Goal: Task Accomplishment & Management: Use online tool/utility

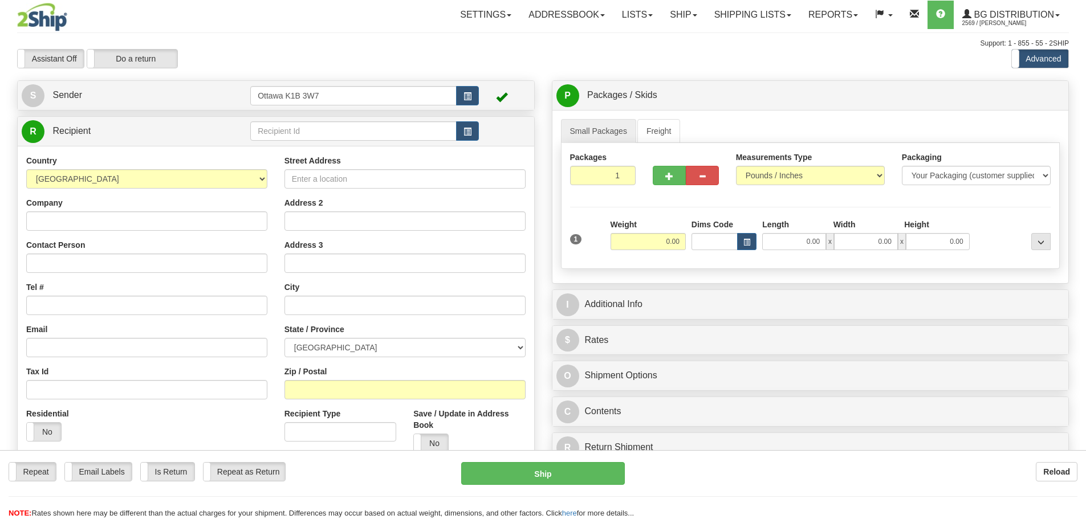
click at [343, 143] on div "R Recipient" at bounding box center [276, 131] width 517 height 29
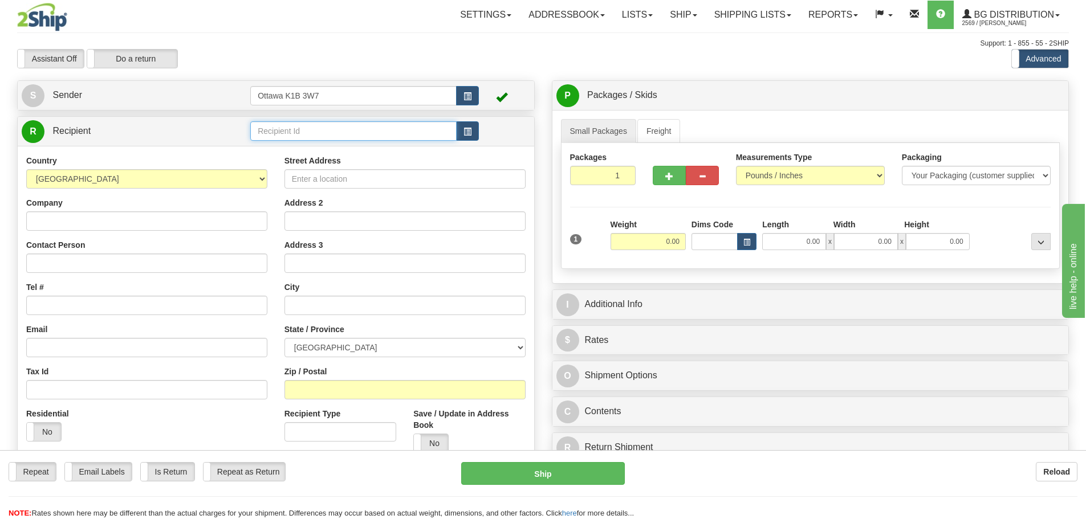
click at [343, 135] on input "text" at bounding box center [353, 130] width 206 height 19
type input "910788"
click at [412, 2] on div "Settings Shipping Preferences Fields Preferences New Store Connections Addressb…" at bounding box center [634, 15] width 867 height 29
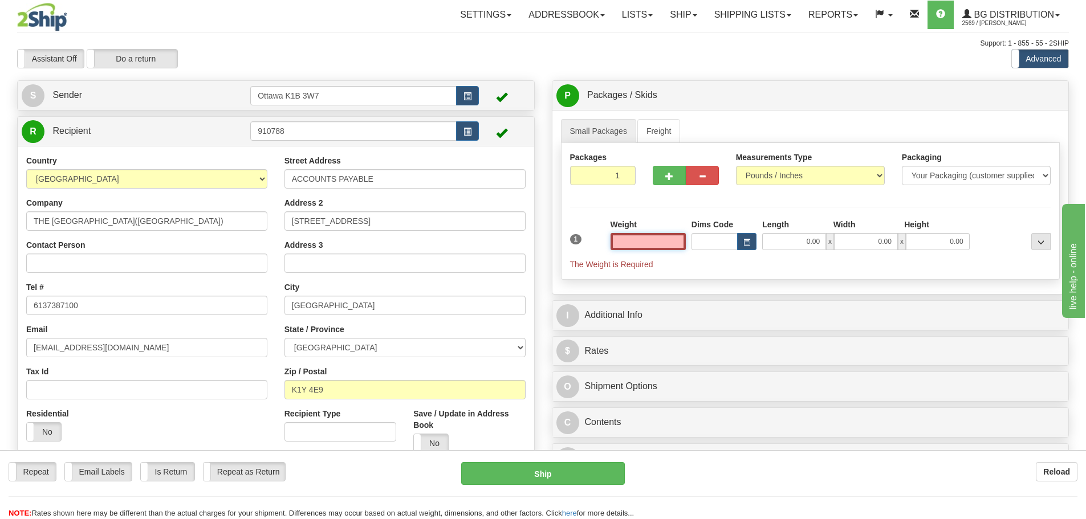
click at [651, 242] on input "text" at bounding box center [648, 241] width 75 height 17
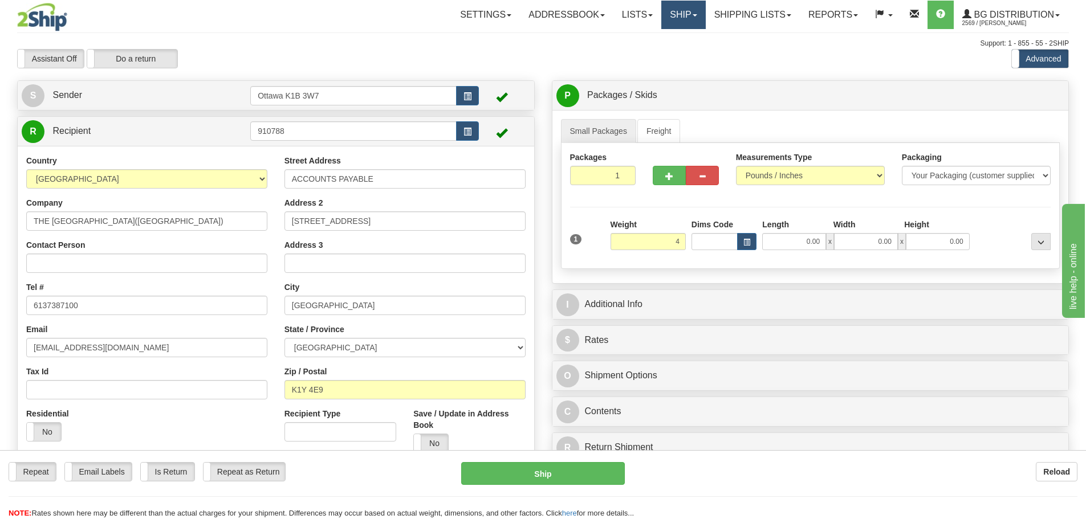
type input "4.00"
click at [687, 7] on link "Ship" at bounding box center [683, 15] width 44 height 29
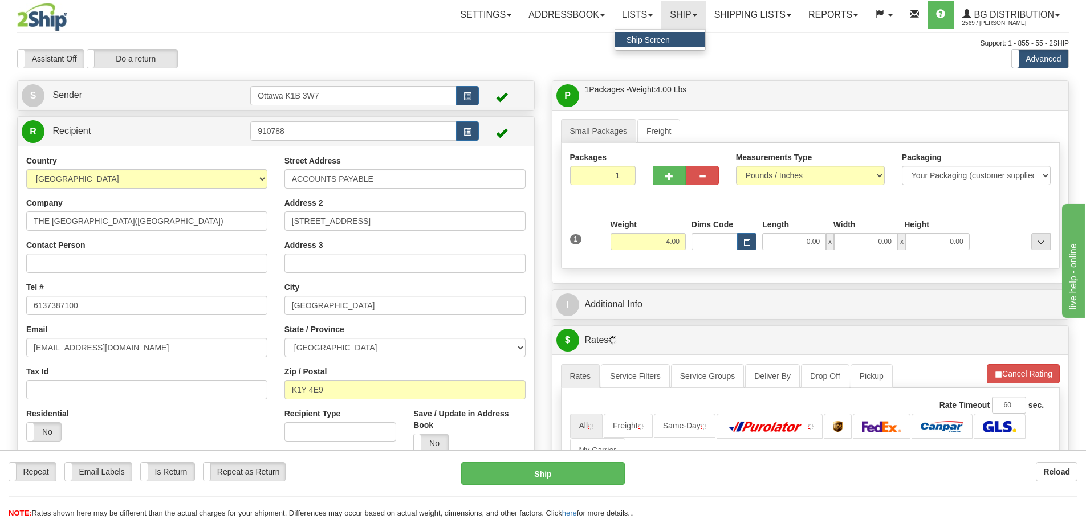
click at [672, 38] on link "Ship Screen" at bounding box center [660, 40] width 90 height 15
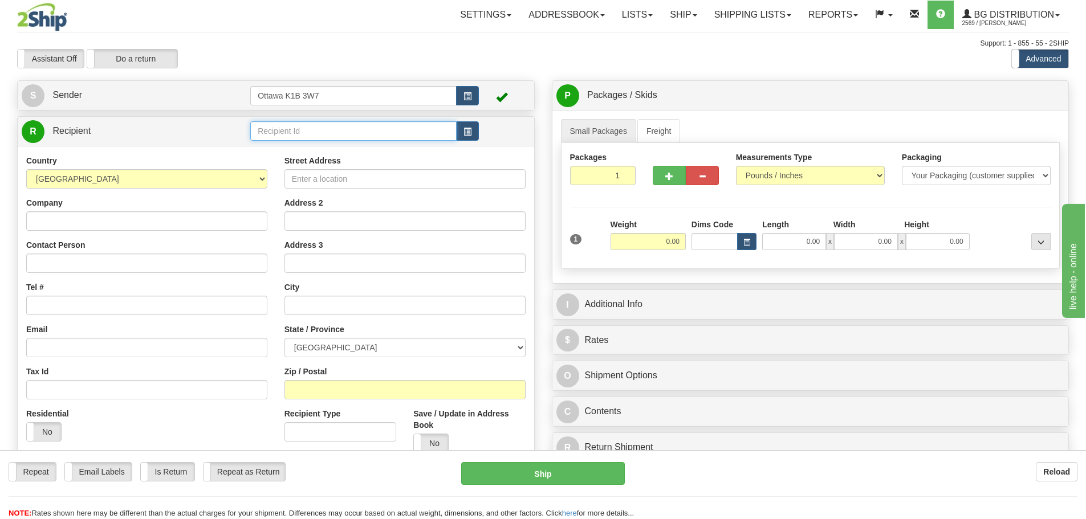
click at [311, 131] on input "text" at bounding box center [353, 130] width 206 height 19
type input "910612"
click at [352, 77] on div "Toggle navigation Settings Shipping Preferences Fields Preferences New" at bounding box center [543, 324] width 1086 height 648
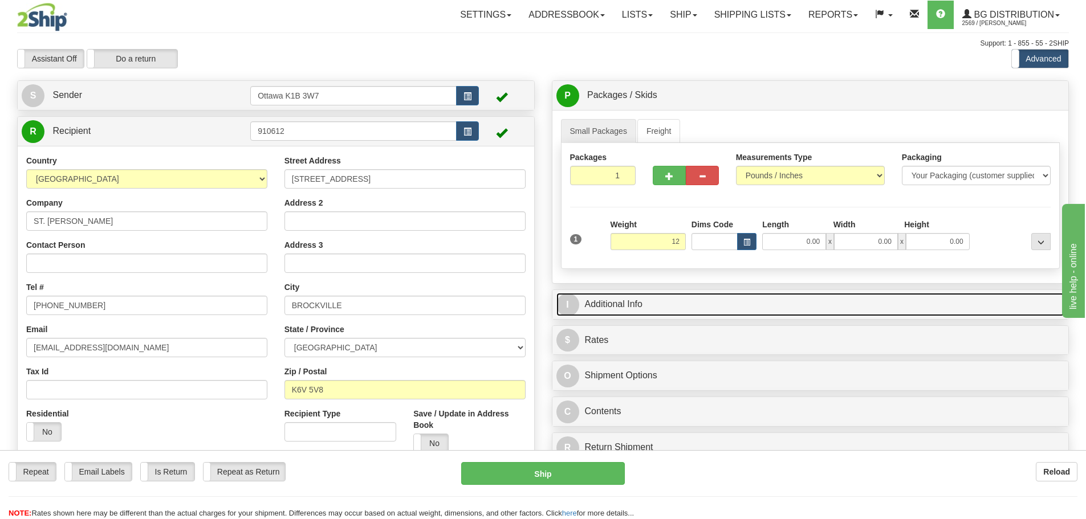
type input "12.00"
click at [745, 308] on link "I Additional Info" at bounding box center [811, 304] width 509 height 23
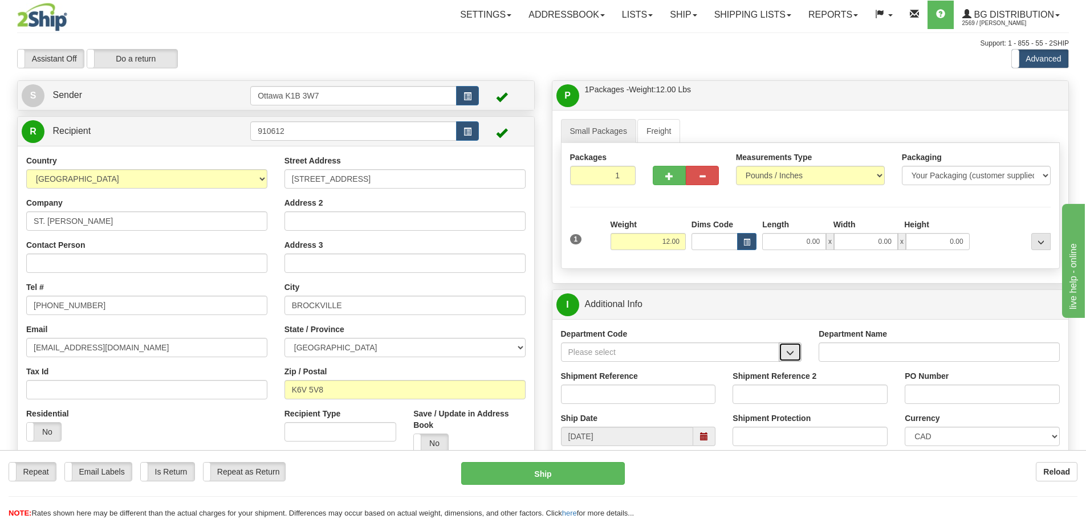
click at [788, 344] on button "button" at bounding box center [790, 352] width 23 height 19
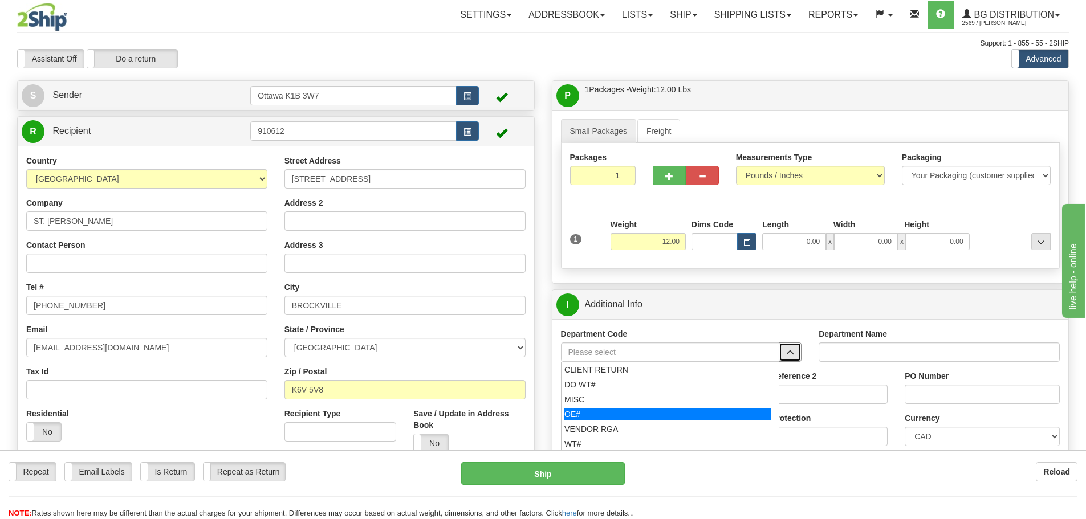
click at [635, 408] on div "OE#" at bounding box center [668, 414] width 208 height 13
type input "OE#"
type input "ORDERS"
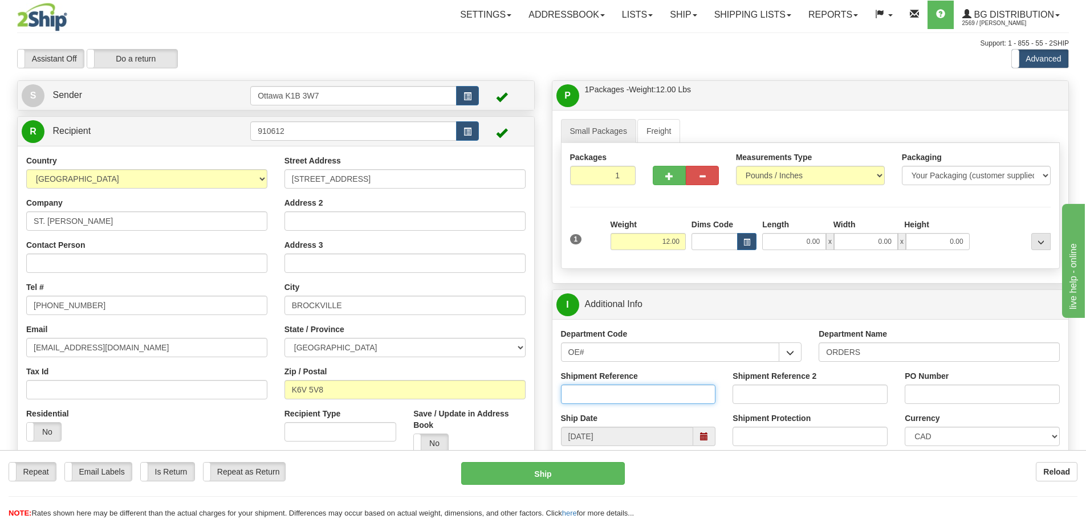
click at [627, 395] on input "Shipment Reference" at bounding box center [638, 394] width 155 height 19
type input "10204264-00"
click at [968, 397] on input "PO Number" at bounding box center [982, 394] width 155 height 19
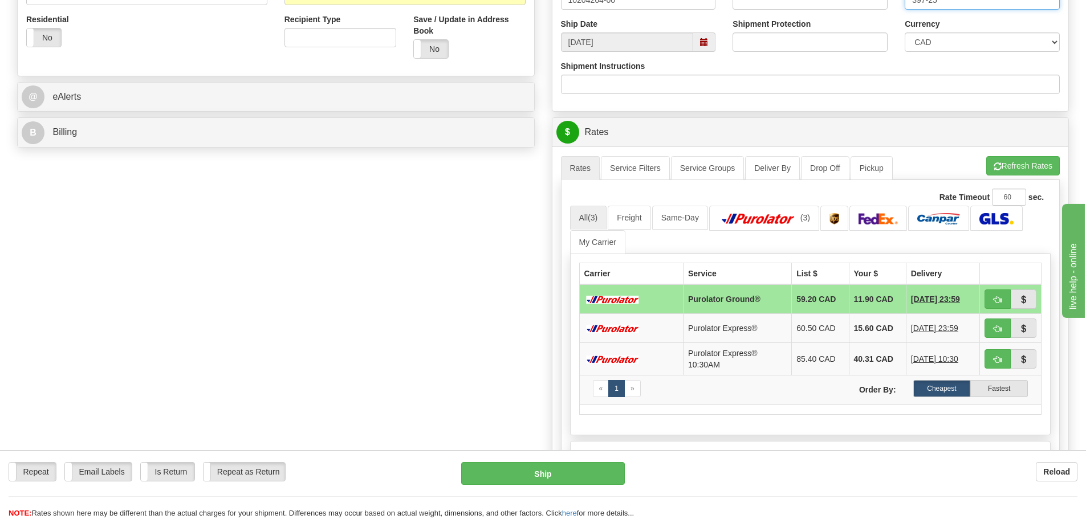
scroll to position [399, 0]
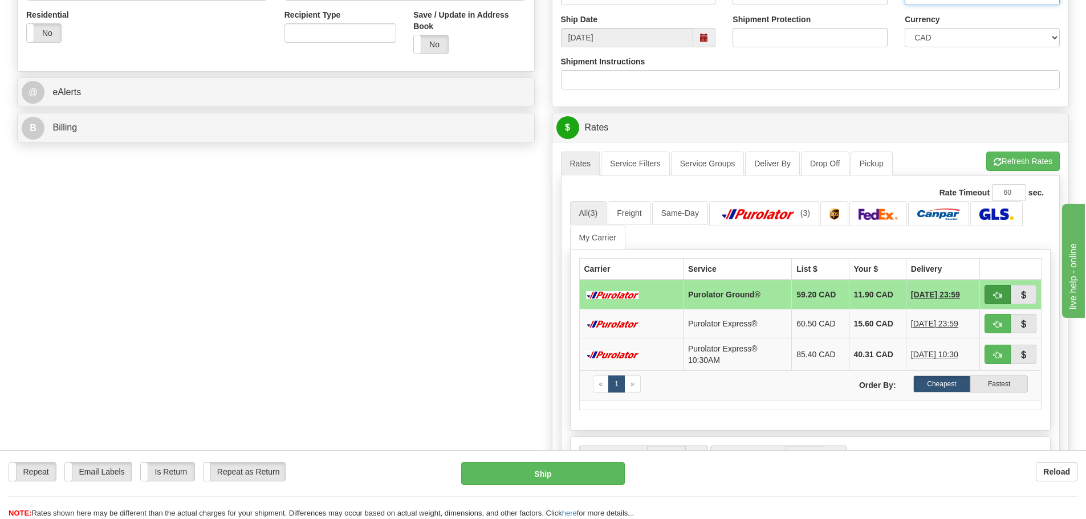
type input "397-25"
click at [985, 294] on button "button" at bounding box center [998, 294] width 26 height 19
type input "260"
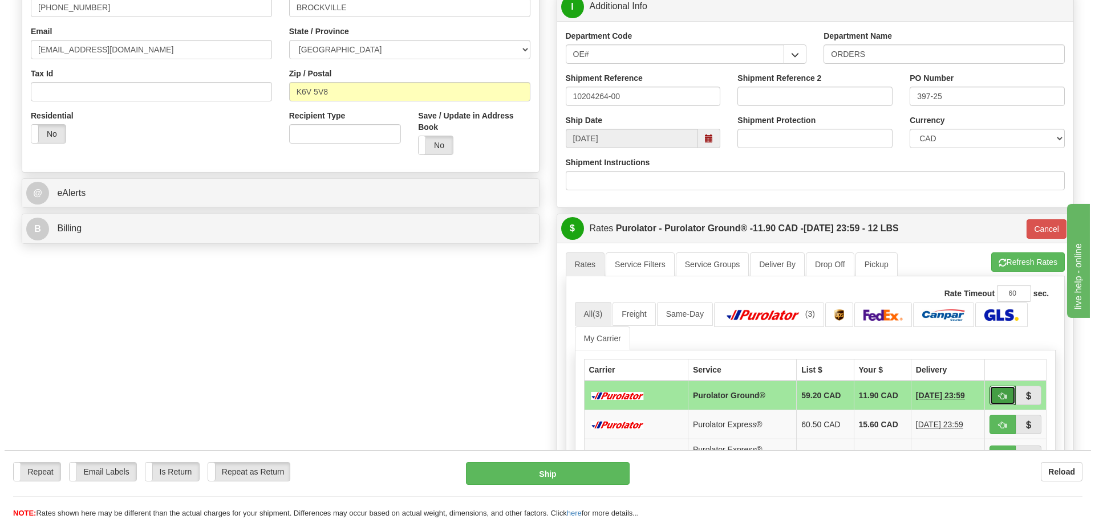
scroll to position [114, 0]
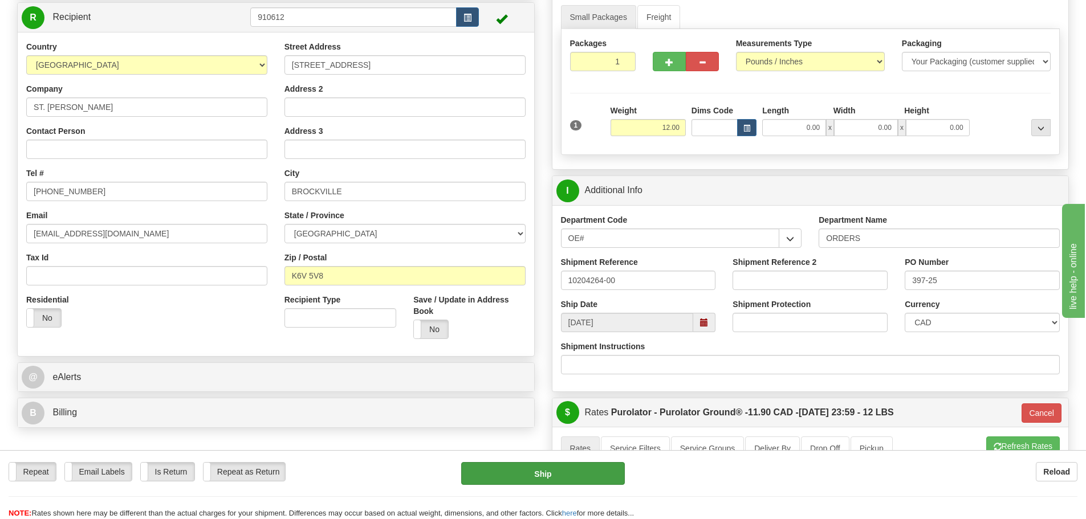
click at [522, 487] on div "Repeat Repeat Email Labels Email Labels Edit Is Return Is Return Repeat as Retu…" at bounding box center [543, 490] width 1086 height 57
click at [526, 474] on button "Ship" at bounding box center [543, 473] width 164 height 23
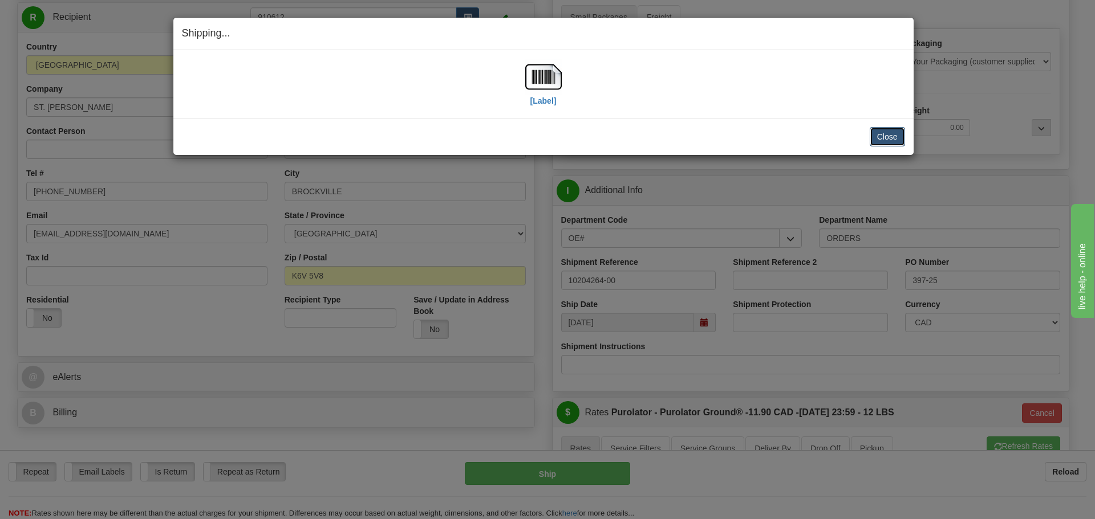
click at [884, 131] on button "Close" at bounding box center [887, 136] width 35 height 19
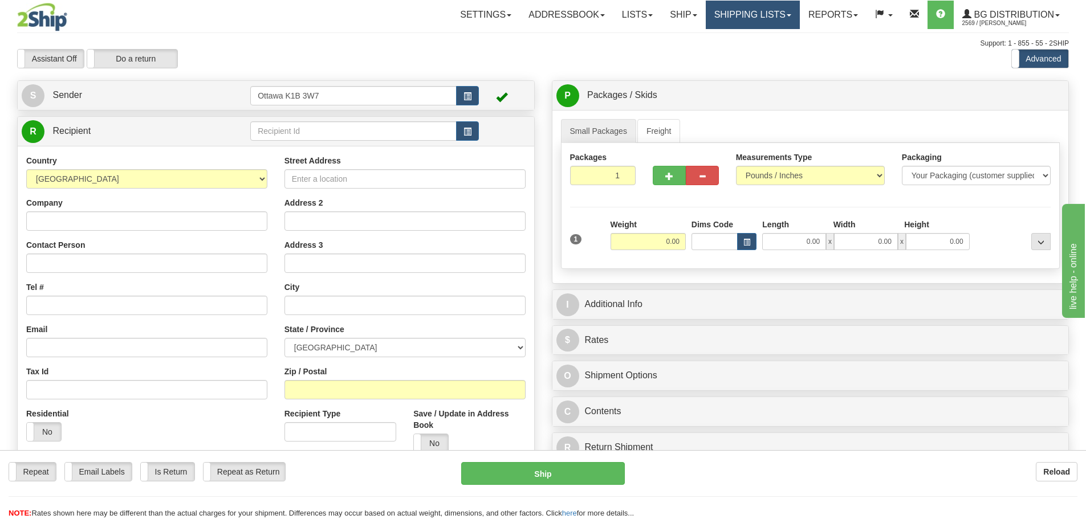
click at [730, 17] on link "Shipping lists" at bounding box center [753, 15] width 94 height 29
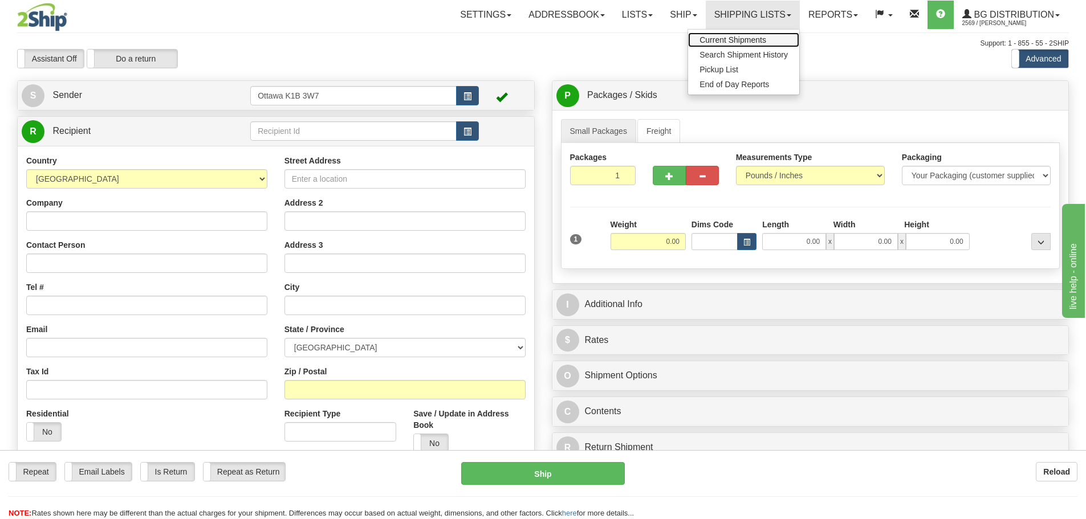
click at [723, 41] on span "Current Shipments" at bounding box center [733, 39] width 67 height 9
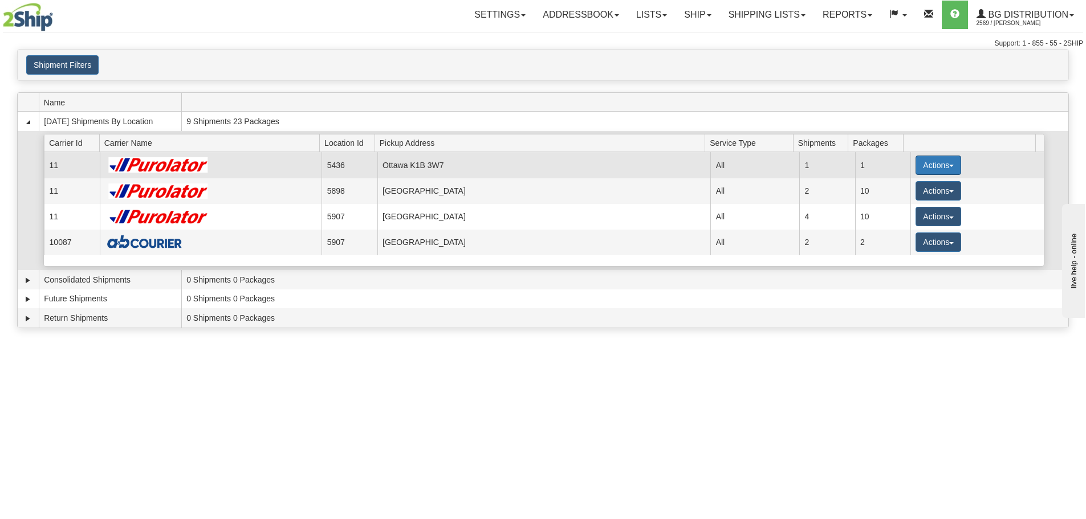
click at [921, 168] on button "Actions" at bounding box center [939, 165] width 46 height 19
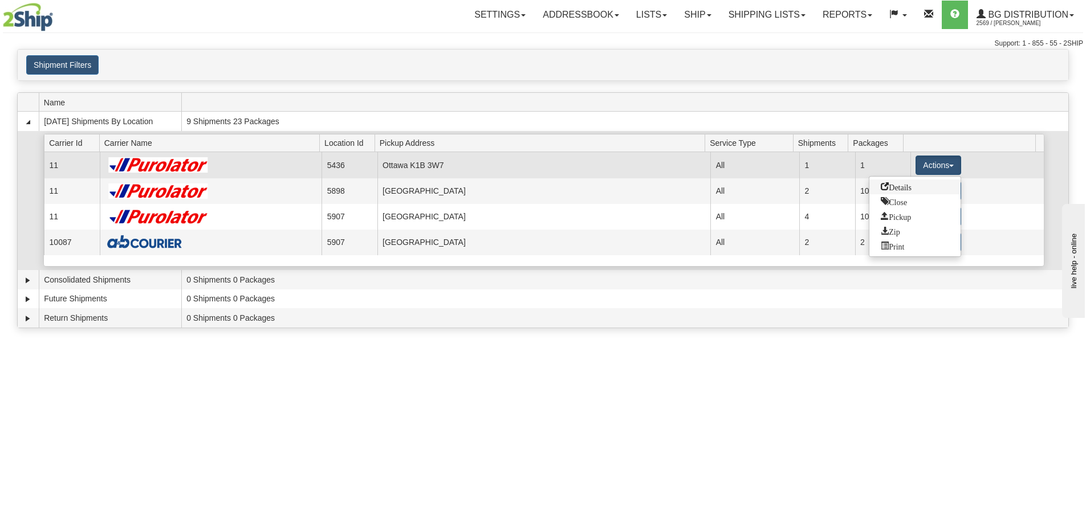
click at [911, 184] on span "Details" at bounding box center [896, 186] width 31 height 8
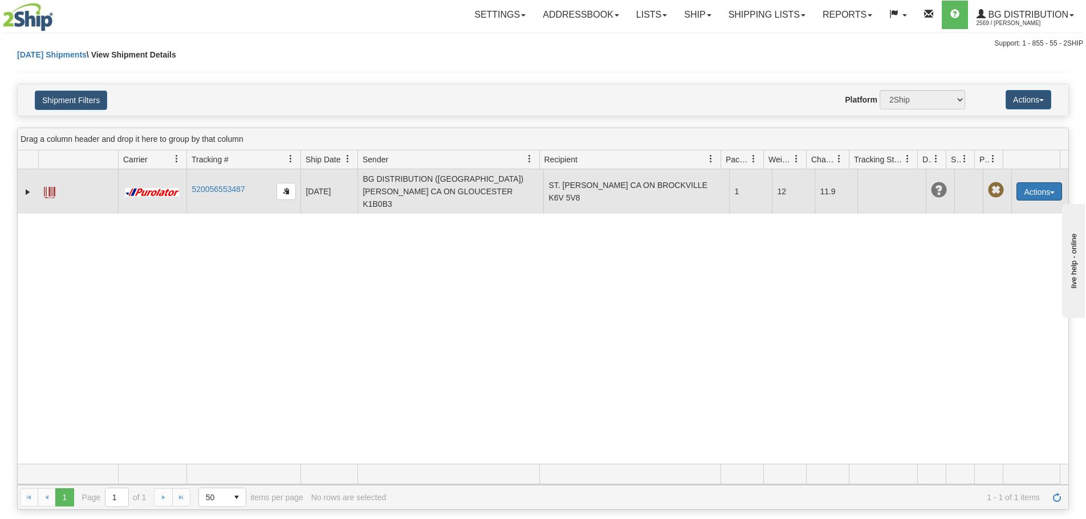
click at [1017, 184] on button "Actions" at bounding box center [1040, 191] width 46 height 18
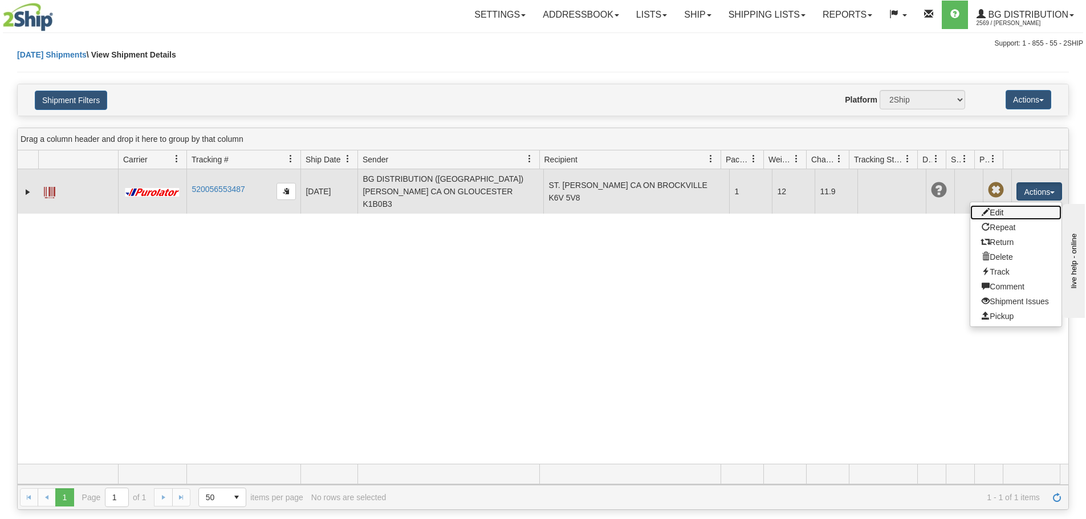
click at [1022, 208] on link "Edit" at bounding box center [1016, 212] width 91 height 15
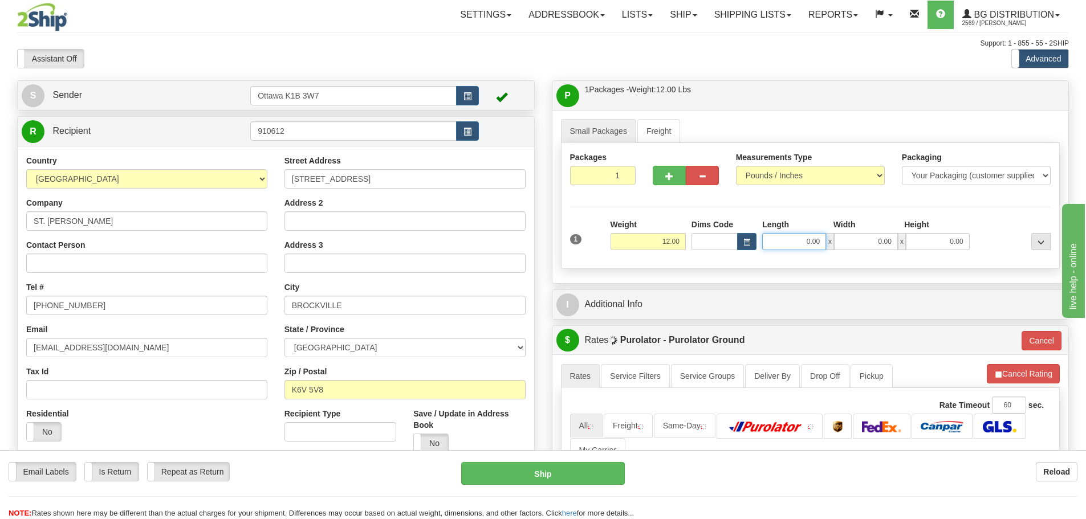
click at [777, 233] on input "0.00" at bounding box center [794, 241] width 64 height 17
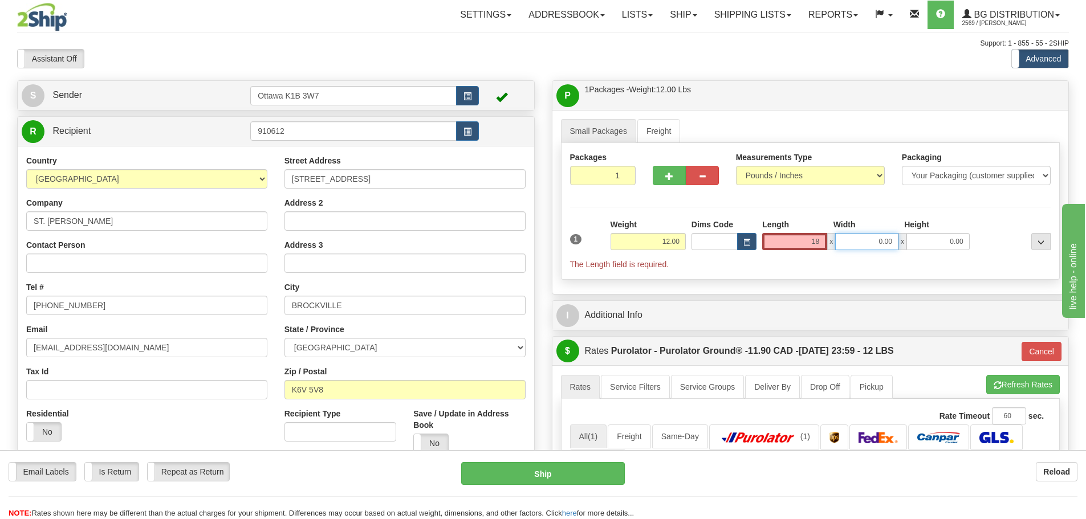
type input "18.00"
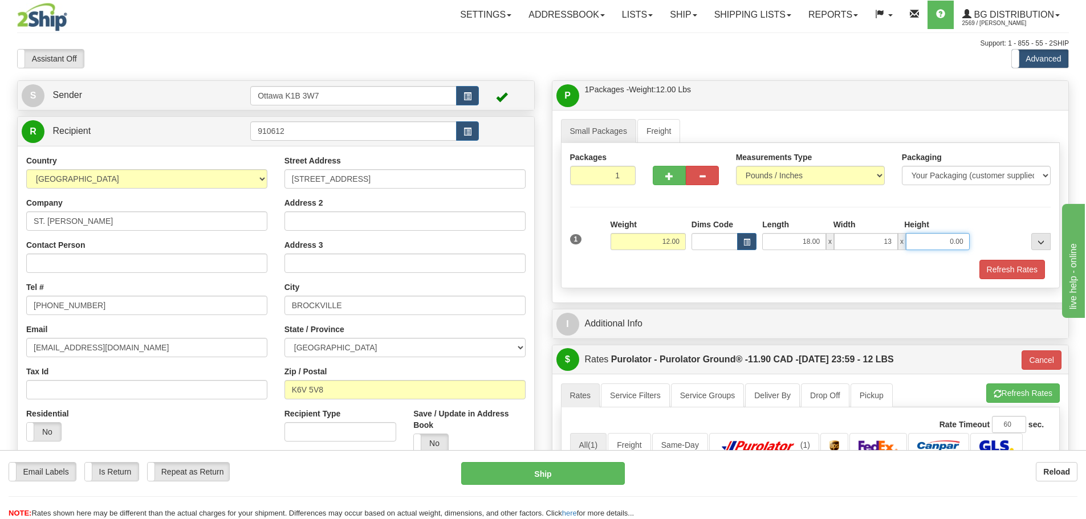
type input "13.00"
type input "6.00"
click at [1020, 266] on button "Refresh Rates" at bounding box center [1013, 269] width 66 height 19
type input "260"
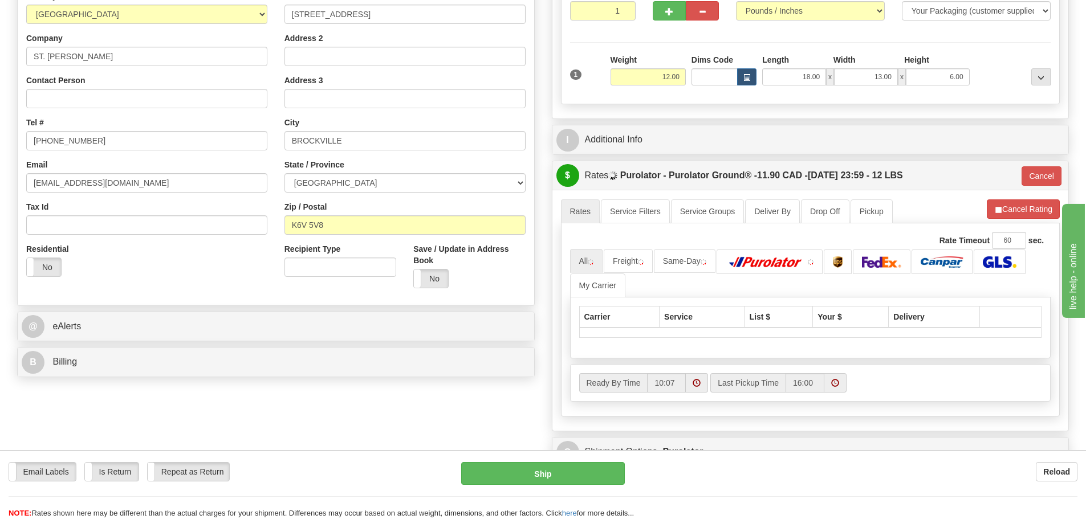
scroll to position [171, 0]
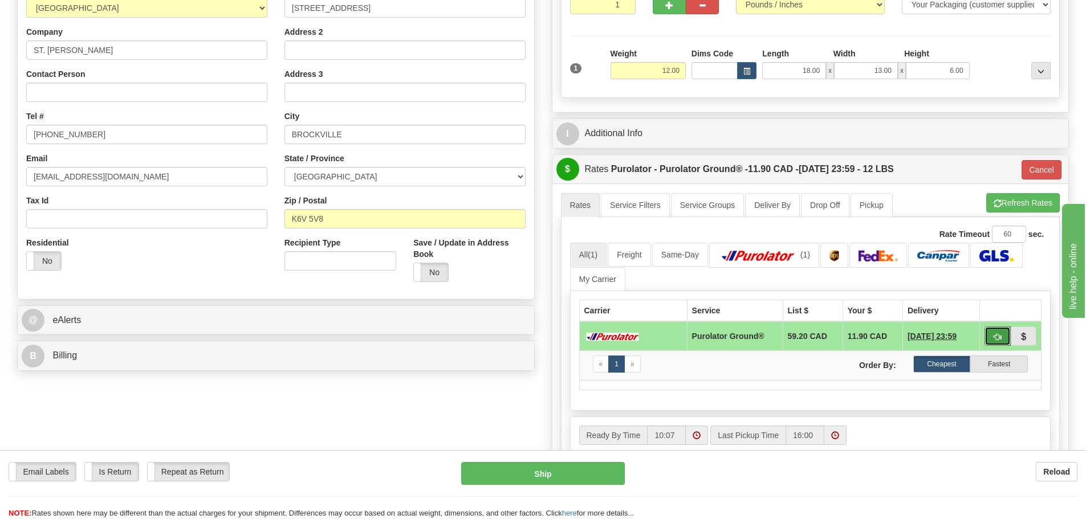
click at [996, 334] on span "button" at bounding box center [998, 337] width 8 height 7
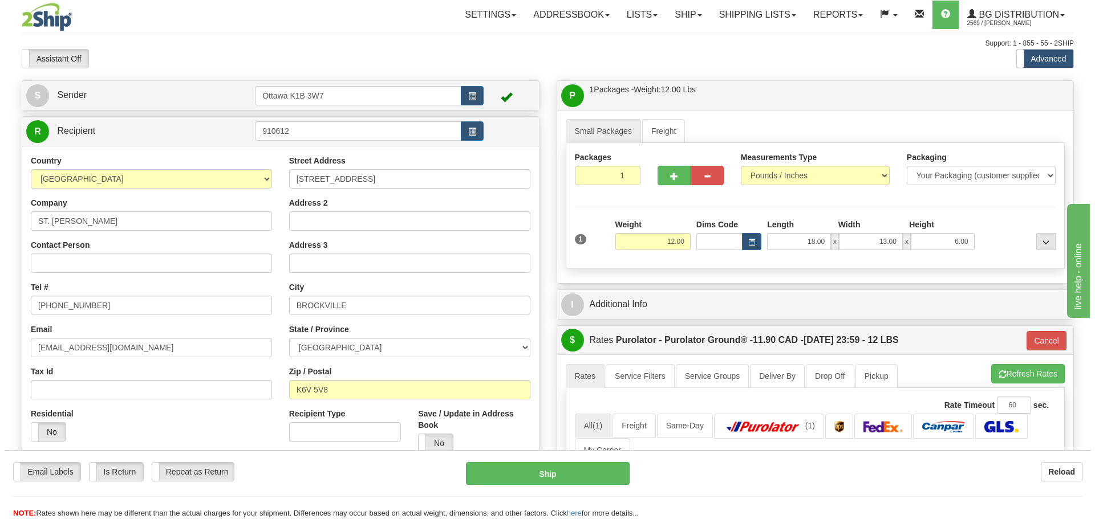
scroll to position [57, 0]
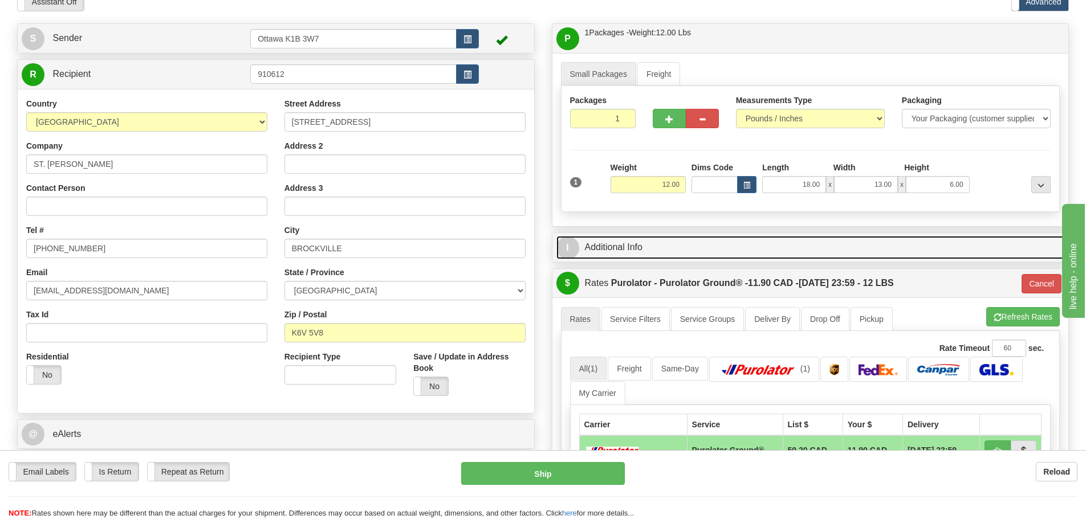
click at [673, 246] on link "I Additional Info" at bounding box center [811, 247] width 509 height 23
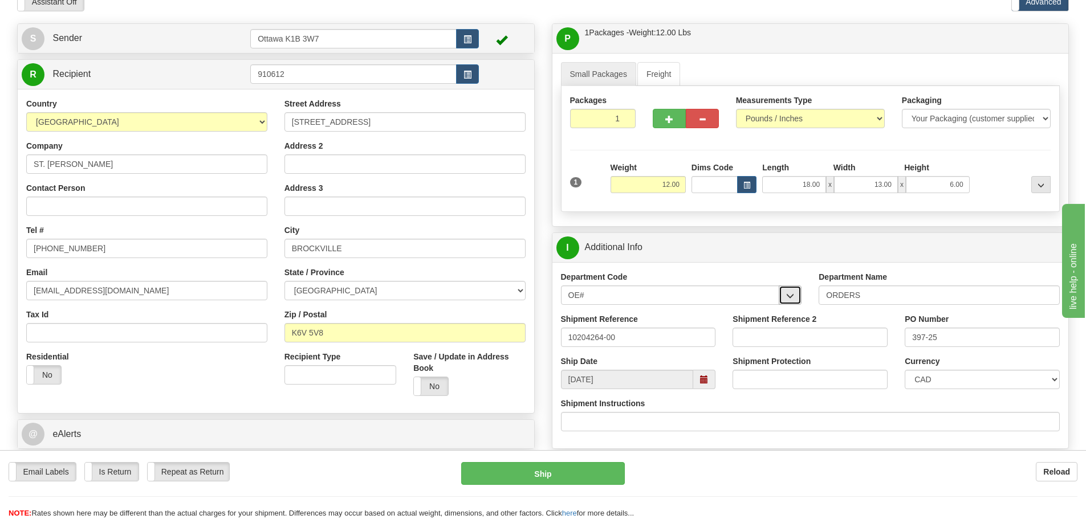
click at [781, 297] on button "button" at bounding box center [790, 295] width 23 height 19
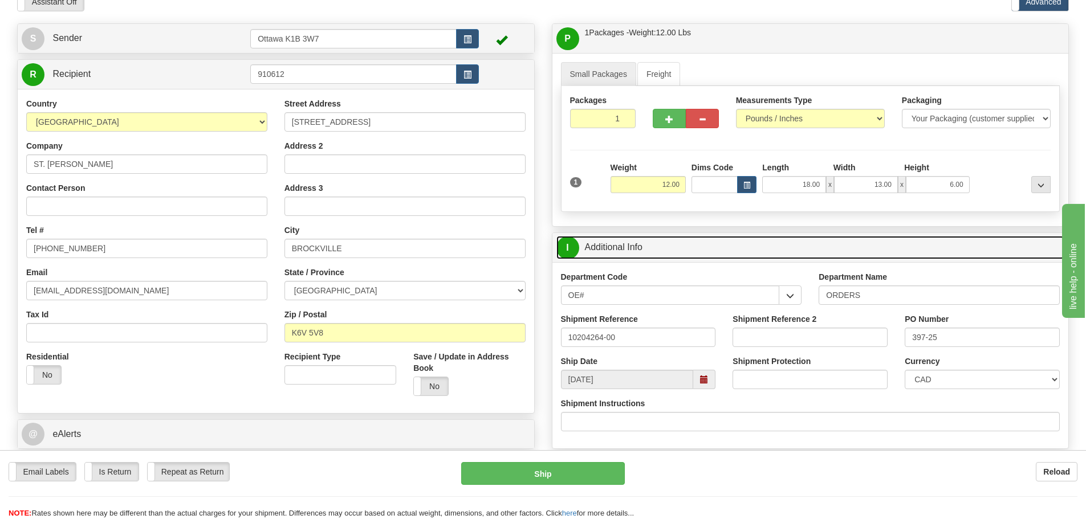
click at [770, 248] on link "I Additional Info" at bounding box center [811, 247] width 509 height 23
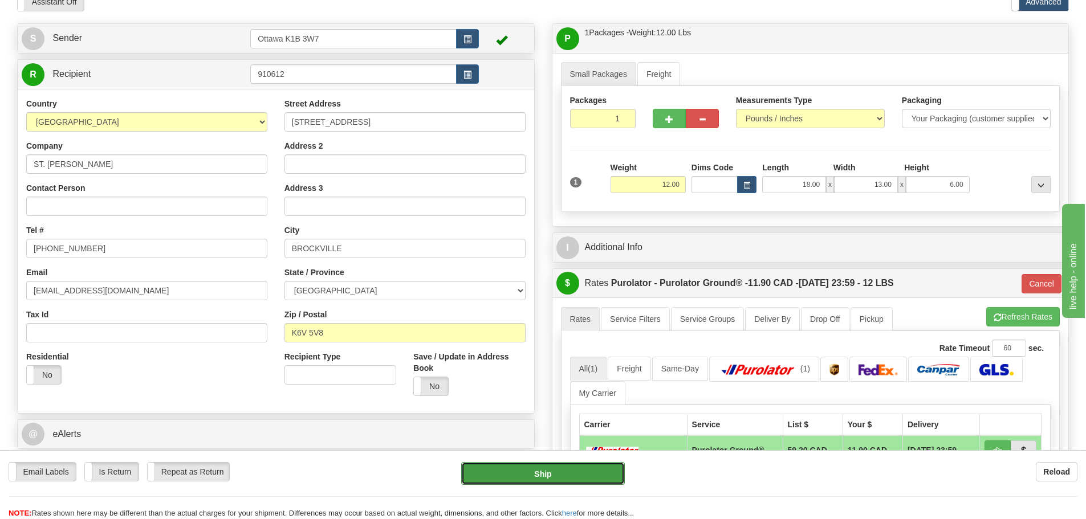
click at [564, 466] on button "Ship" at bounding box center [543, 473] width 164 height 23
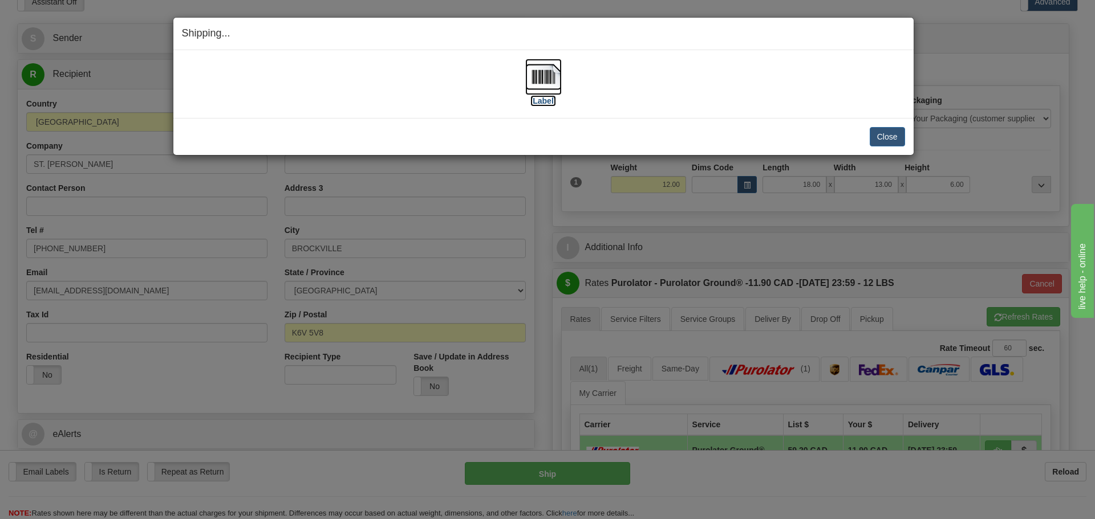
click at [535, 99] on label "[Label]" at bounding box center [543, 100] width 26 height 11
click at [899, 136] on button "Close" at bounding box center [887, 136] width 35 height 19
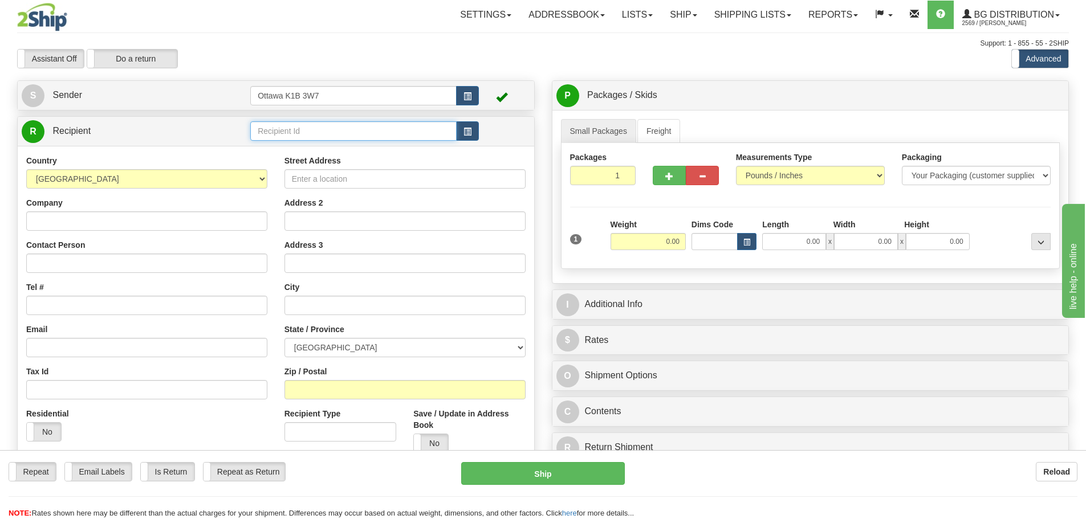
click at [332, 132] on input "text" at bounding box center [353, 130] width 206 height 19
type input "910929"
click at [398, 54] on div "Assistant On Assistant Off Do a return Do a return" at bounding box center [231, 58] width 445 height 19
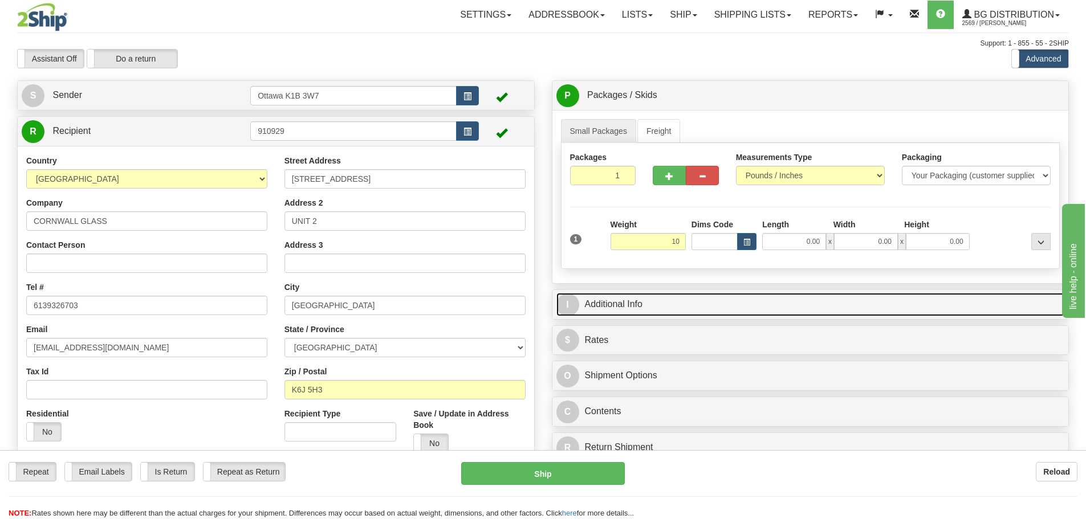
type input "10.00"
click at [735, 313] on link "I Additional Info" at bounding box center [811, 304] width 509 height 23
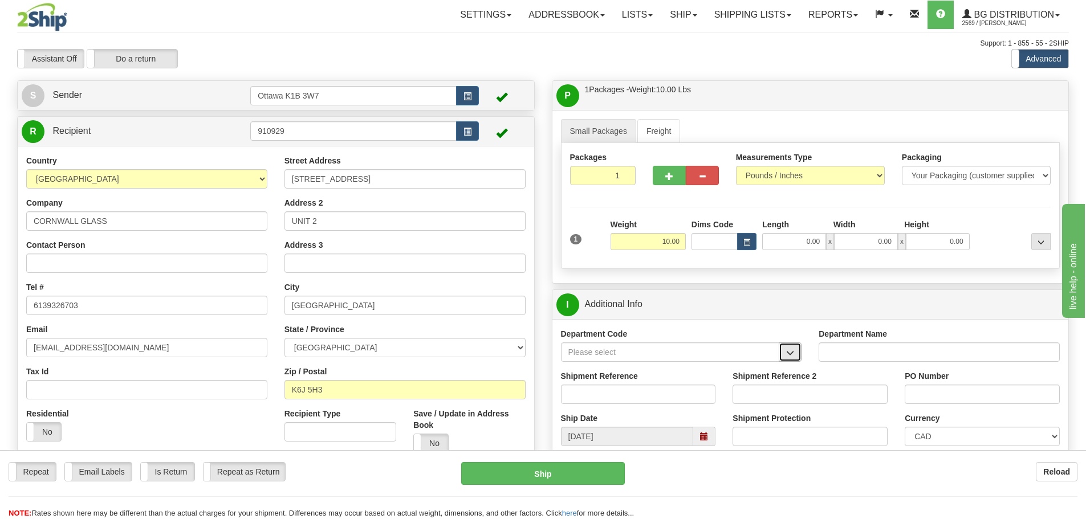
click at [790, 360] on button "button" at bounding box center [790, 352] width 23 height 19
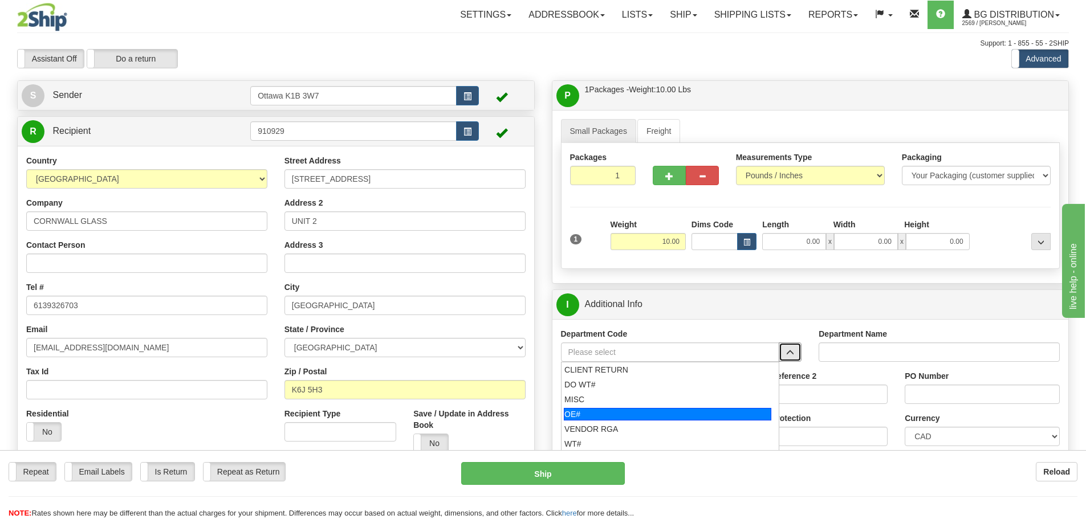
click at [664, 411] on div "OE#" at bounding box center [668, 414] width 208 height 13
type input "OE#"
type input "ORDERS"
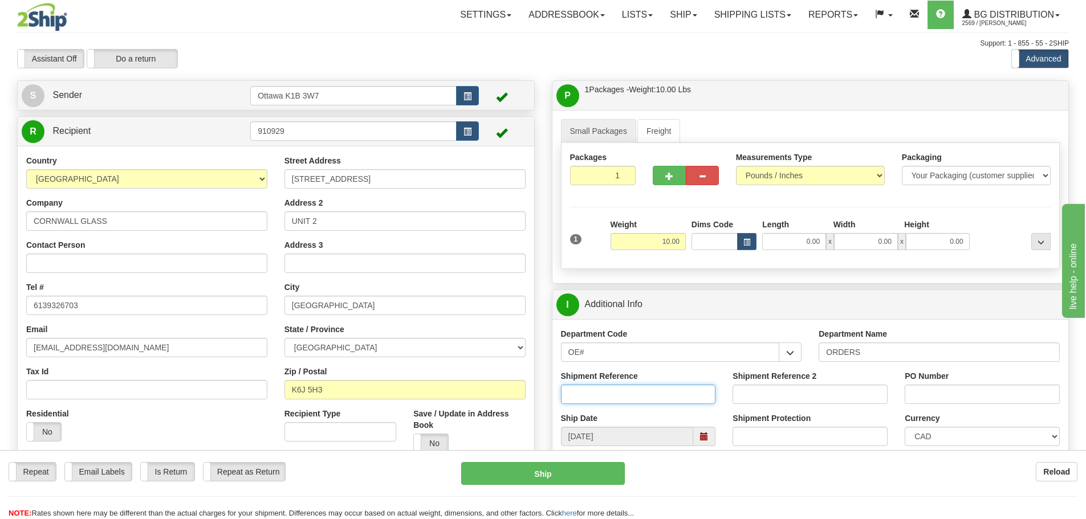
click at [657, 397] on input "Shipment Reference" at bounding box center [638, 394] width 155 height 19
type input "10202819-00"
click at [957, 393] on input "PO Number" at bounding box center [982, 394] width 155 height 19
type input "N/A"
click at [785, 244] on input "0.00" at bounding box center [794, 241] width 64 height 17
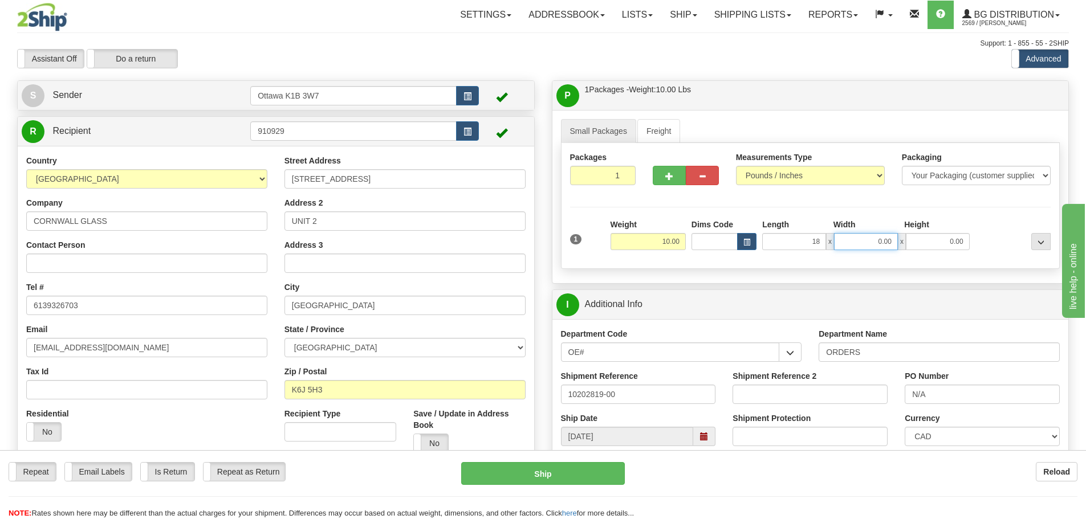
type input "18.00"
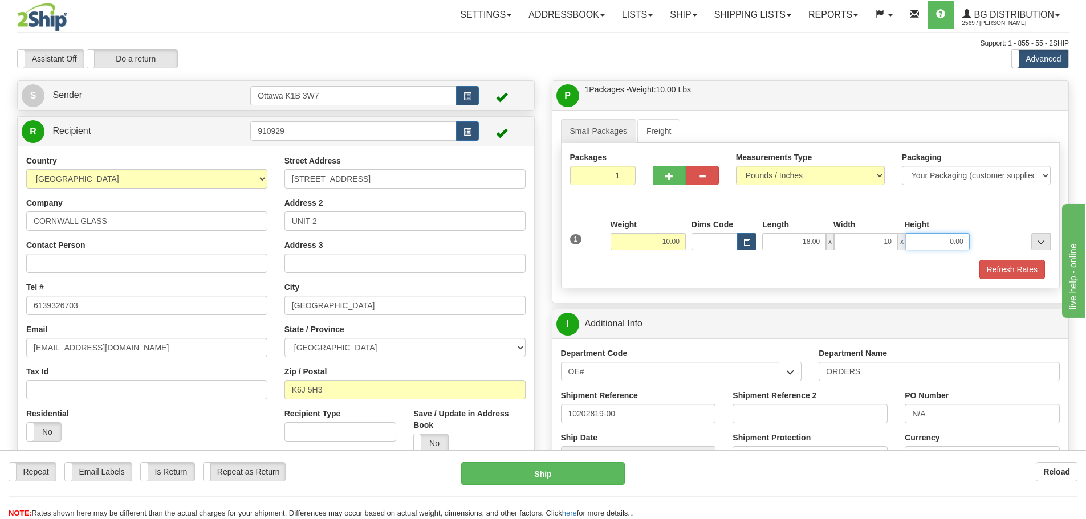
type input "10.00"
type input "7.50"
click at [1007, 269] on button "Refresh Rates" at bounding box center [1013, 269] width 66 height 19
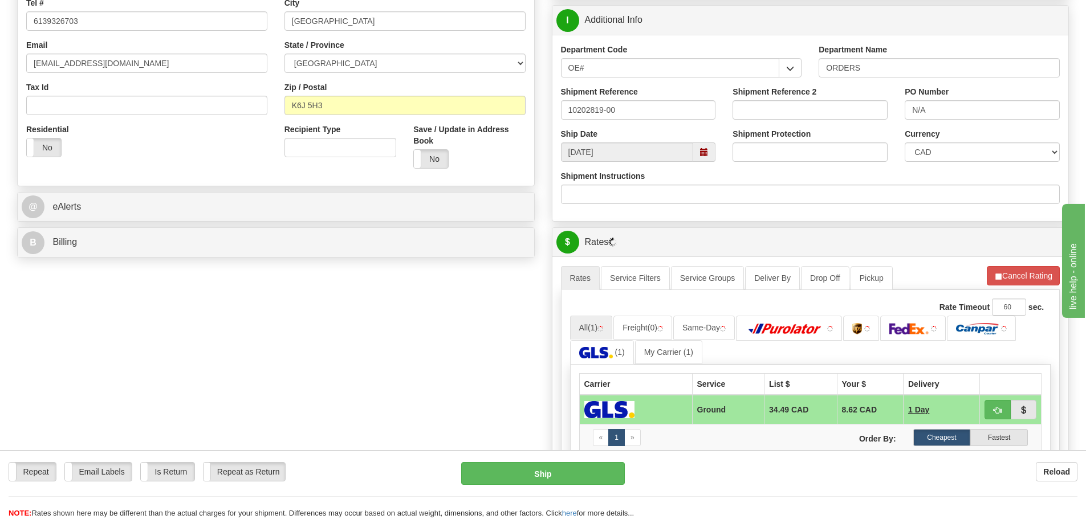
scroll to position [285, 0]
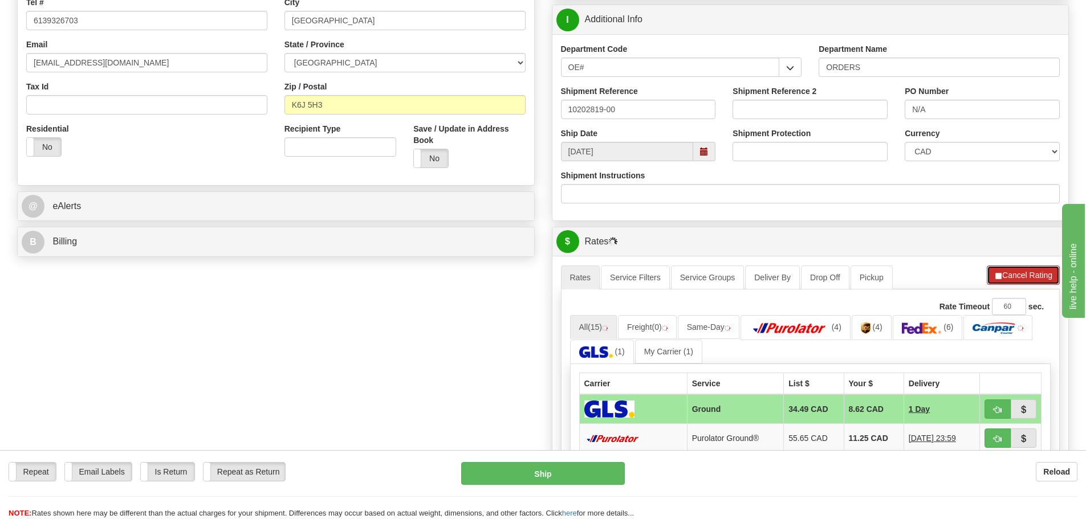
click at [1005, 283] on button "Cancel Rating" at bounding box center [1023, 275] width 73 height 19
click at [999, 441] on span "button" at bounding box center [998, 439] width 8 height 7
type input "260"
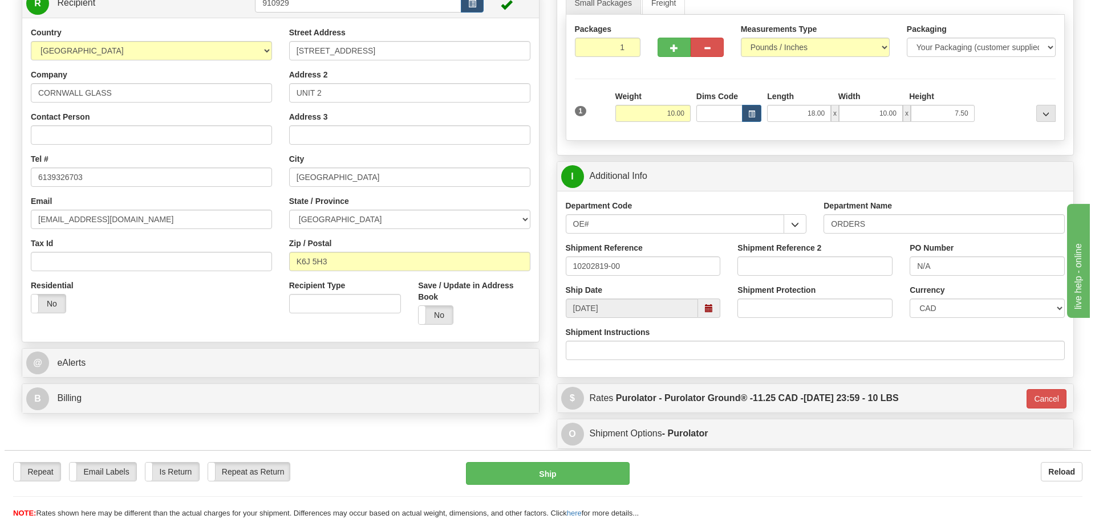
scroll to position [114, 0]
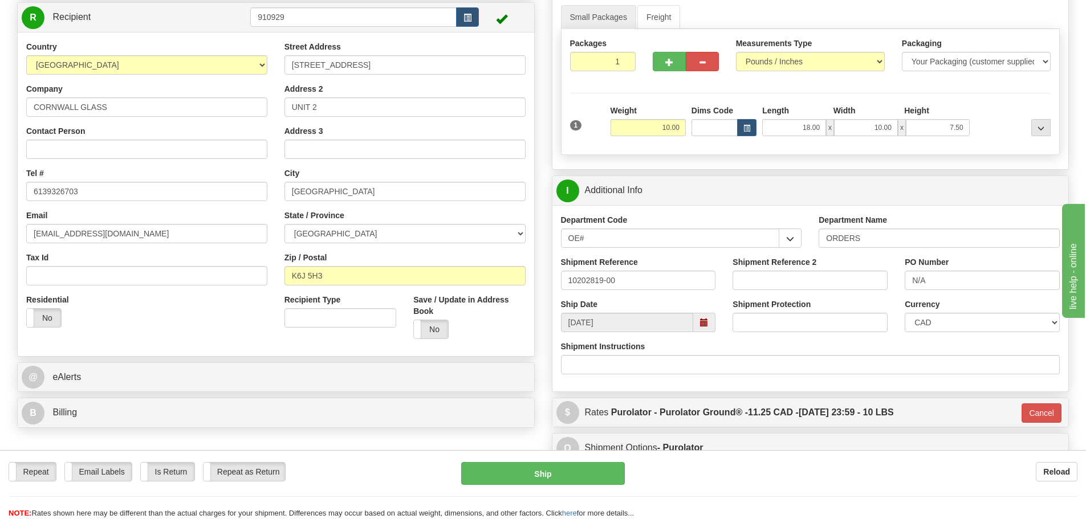
click at [601, 486] on div "Repeat Repeat Email Labels Email Labels Edit Is Return Is Return Repeat as Retu…" at bounding box center [543, 490] width 1086 height 57
click at [600, 484] on button "Ship" at bounding box center [543, 473] width 164 height 23
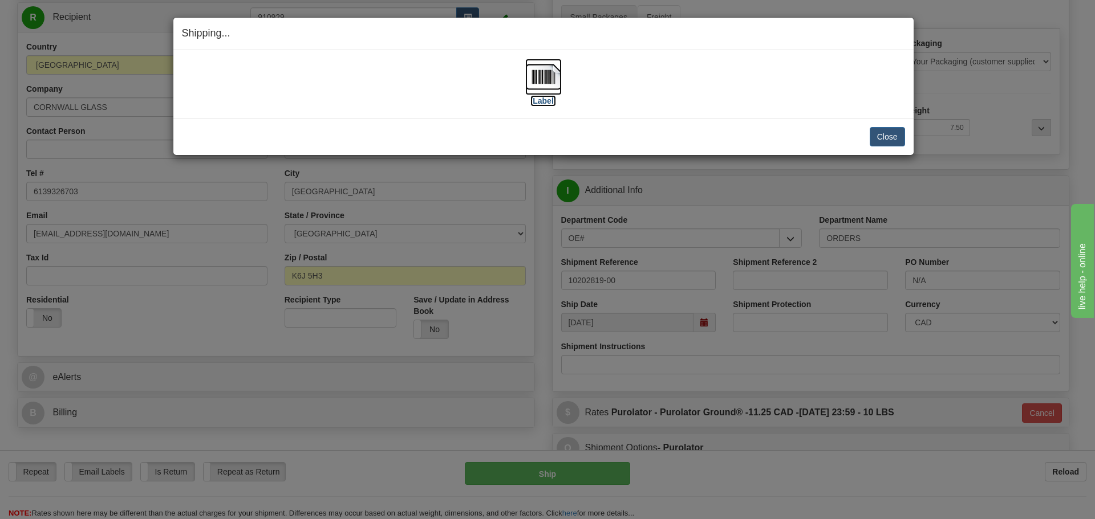
click at [544, 103] on label "[Label]" at bounding box center [543, 100] width 26 height 11
click at [894, 136] on button "Close" at bounding box center [887, 136] width 35 height 19
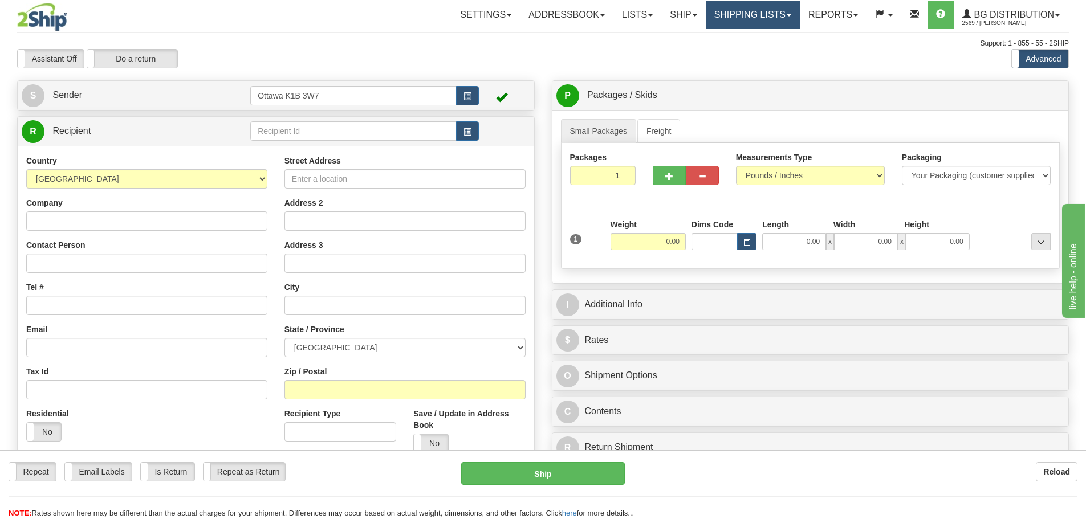
click at [749, 26] on link "Shipping lists" at bounding box center [753, 15] width 94 height 29
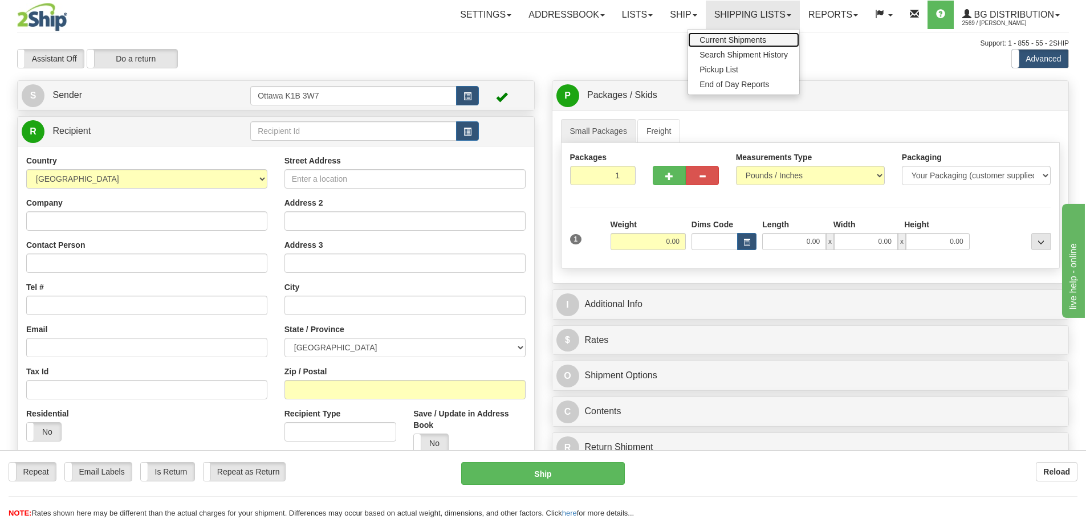
click at [738, 39] on span "Current Shipments" at bounding box center [733, 39] width 67 height 9
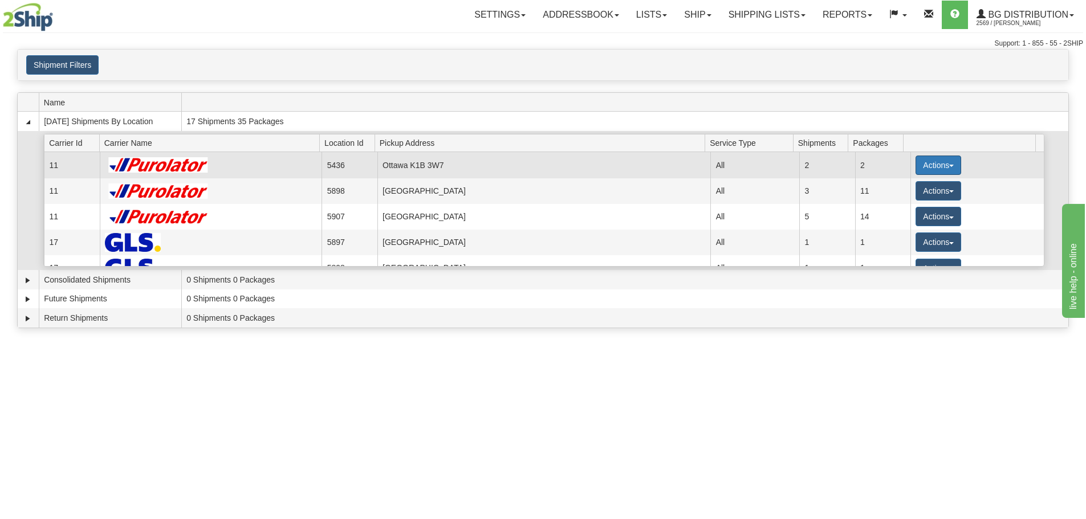
click at [924, 156] on button "Actions" at bounding box center [939, 165] width 46 height 19
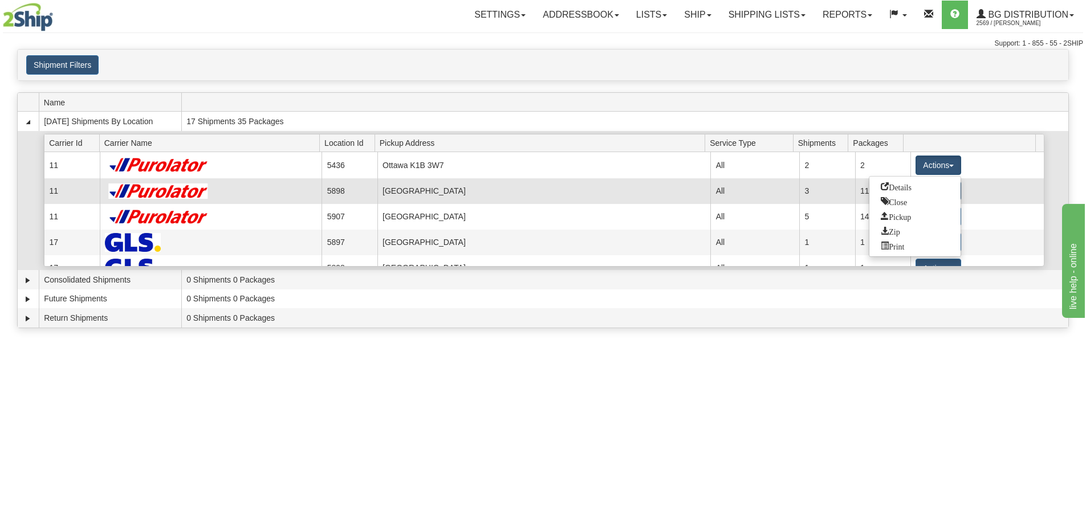
click at [933, 185] on link "Details" at bounding box center [915, 187] width 91 height 15
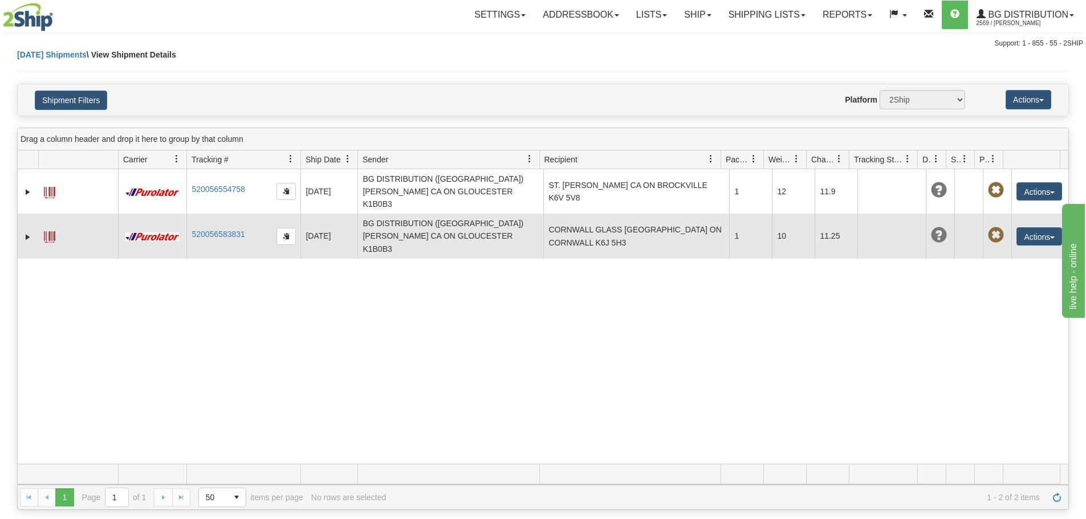
click at [655, 218] on td "CORNWALL GLASS [GEOGRAPHIC_DATA] ON CORNWALL K6J 5H3" at bounding box center [636, 236] width 186 height 44
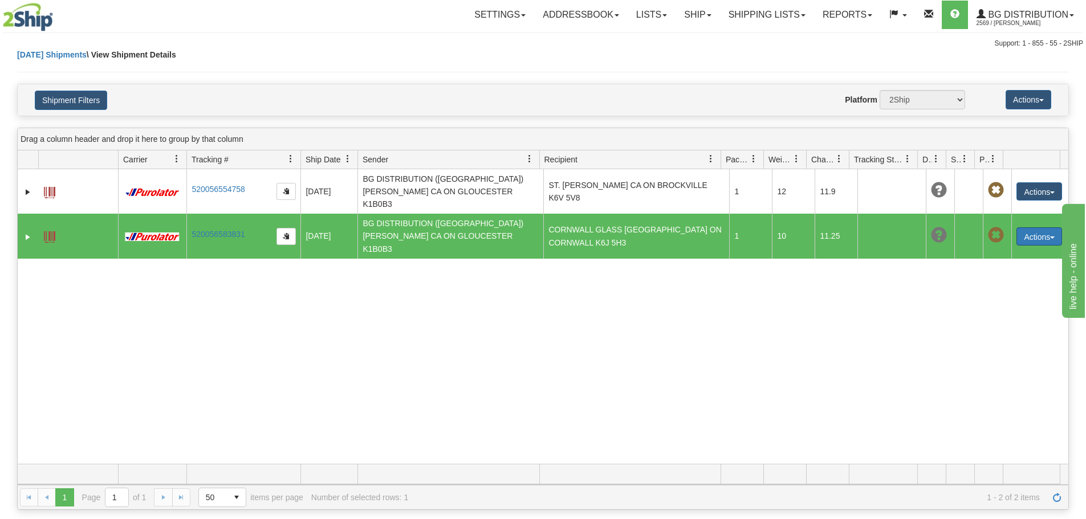
click at [1033, 228] on button "Actions" at bounding box center [1040, 237] width 46 height 18
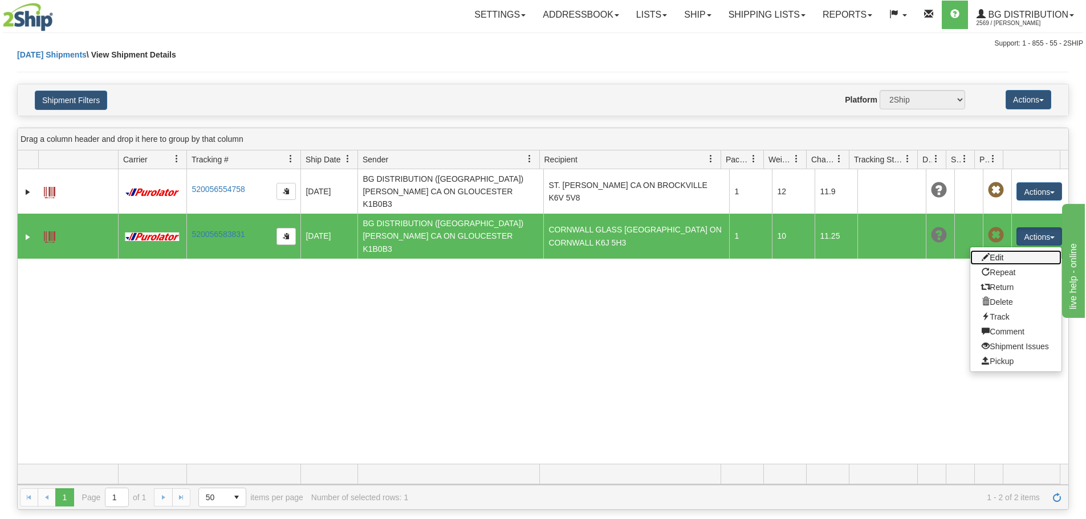
click at [1026, 250] on link "Edit" at bounding box center [1016, 257] width 91 height 15
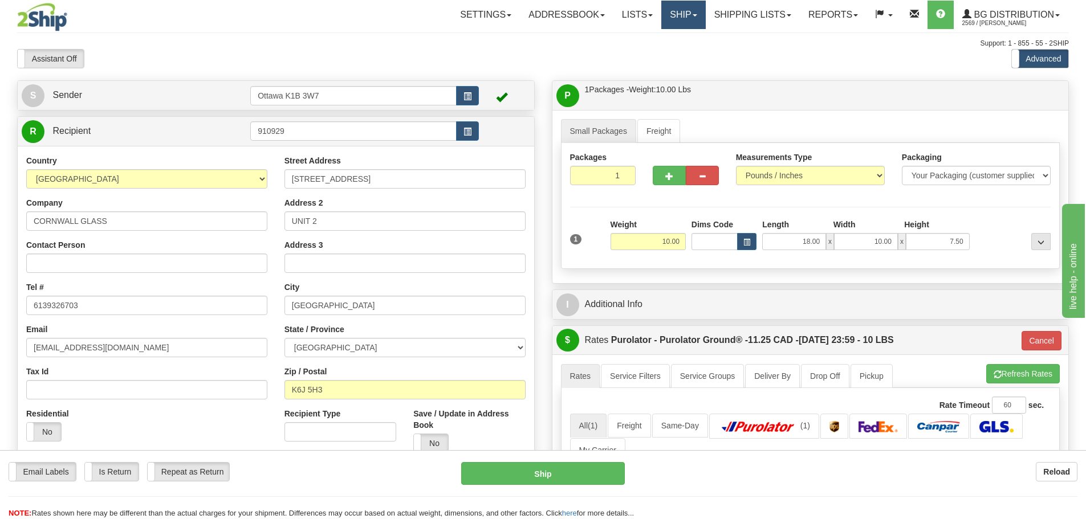
click at [661, 8] on link "Ship" at bounding box center [683, 15] width 44 height 29
click at [676, 33] on link "Ship Screen" at bounding box center [660, 40] width 90 height 15
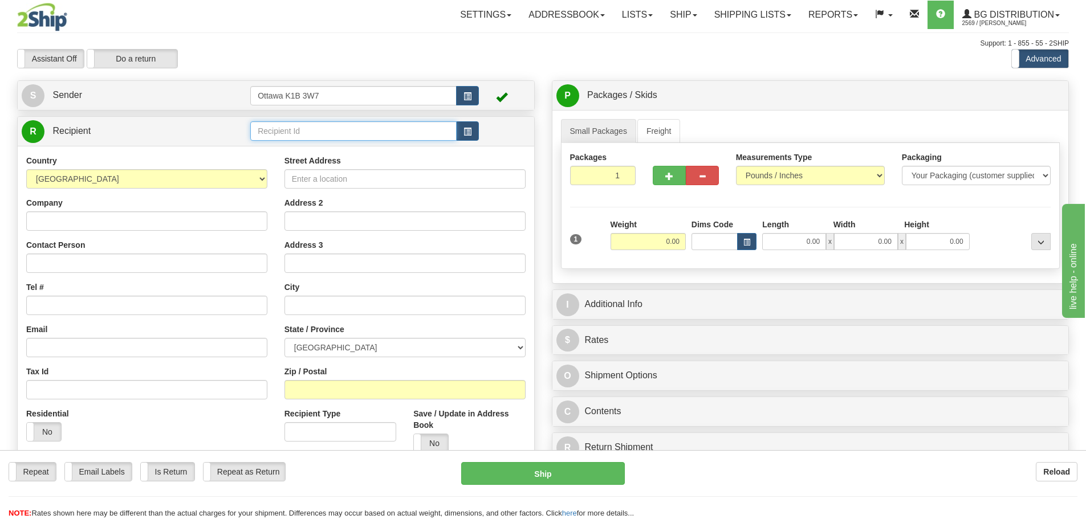
click at [420, 122] on input "text" at bounding box center [353, 130] width 206 height 19
type input "60220"
click at [434, 54] on div "Assistant On Assistant Off Do a return Do a return" at bounding box center [231, 58] width 445 height 19
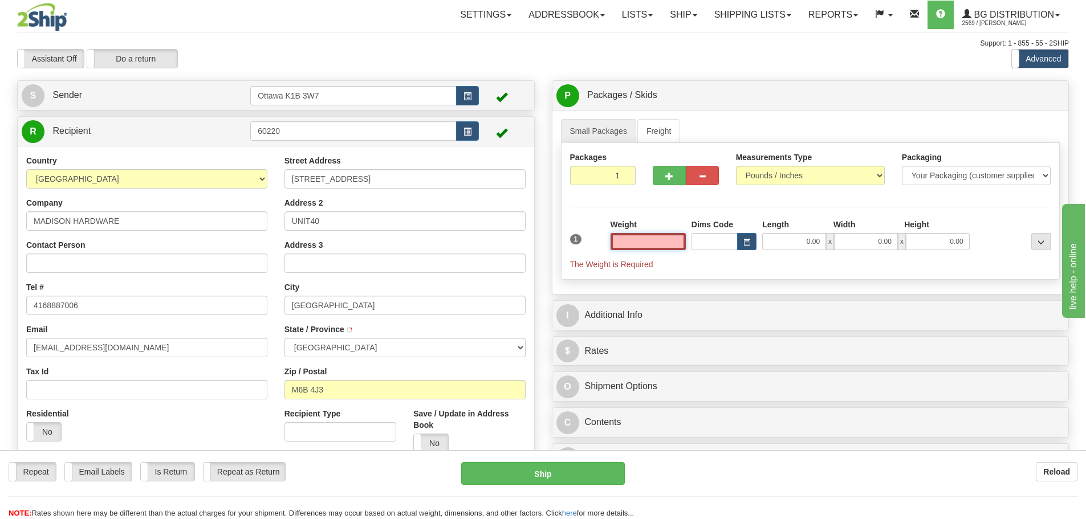
click at [661, 247] on input "text" at bounding box center [648, 241] width 75 height 17
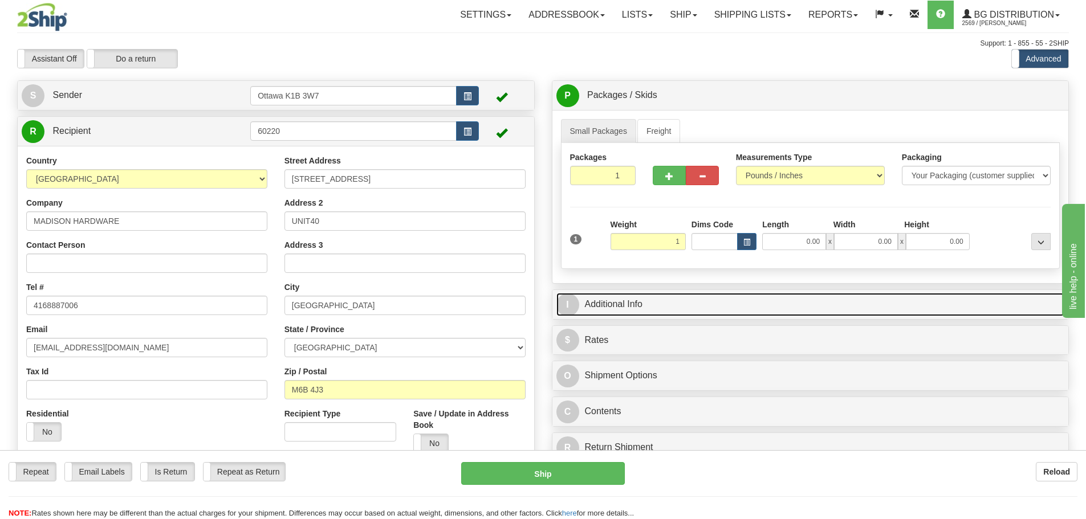
type input "1.00"
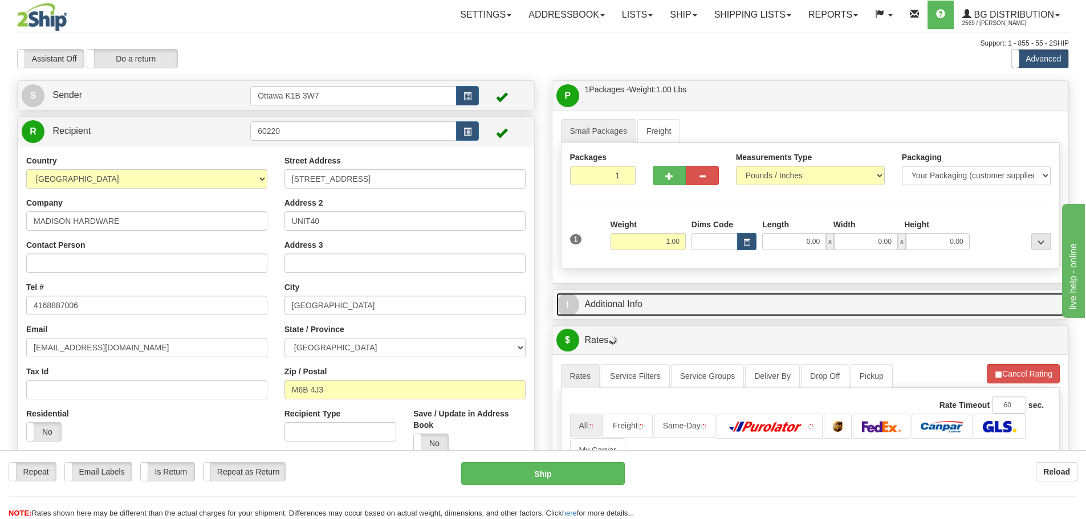
click at [720, 293] on link "I Additional Info" at bounding box center [811, 304] width 509 height 23
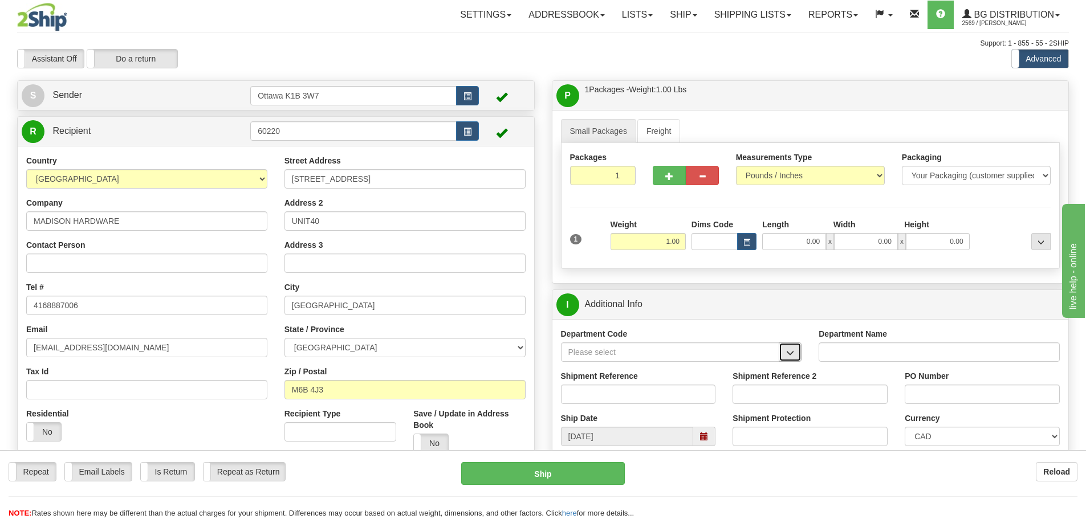
click at [793, 351] on span "button" at bounding box center [790, 353] width 8 height 7
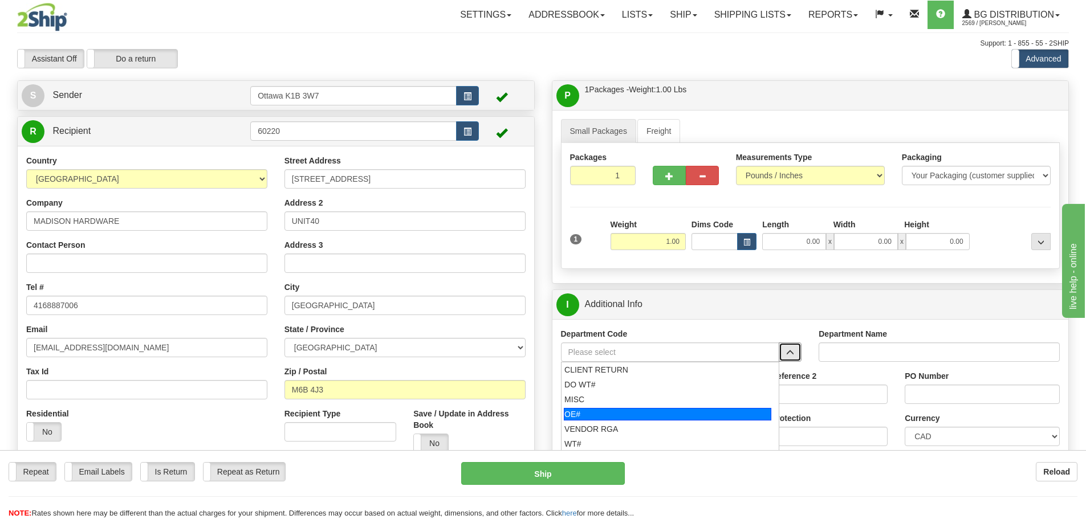
click at [690, 418] on div "OE#" at bounding box center [668, 414] width 208 height 13
type input "OE#"
type input "ORDERS"
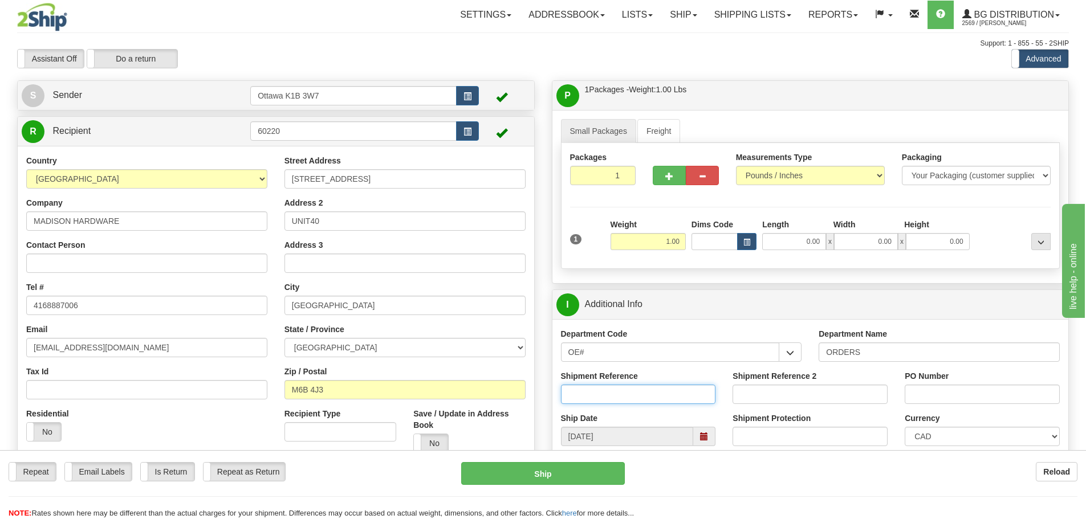
click at [675, 397] on input "Shipment Reference" at bounding box center [638, 394] width 155 height 19
drag, startPoint x: 593, startPoint y: 349, endPoint x: 483, endPoint y: 361, distance: 110.7
click at [502, 80] on div "Create a label for the return Create Pickup Without Label S Sender" at bounding box center [543, 80] width 1069 height 0
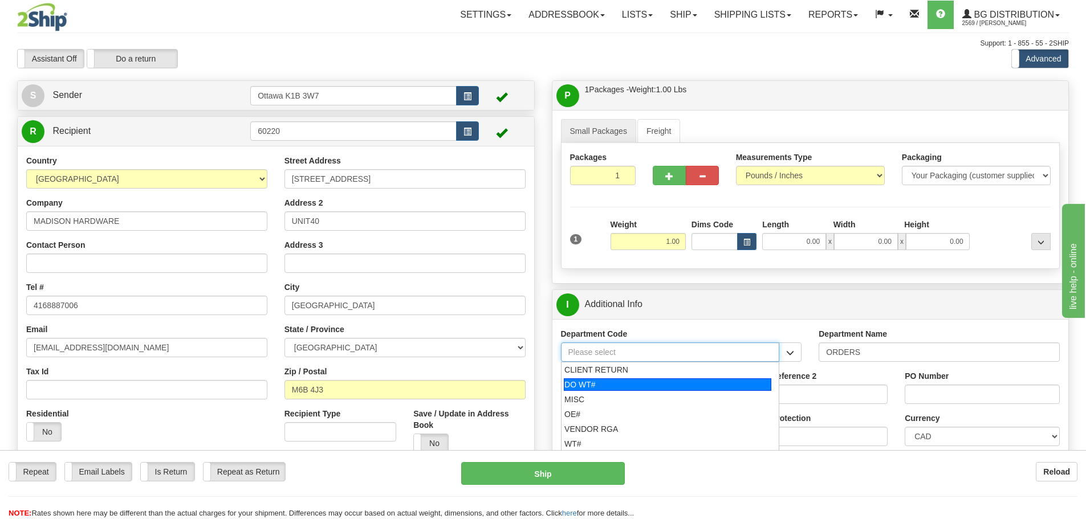
click at [648, 388] on div "DO WT#" at bounding box center [668, 385] width 208 height 13
type input "DO WT#"
type input "DIRECT ORDERS"
type input "DO WT#"
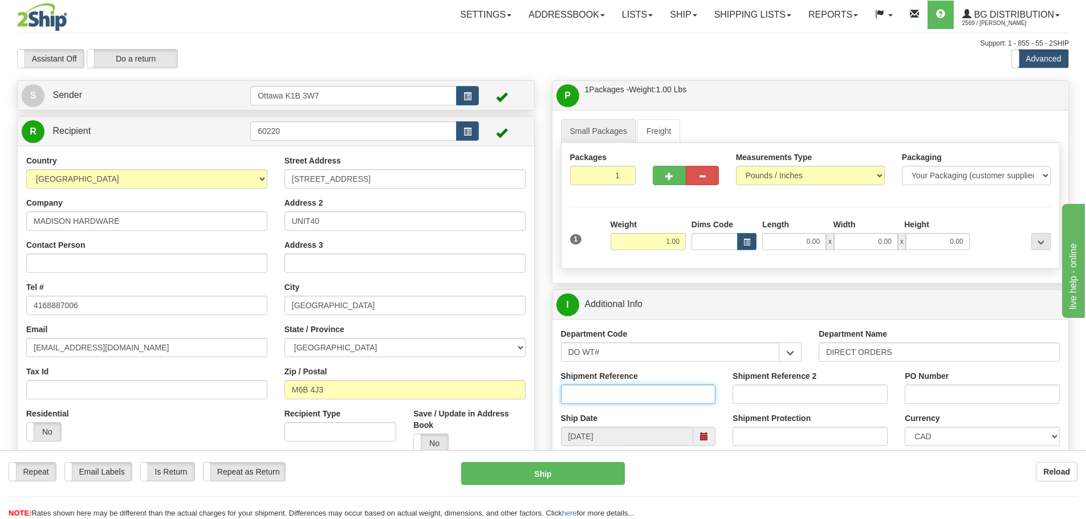
click at [647, 395] on input "Shipment Reference" at bounding box center [638, 394] width 155 height 19
type input "166402-00"
click at [990, 385] on input "PO Number" at bounding box center [982, 394] width 155 height 19
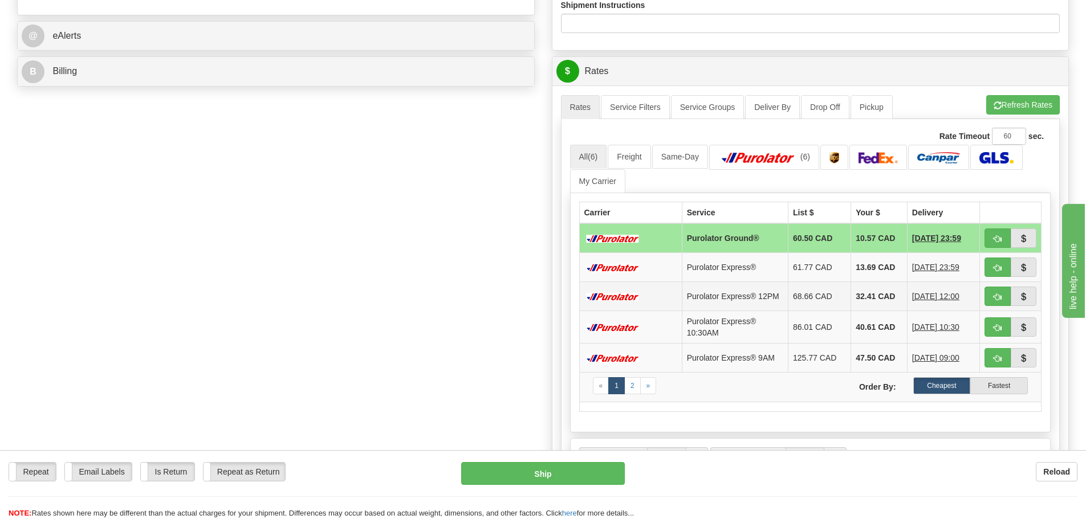
scroll to position [456, 0]
type input "HG-0915MY"
click at [996, 239] on span "button" at bounding box center [998, 238] width 8 height 7
type input "260"
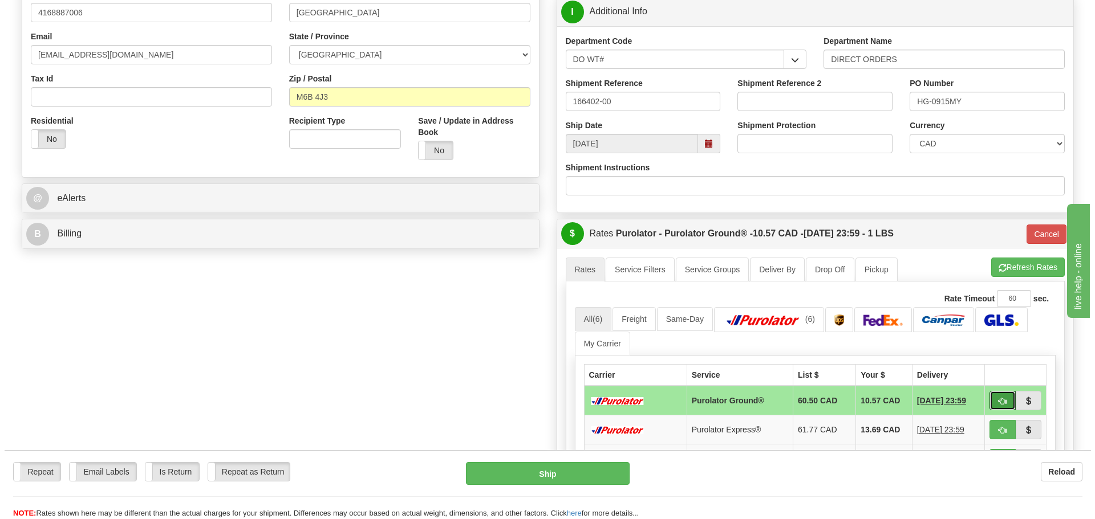
scroll to position [114, 0]
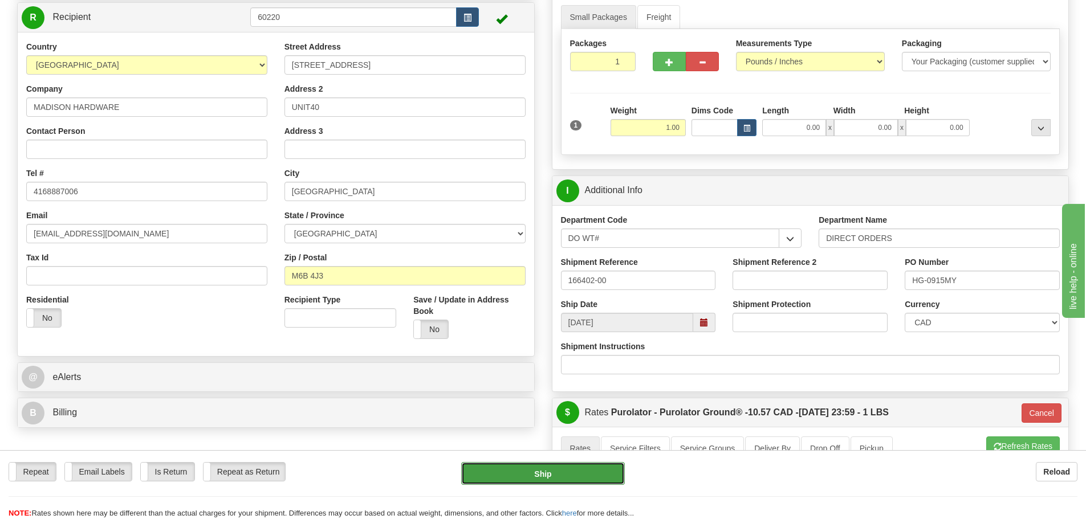
click at [580, 465] on button "Ship" at bounding box center [543, 473] width 164 height 23
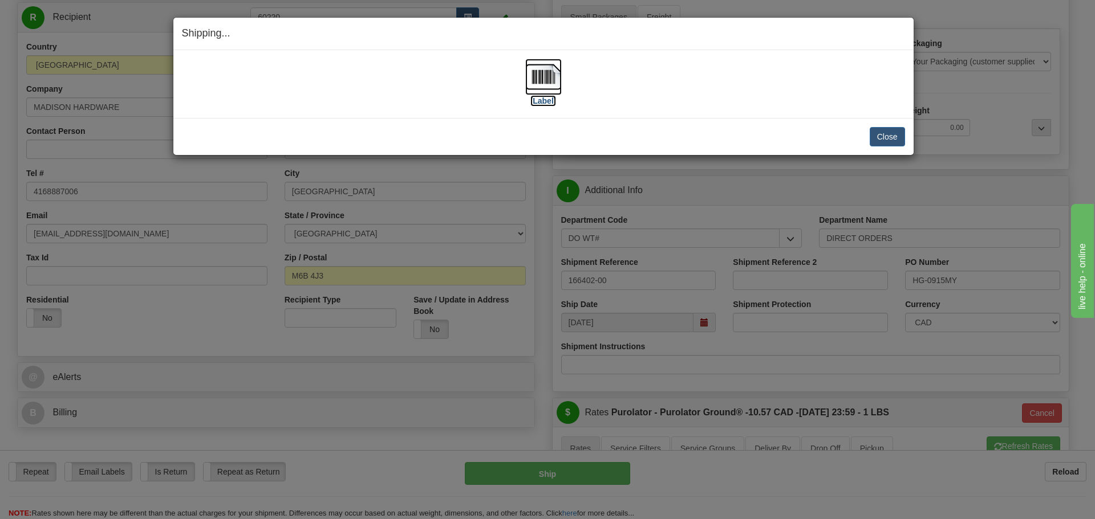
click at [544, 102] on label "[Label]" at bounding box center [543, 100] width 26 height 11
click at [888, 131] on button "Close" at bounding box center [887, 136] width 35 height 19
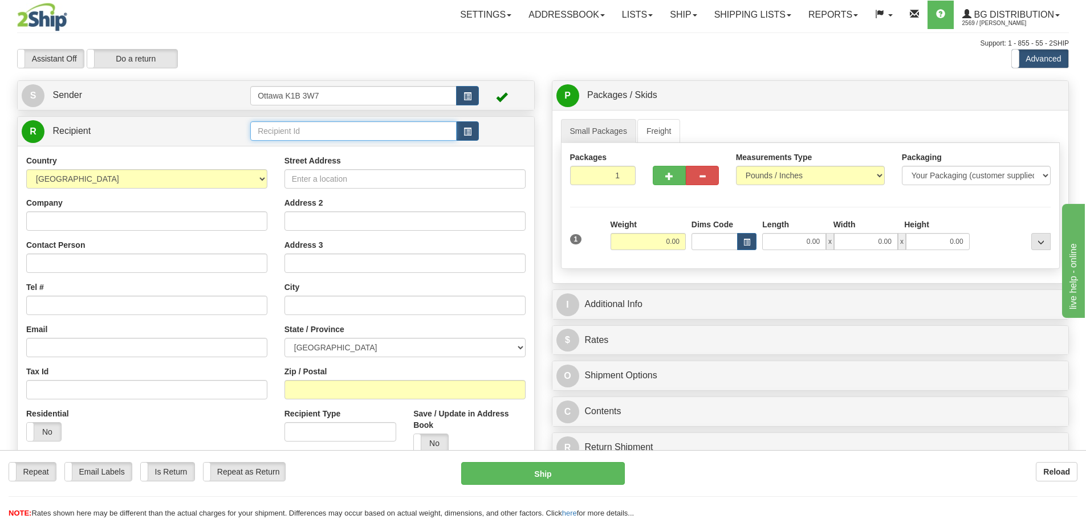
click at [312, 130] on input "text" at bounding box center [353, 130] width 206 height 19
type input "910598"
click at [364, 73] on div "Toggle navigation Settings Shipping Preferences Fields Preferences New" at bounding box center [543, 324] width 1086 height 648
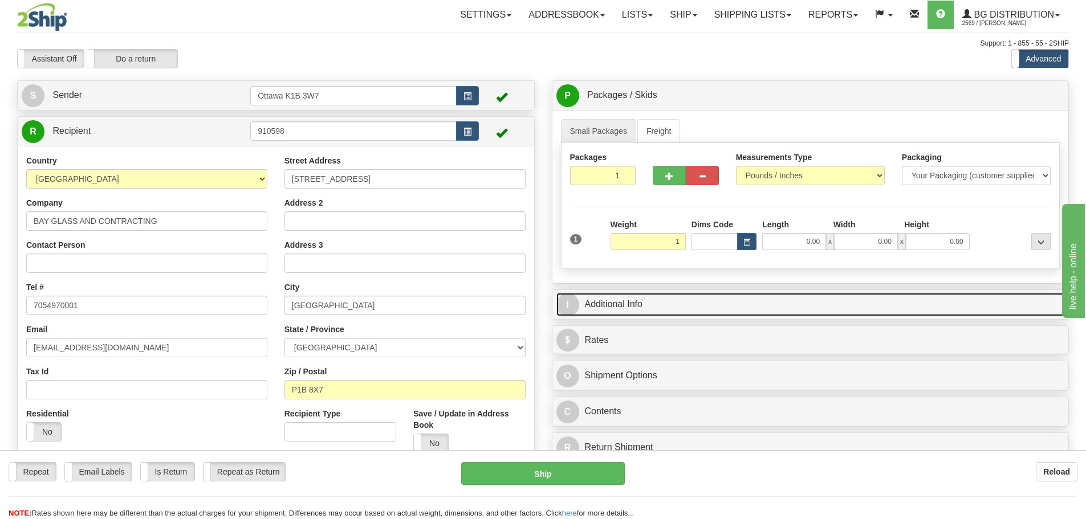
type input "1.00"
click at [788, 302] on link "I Additional Info" at bounding box center [811, 304] width 509 height 23
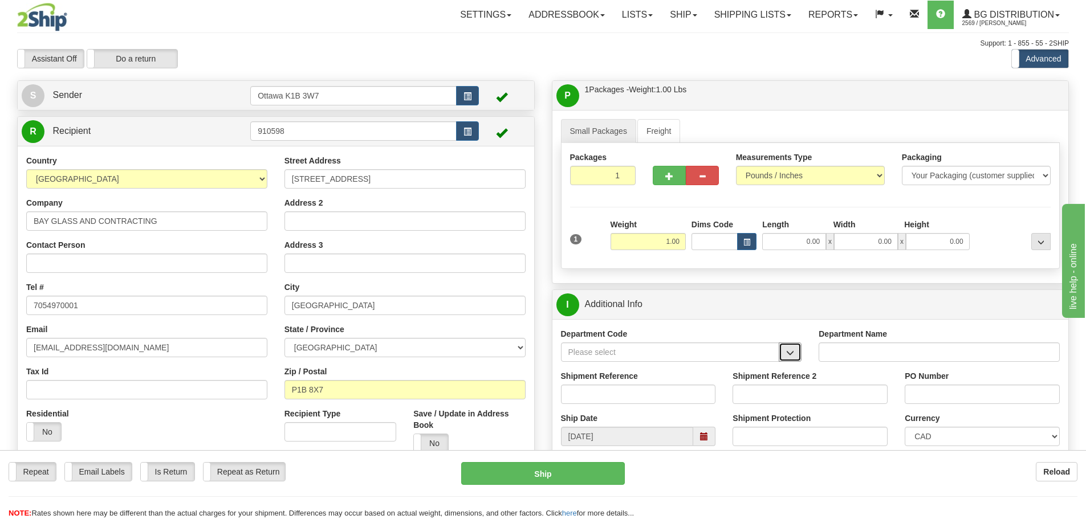
click at [795, 356] on button "button" at bounding box center [790, 352] width 23 height 19
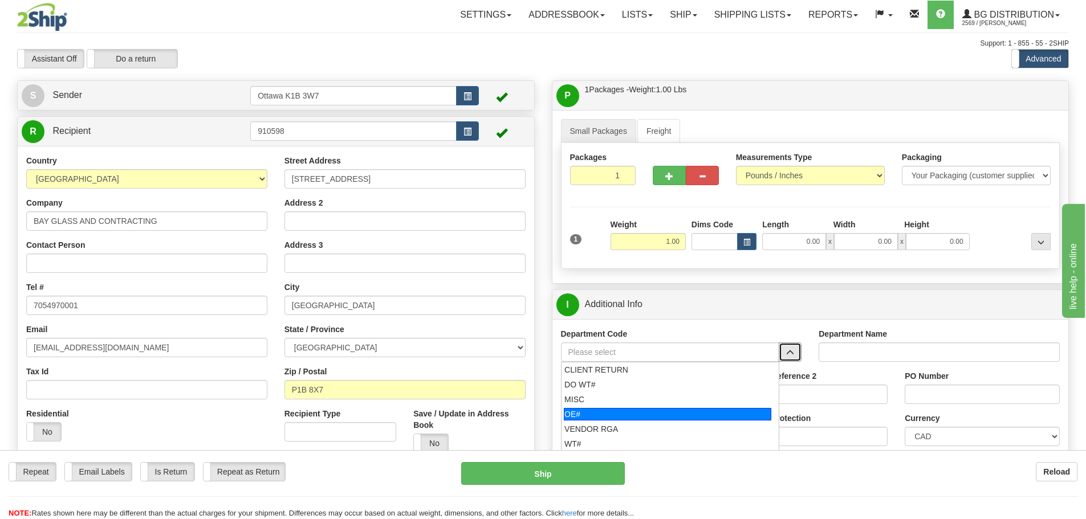
click at [644, 415] on div "OE#" at bounding box center [668, 414] width 208 height 13
type input "OE#"
type input "ORDERS"
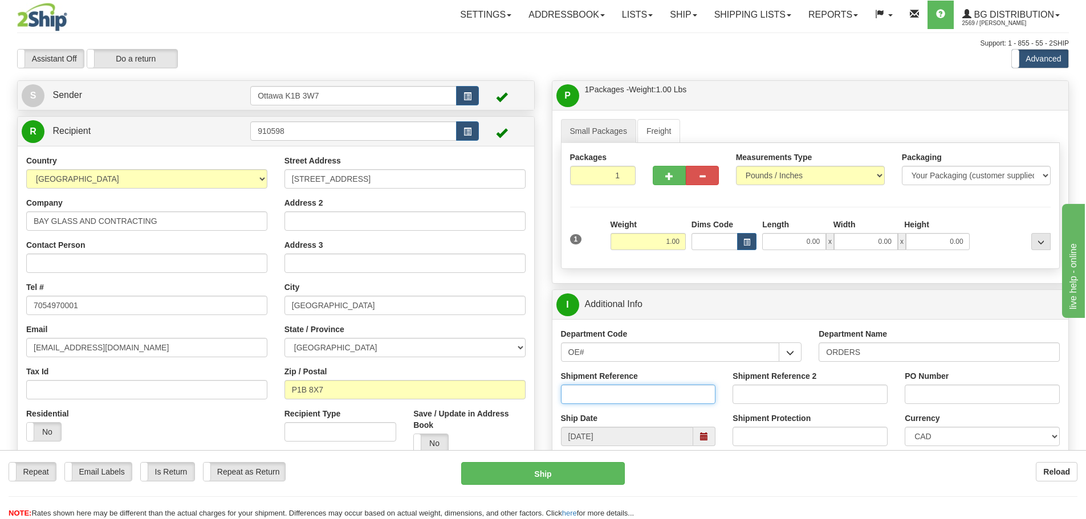
click at [628, 401] on input "Shipment Reference" at bounding box center [638, 394] width 155 height 19
type input "10197289-01"
click at [1002, 396] on input "PO Number" at bounding box center [982, 394] width 155 height 19
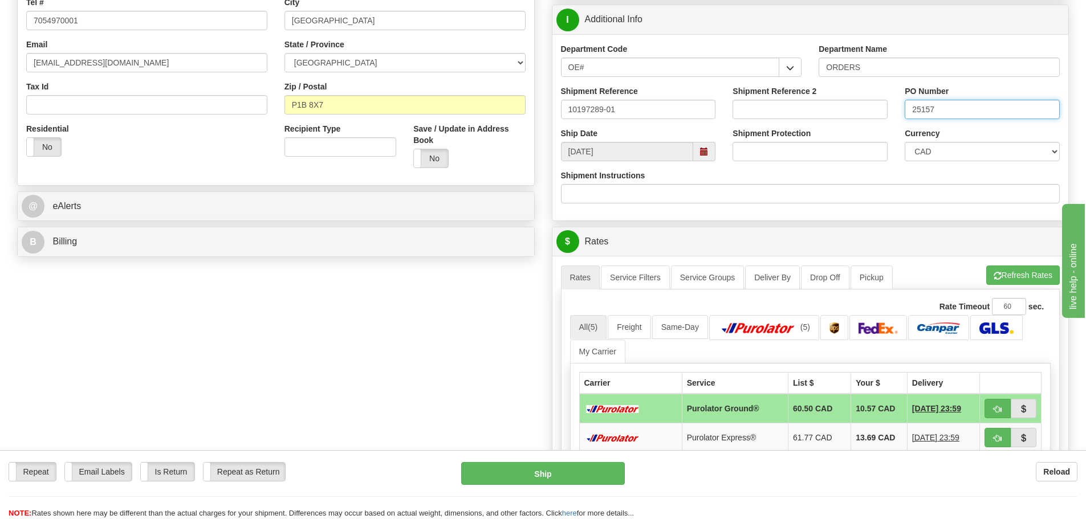
scroll to position [342, 0]
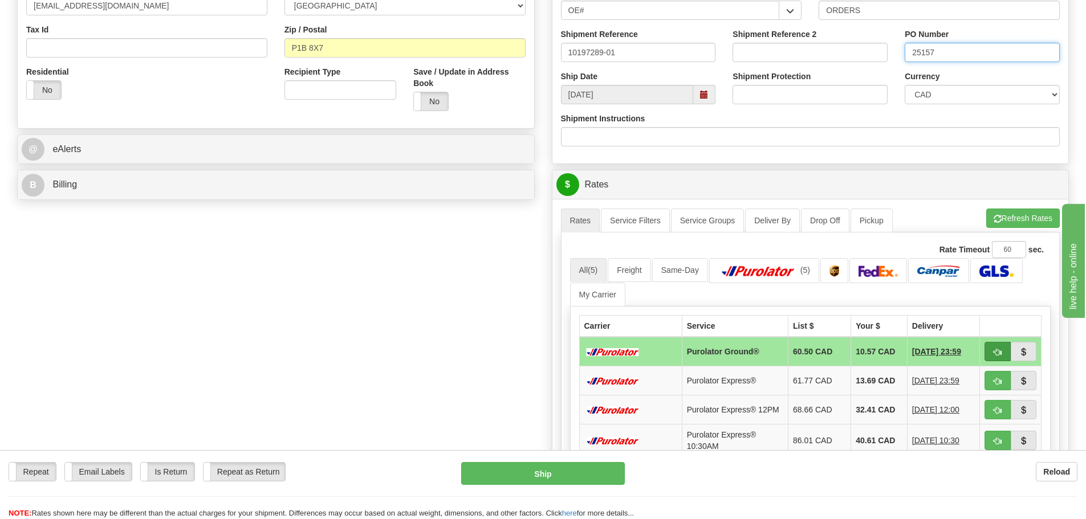
type input "25157"
click at [991, 359] on button "button" at bounding box center [998, 351] width 26 height 19
type input "260"
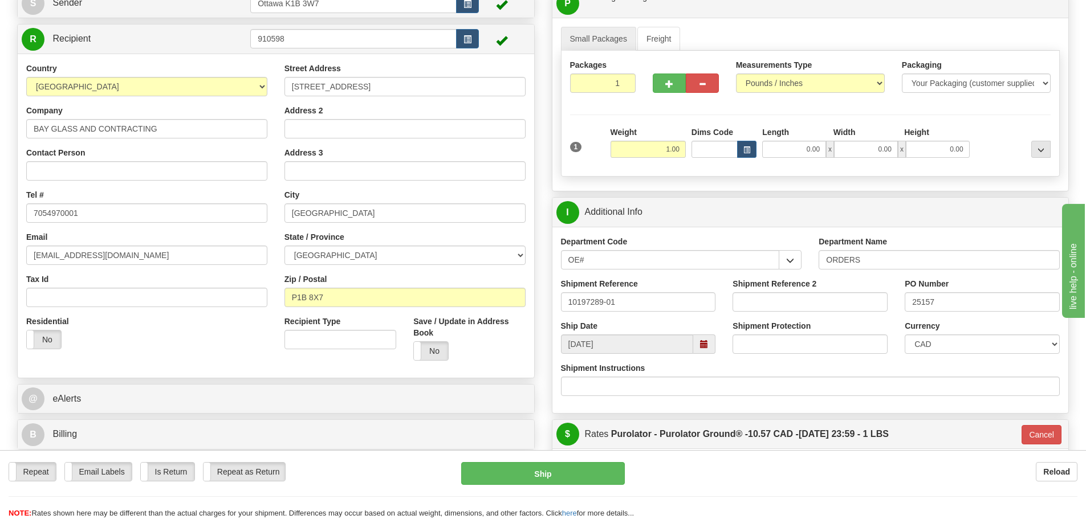
scroll to position [57, 0]
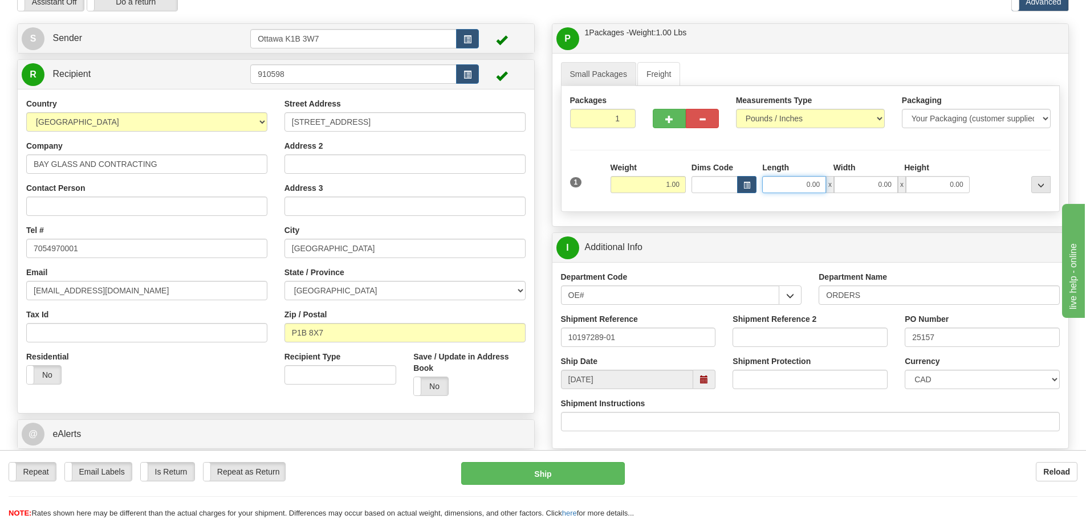
click at [772, 183] on input "0.00" at bounding box center [794, 184] width 64 height 17
type input "7.00"
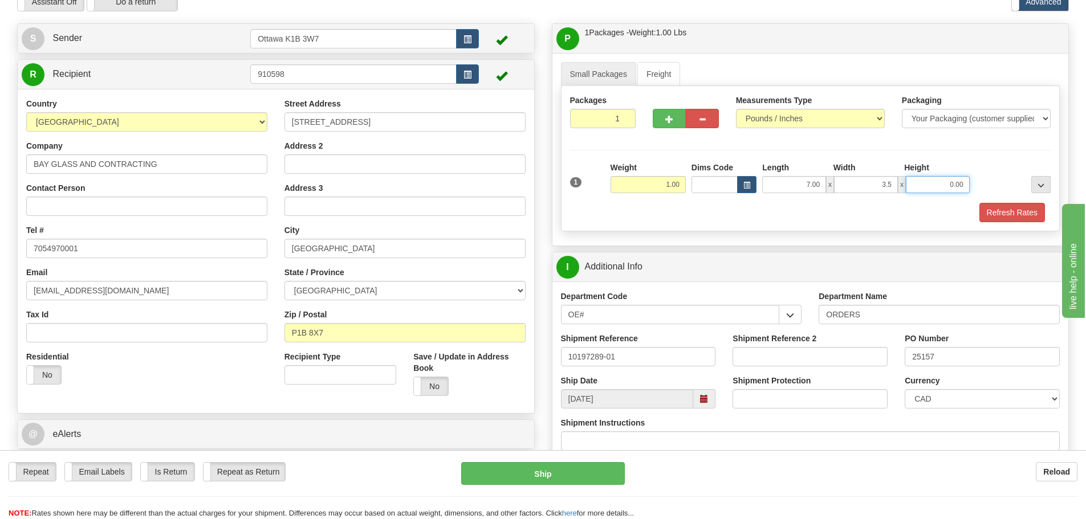
type input "3.50"
type input "2.50"
click at [1008, 213] on button "Refresh Rates" at bounding box center [1013, 212] width 66 height 19
type input "260"
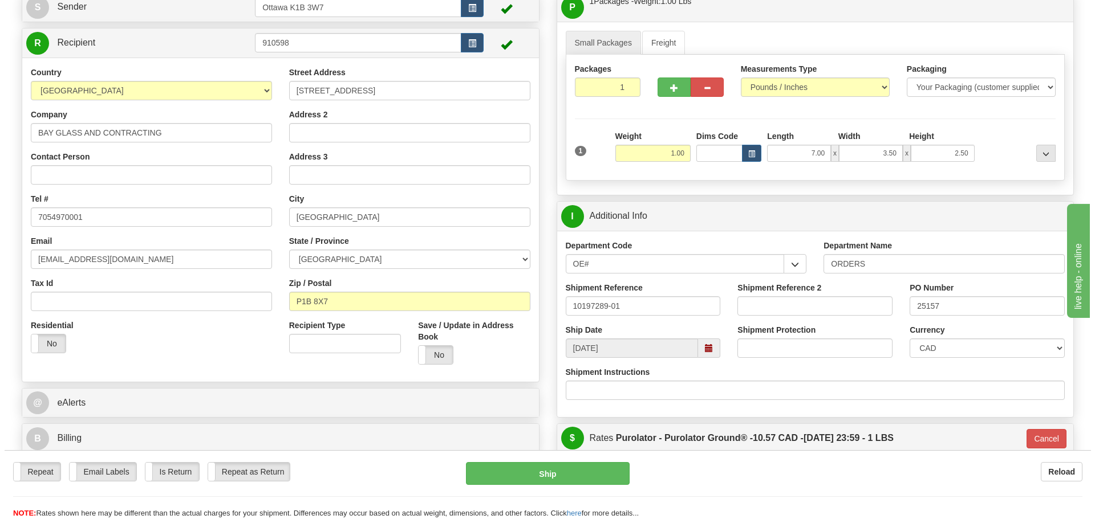
scroll to position [114, 0]
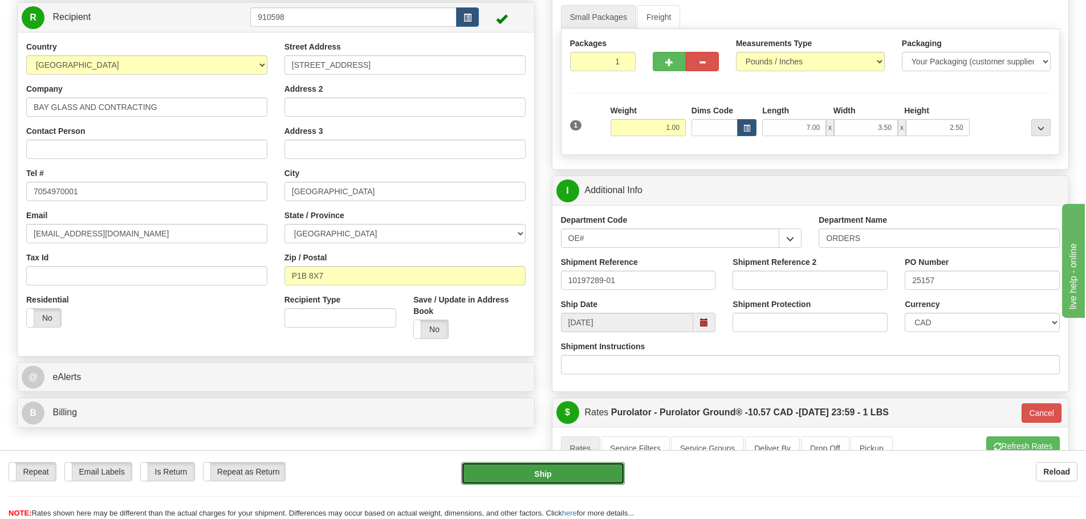
click at [553, 484] on button "Ship" at bounding box center [543, 473] width 164 height 23
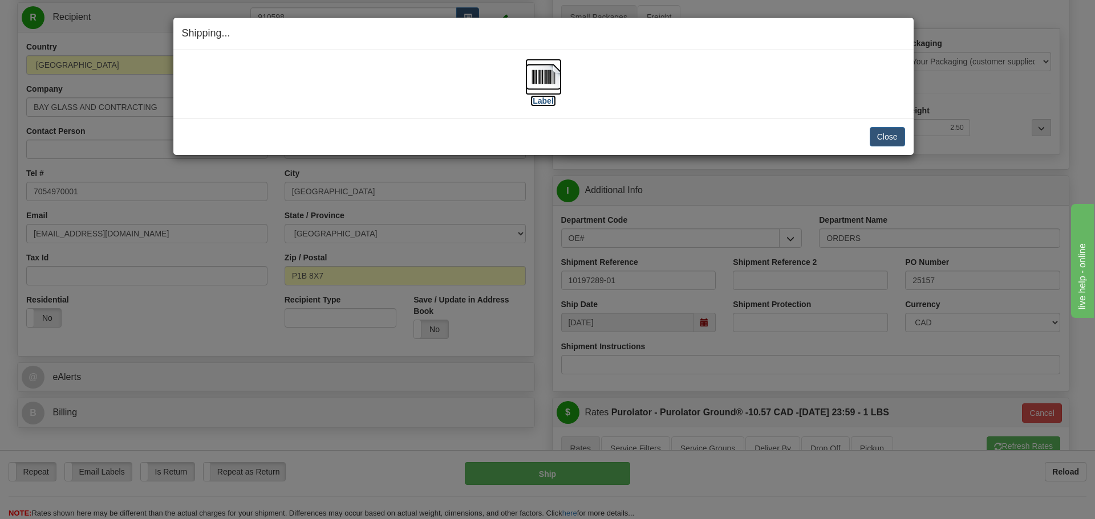
click at [536, 104] on label "[Label]" at bounding box center [543, 100] width 26 height 11
click at [889, 143] on button "Close" at bounding box center [887, 136] width 35 height 19
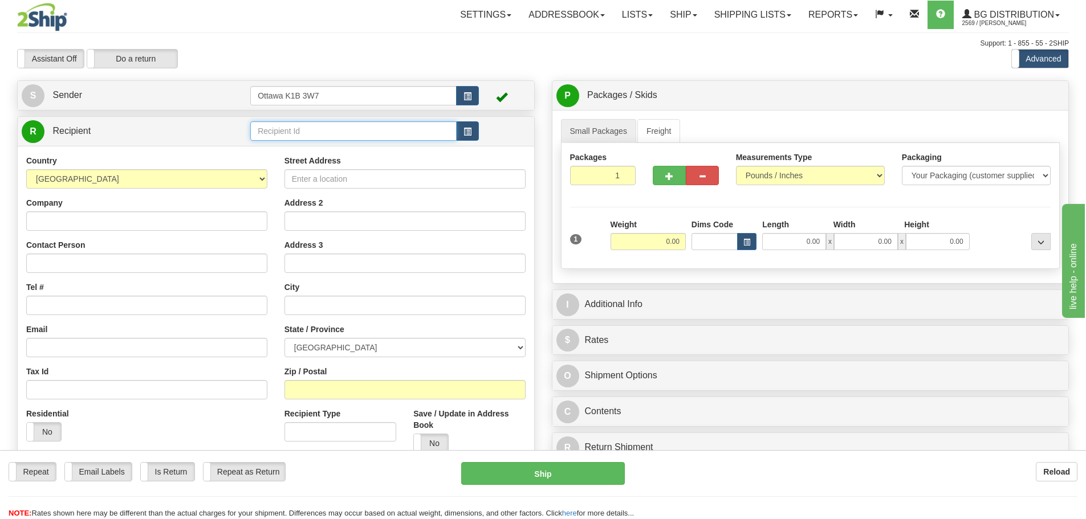
click at [356, 124] on input "text" at bounding box center [353, 130] width 206 height 19
type input "8000"
click at [359, 54] on div "Assistant On Assistant Off Do a return Do a return" at bounding box center [231, 58] width 445 height 19
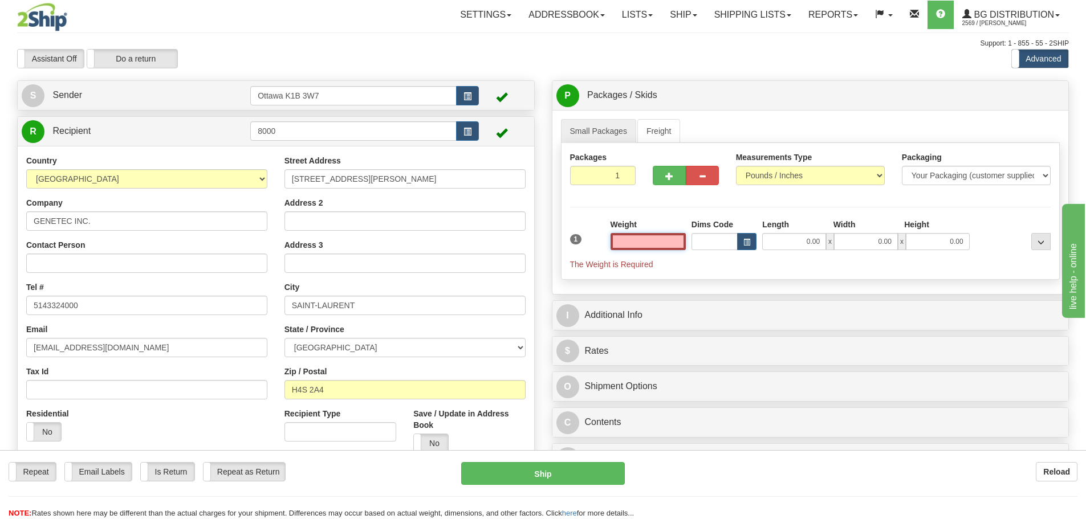
click at [656, 244] on input "text" at bounding box center [648, 241] width 75 height 17
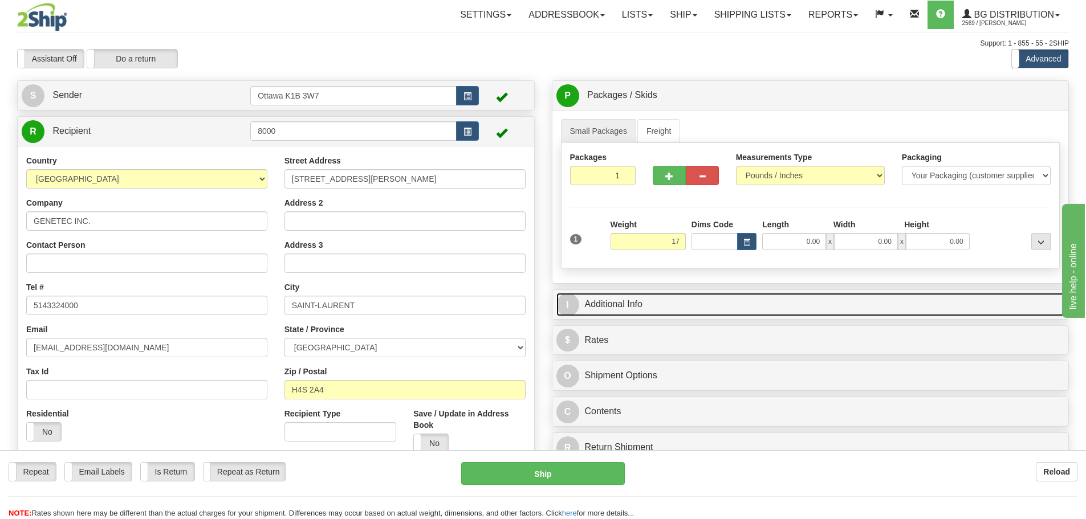
type input "17.00"
click at [799, 301] on link "I Additional Info" at bounding box center [811, 304] width 509 height 23
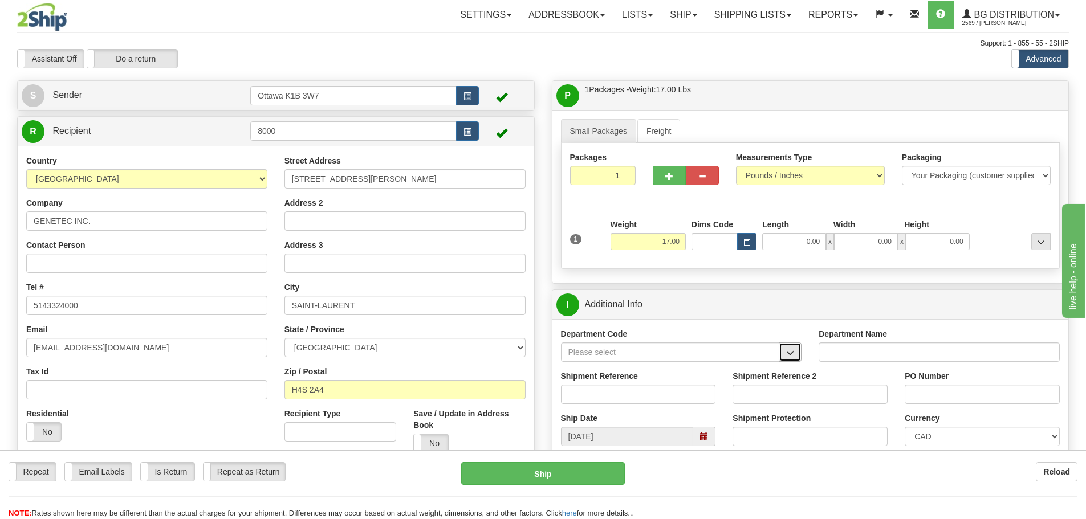
click at [794, 350] on span "button" at bounding box center [790, 353] width 8 height 7
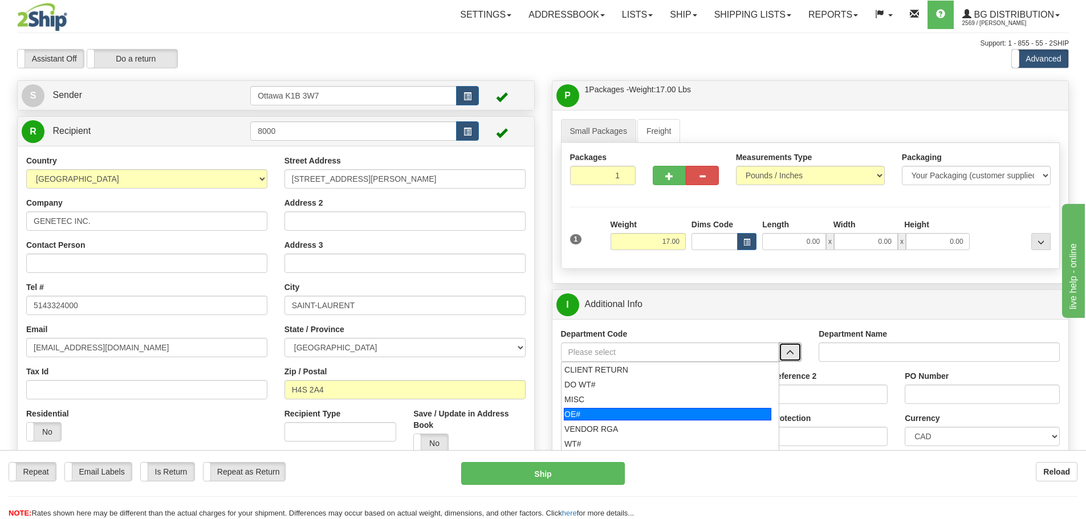
click at [671, 410] on div "OE#" at bounding box center [668, 414] width 208 height 13
type input "OE#"
type input "ORDERS"
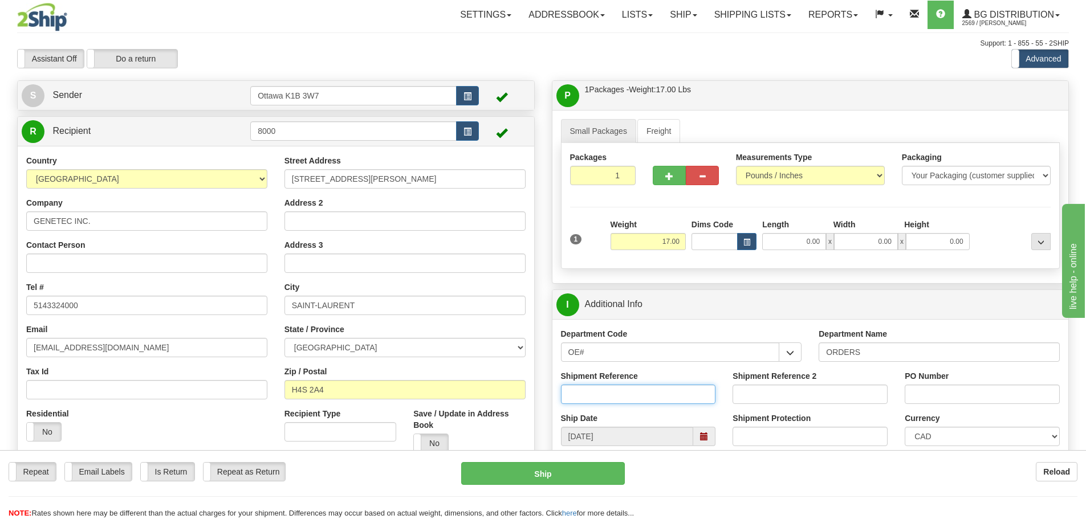
click at [642, 393] on input "Shipment Reference" at bounding box center [638, 394] width 155 height 19
type input "10202682-00"
drag, startPoint x: 919, startPoint y: 383, endPoint x: 928, endPoint y: 389, distance: 10.8
click at [921, 385] on div "PO Number" at bounding box center [982, 388] width 155 height 34
click at [928, 389] on input "PO Number" at bounding box center [982, 394] width 155 height 19
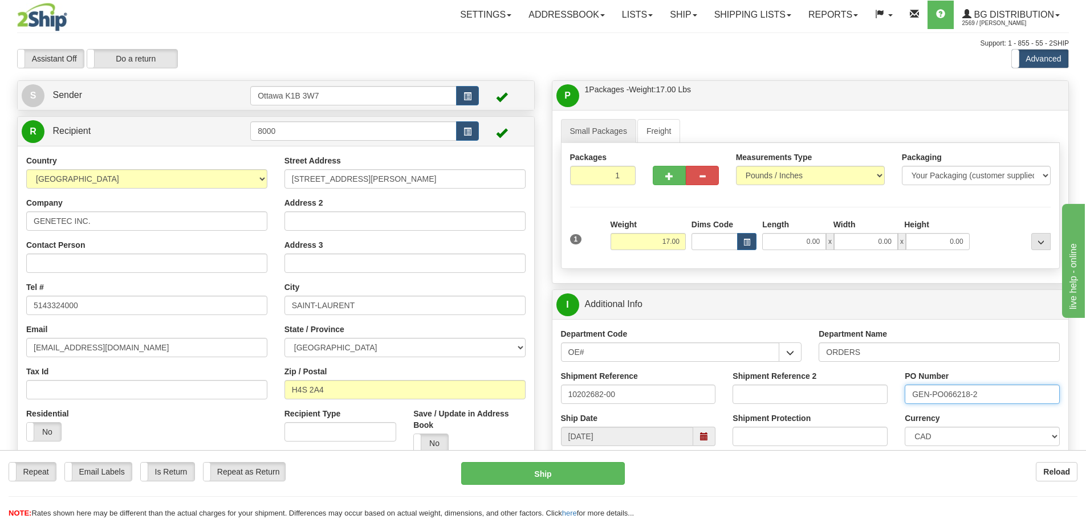
type input "GEN-PO066218-2"
click at [770, 247] on input "0.00" at bounding box center [794, 241] width 64 height 17
type input "0.00"
click at [665, 164] on div at bounding box center [686, 159] width 66 height 14
click at [667, 170] on button "button" at bounding box center [669, 175] width 33 height 19
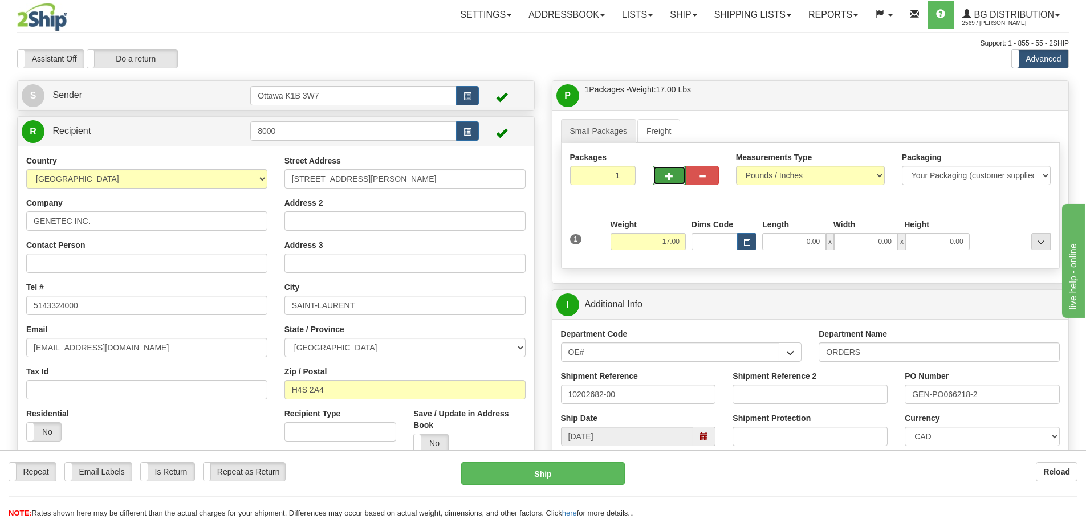
type input "2"
click at [1032, 102] on label "Pack / Skid Level Pack.." at bounding box center [1032, 95] width 65 height 17
radio input "true"
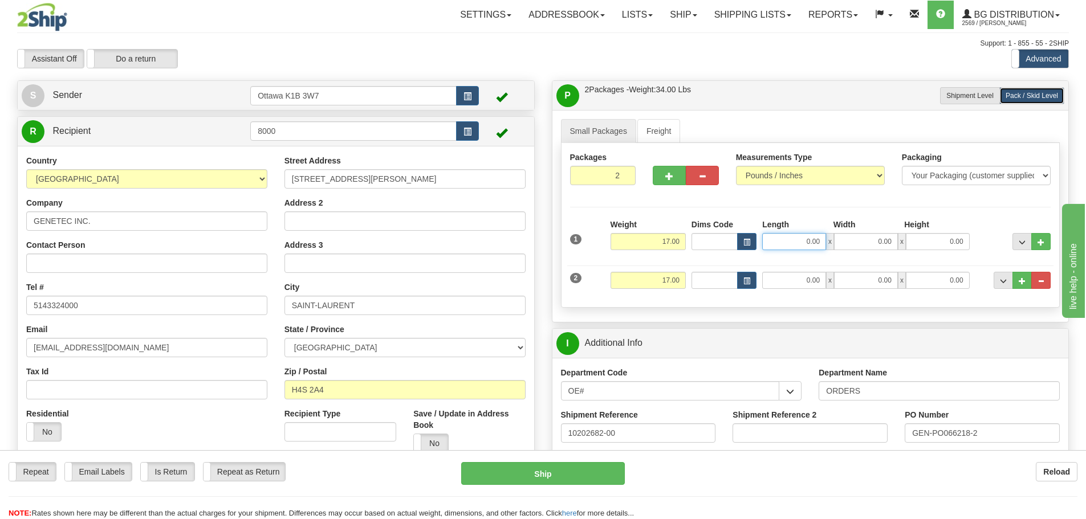
click at [772, 245] on input "0.00" at bounding box center [794, 241] width 64 height 17
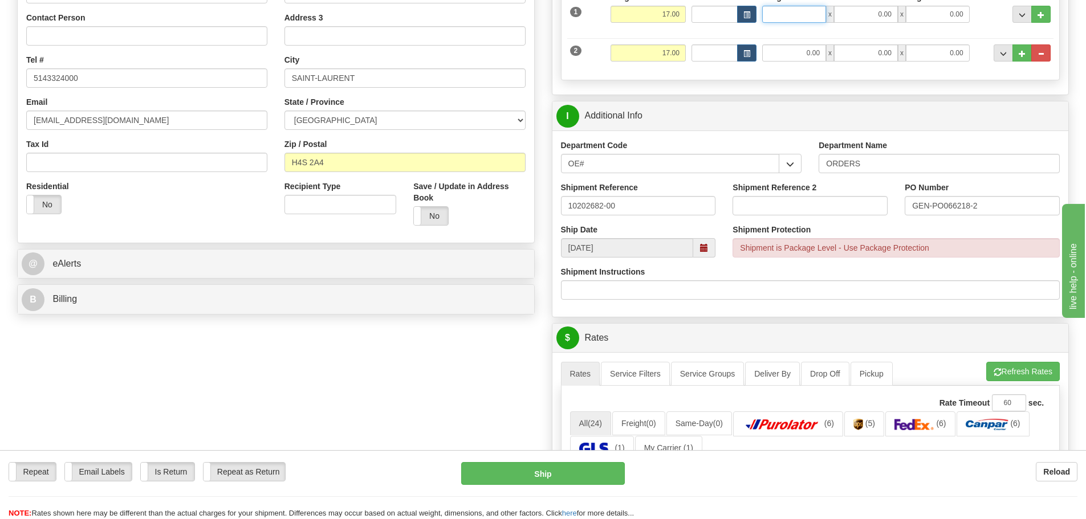
scroll to position [228, 0]
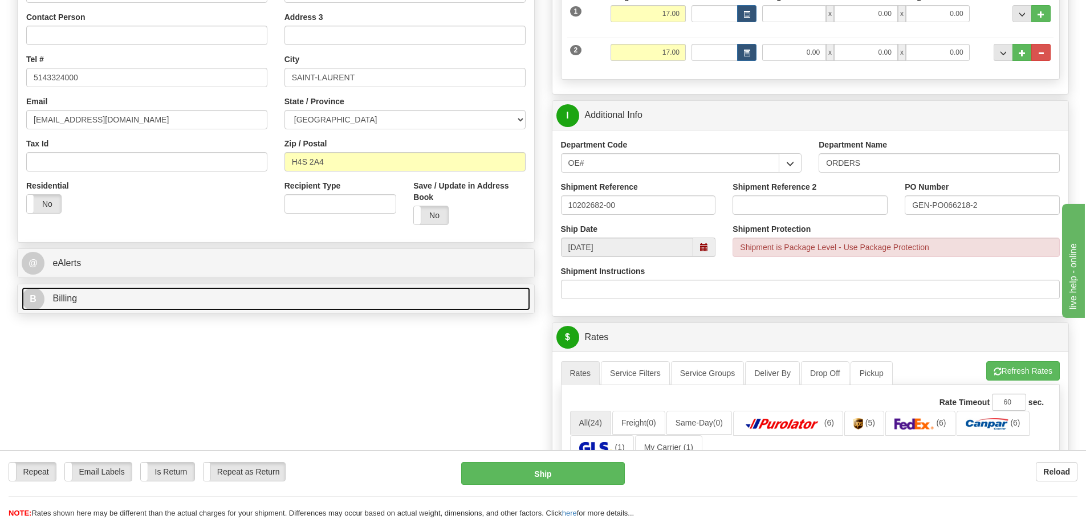
type input "0.00"
click at [135, 298] on link "B Billing" at bounding box center [276, 298] width 509 height 23
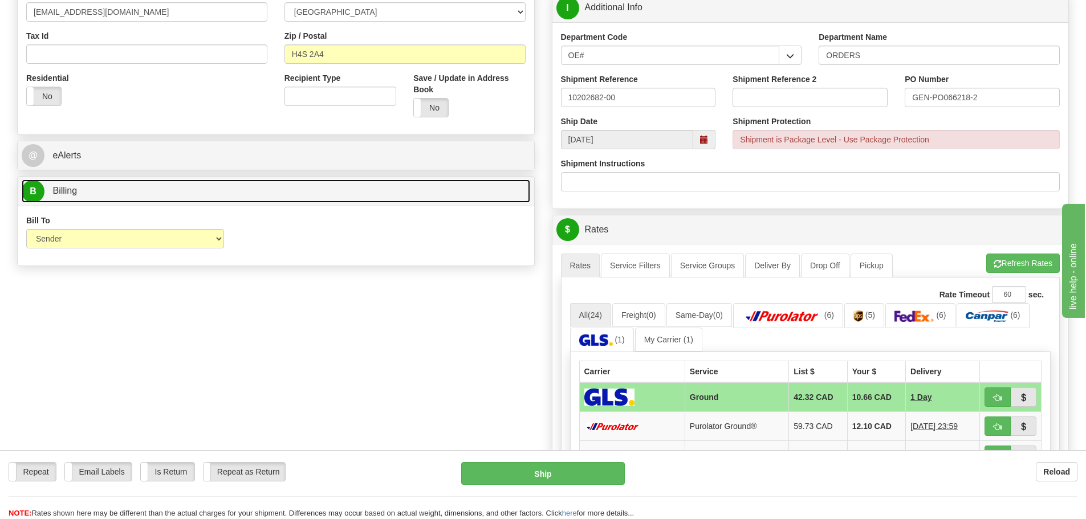
scroll to position [342, 0]
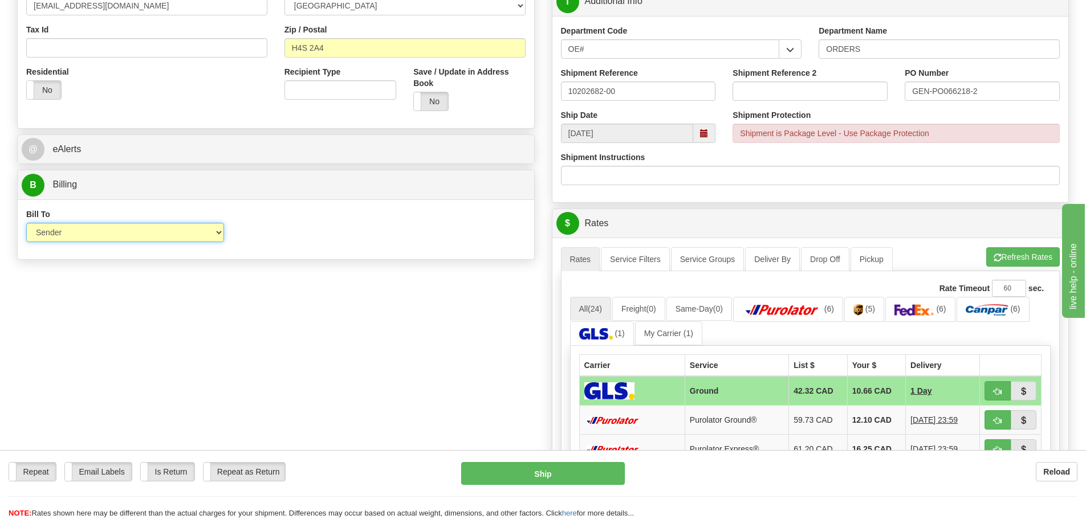
click at [104, 237] on select "Sender Recipient Third Party Collect" at bounding box center [125, 232] width 198 height 19
select select "2"
click at [26, 223] on select "Sender Recipient Third Party Collect" at bounding box center [125, 232] width 198 height 19
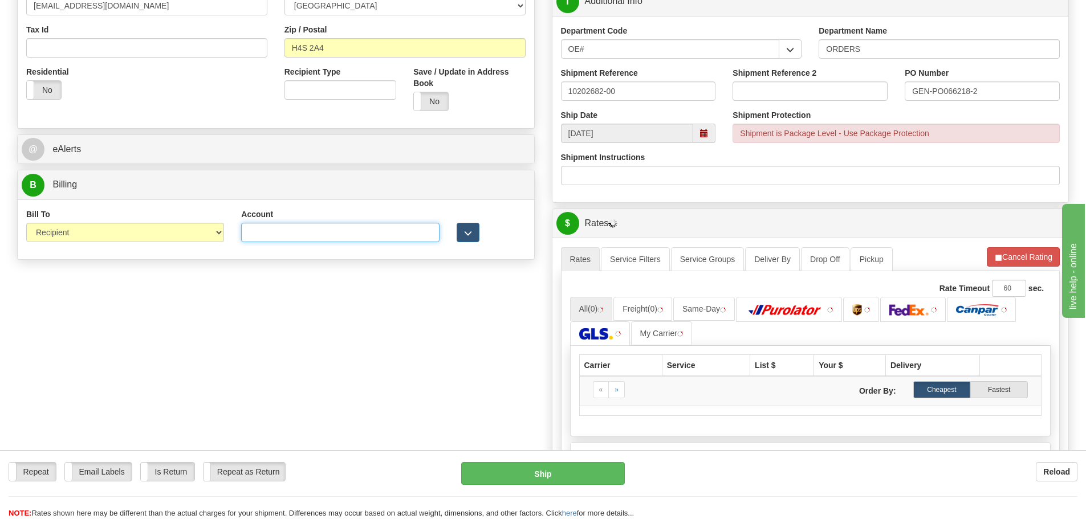
click at [352, 242] on input "Account" at bounding box center [340, 232] width 198 height 19
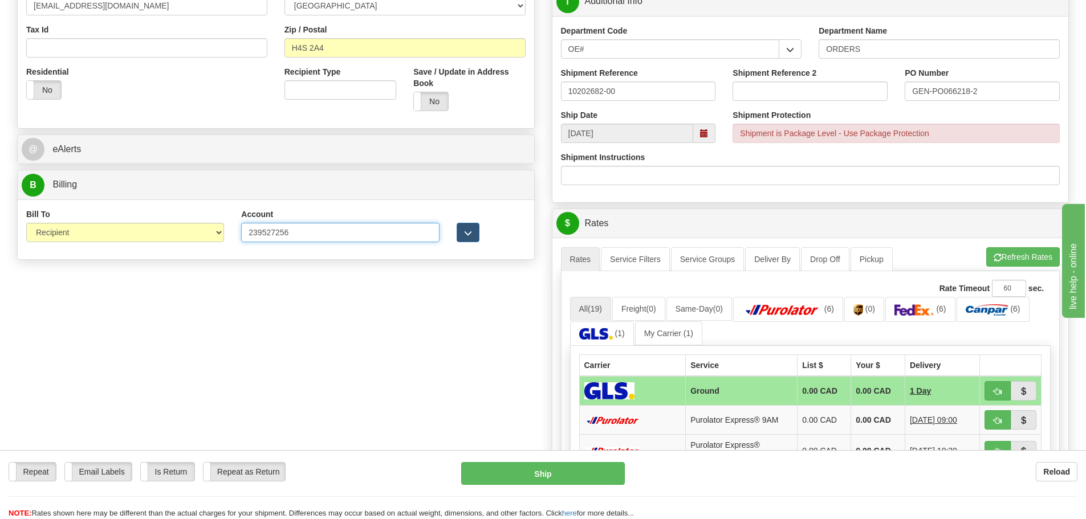
type input "239527256"
click at [402, 317] on div "Create a label for the return Create Pickup Without Label S" at bounding box center [543, 254] width 1069 height 1033
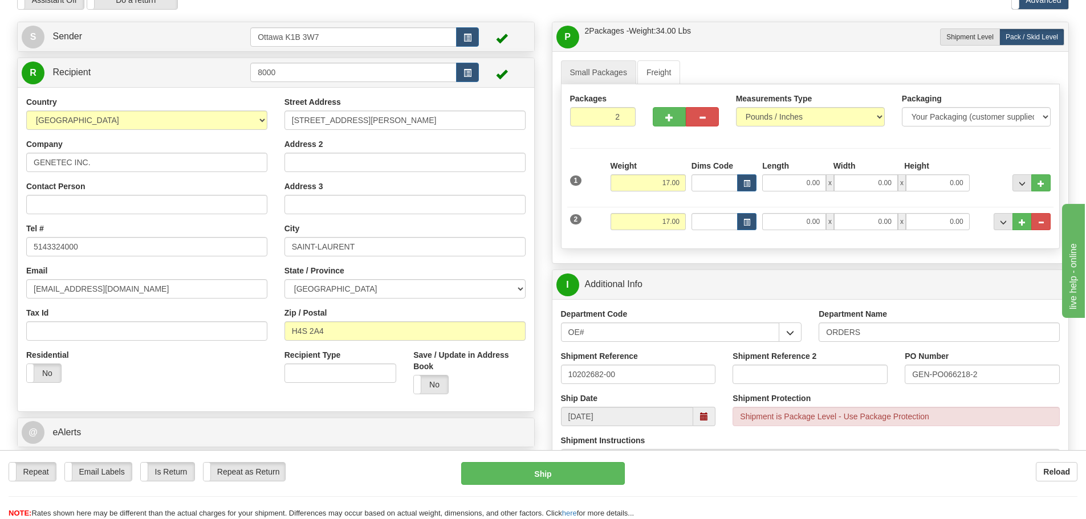
scroll to position [57, 0]
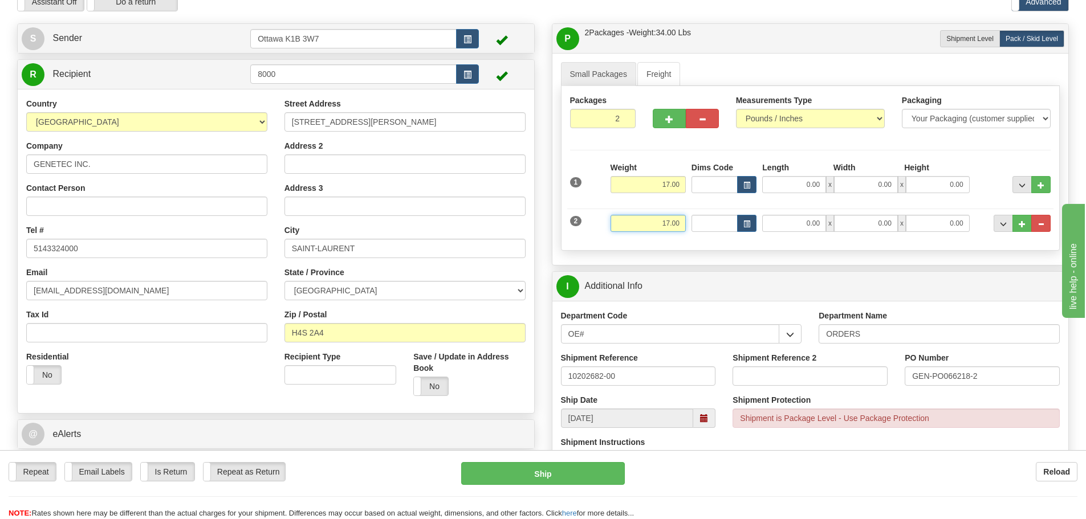
drag, startPoint x: 639, startPoint y: 217, endPoint x: 776, endPoint y: 242, distance: 138.7
click at [769, 242] on div "Packages 2 2 Measurements Type" at bounding box center [811, 168] width 500 height 165
type input "10.00"
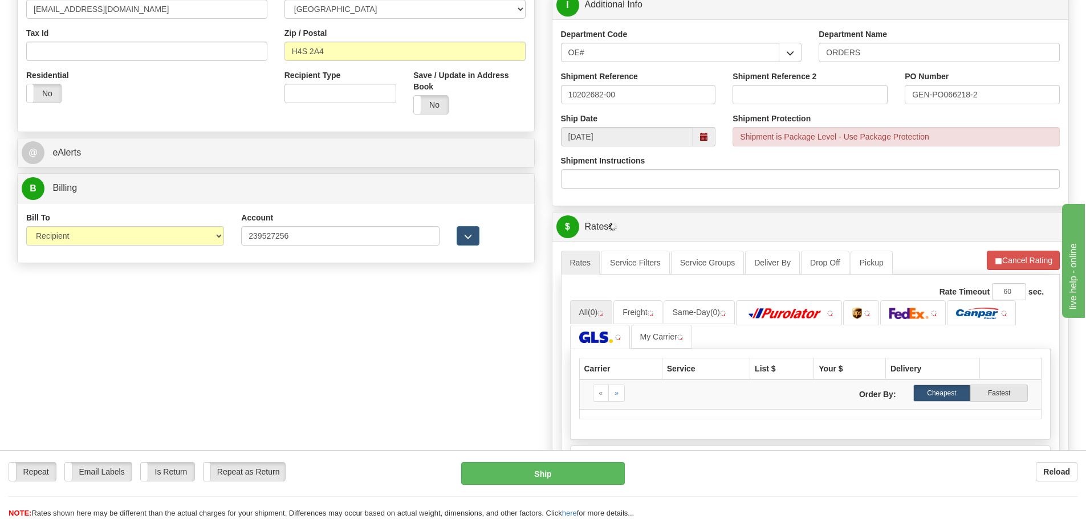
scroll to position [342, 0]
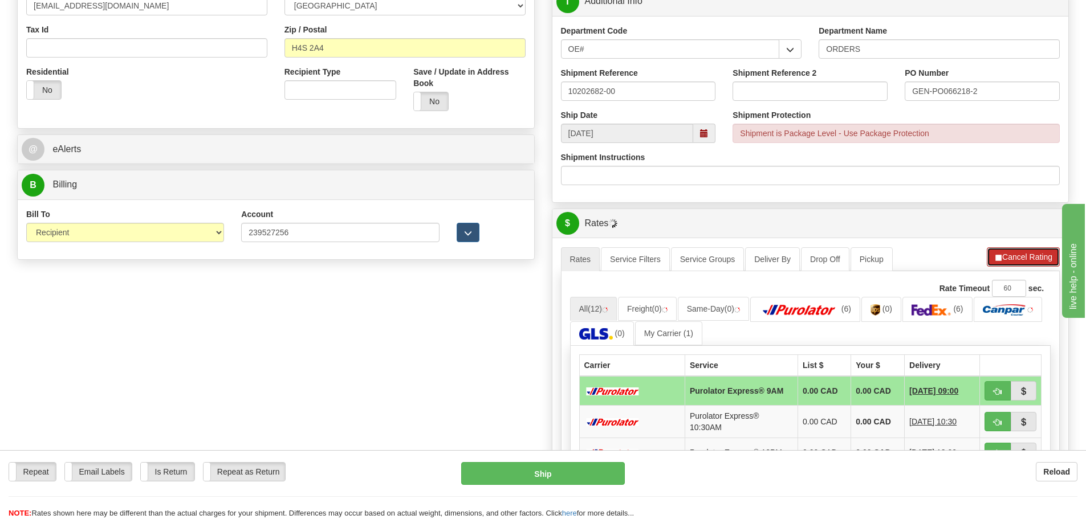
click at [1008, 265] on button "Cancel Rating" at bounding box center [1023, 256] width 73 height 19
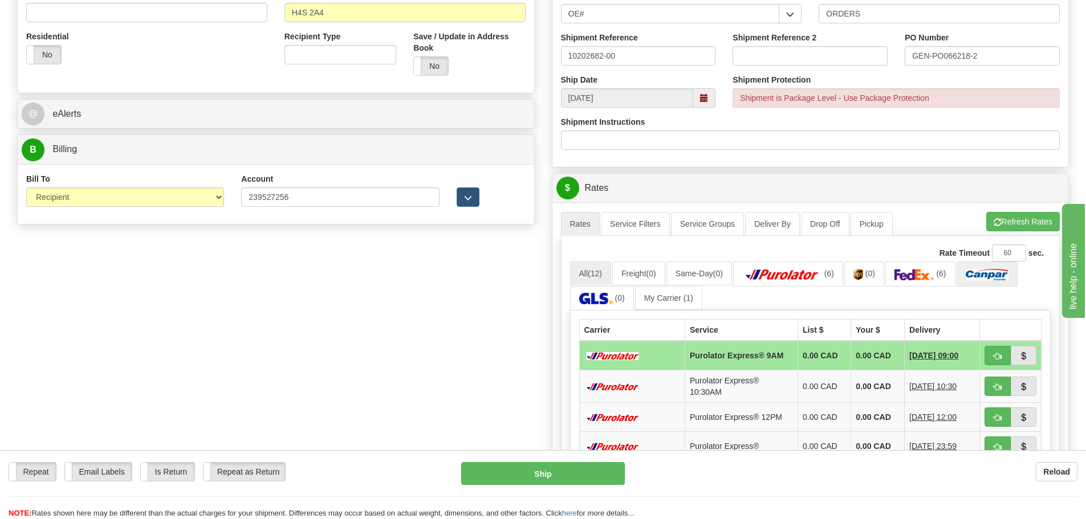
scroll to position [456, 0]
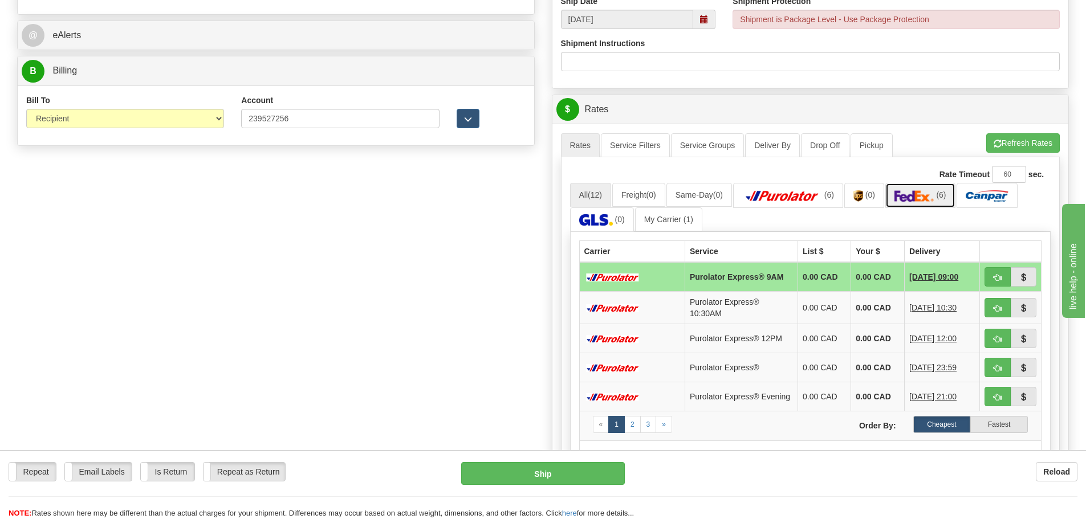
click at [913, 196] on img at bounding box center [915, 195] width 40 height 11
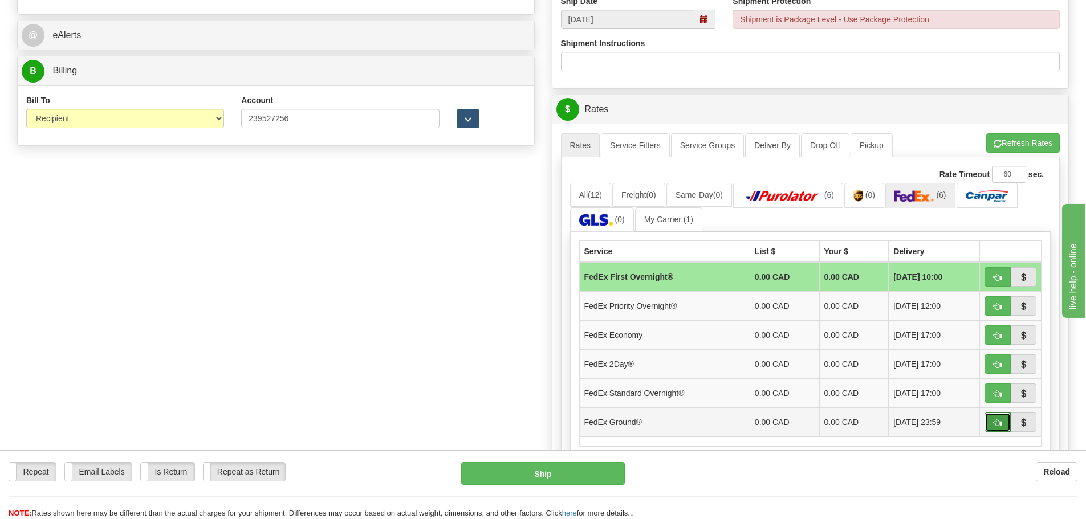
click at [990, 420] on button "button" at bounding box center [998, 422] width 26 height 19
type input "92"
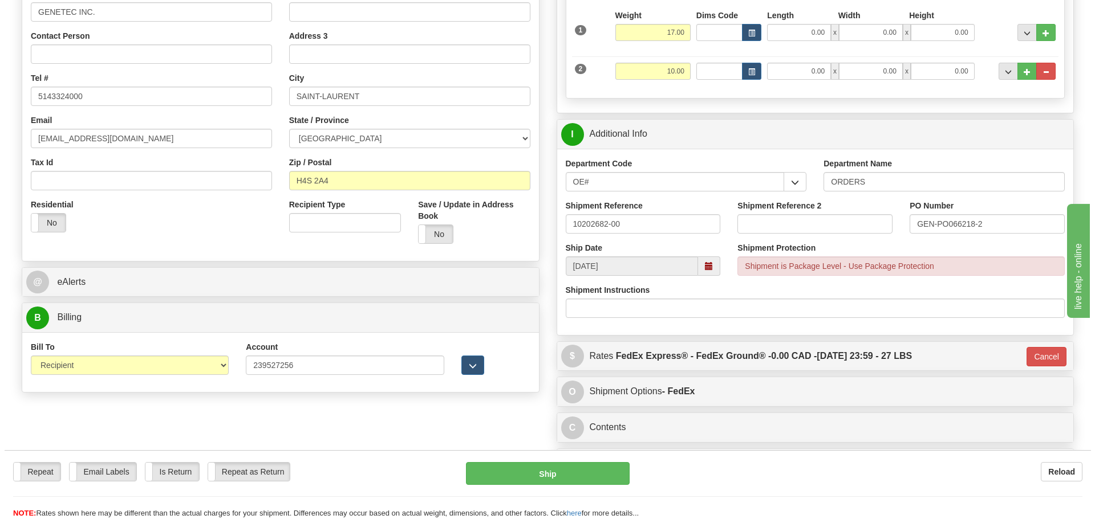
scroll to position [171, 0]
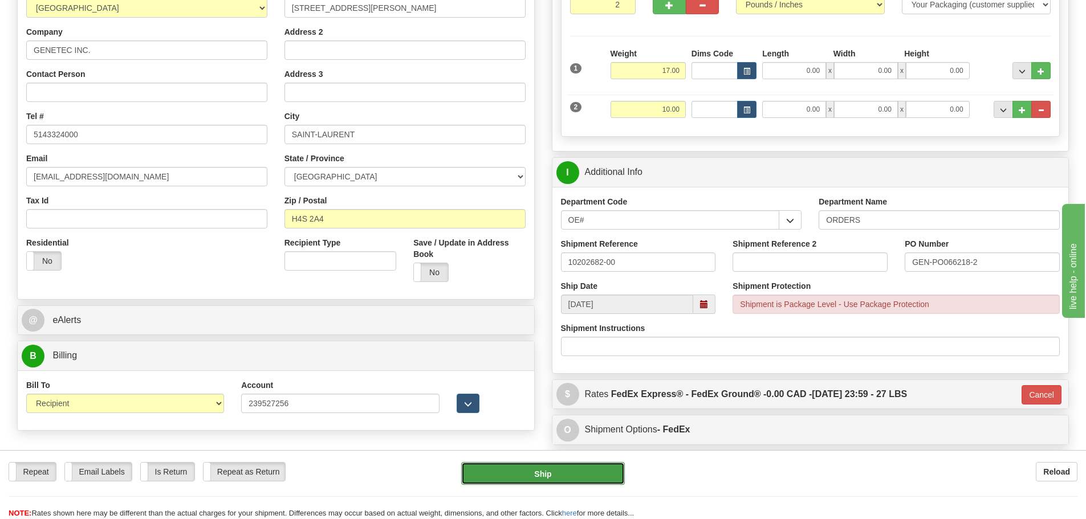
click at [583, 479] on button "Ship" at bounding box center [543, 473] width 164 height 23
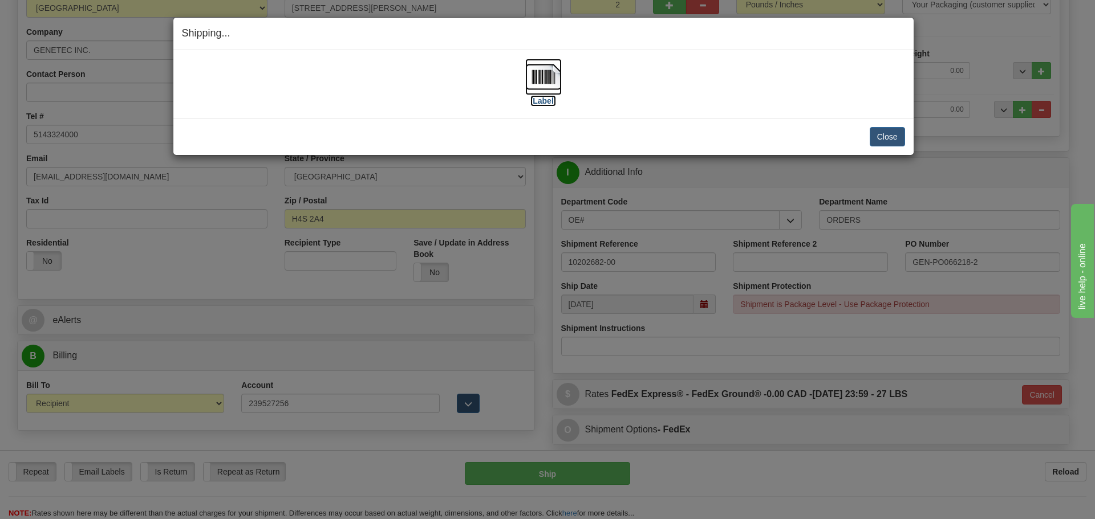
click at [542, 102] on label "[Label]" at bounding box center [543, 100] width 26 height 11
click at [883, 139] on button "Close" at bounding box center [887, 136] width 35 height 19
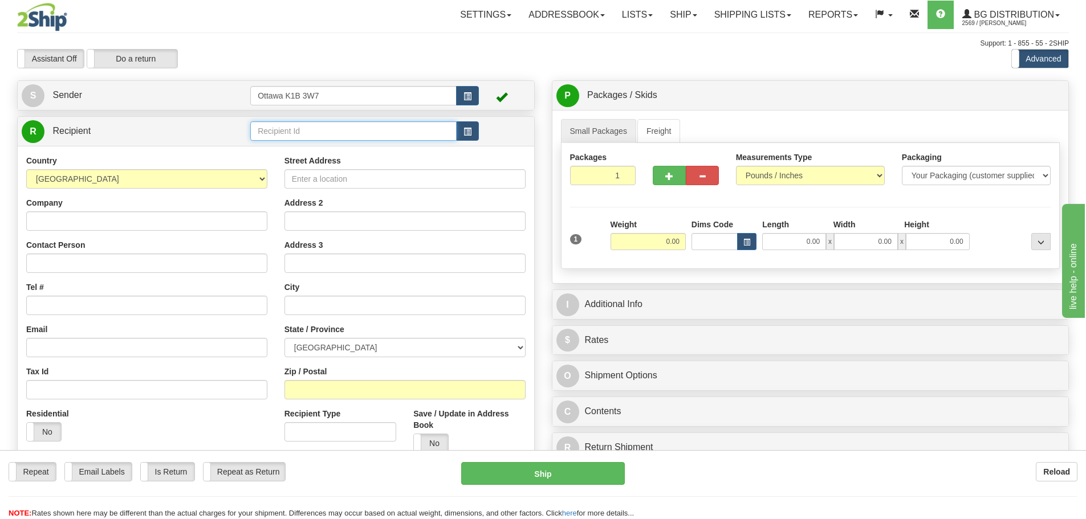
click at [355, 125] on input "text" at bounding box center [353, 130] width 206 height 19
type input "60020"
click at [514, 70] on div "Toggle navigation Settings Shipping Preferences Fields Preferences New" at bounding box center [543, 324] width 1086 height 648
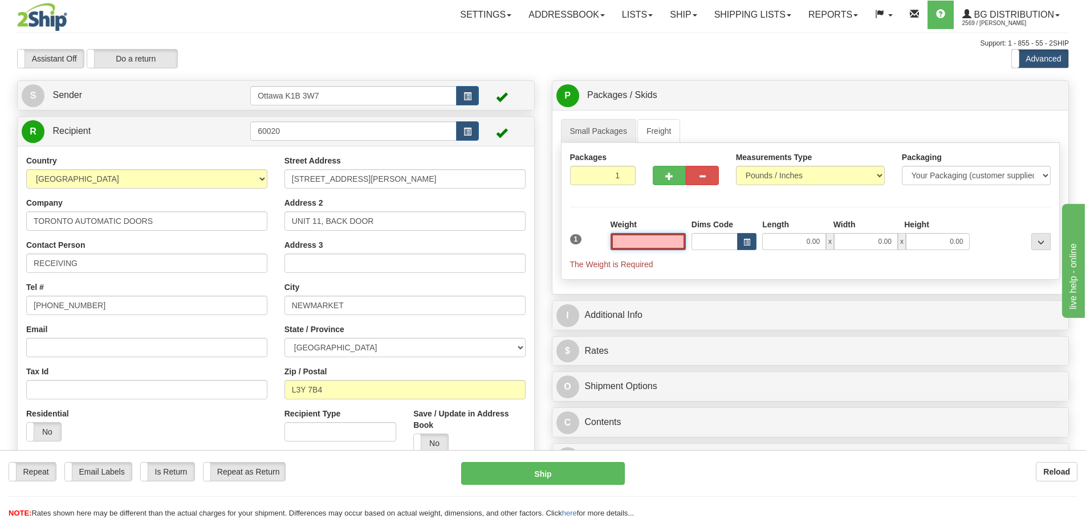
click at [630, 238] on input "text" at bounding box center [648, 241] width 75 height 17
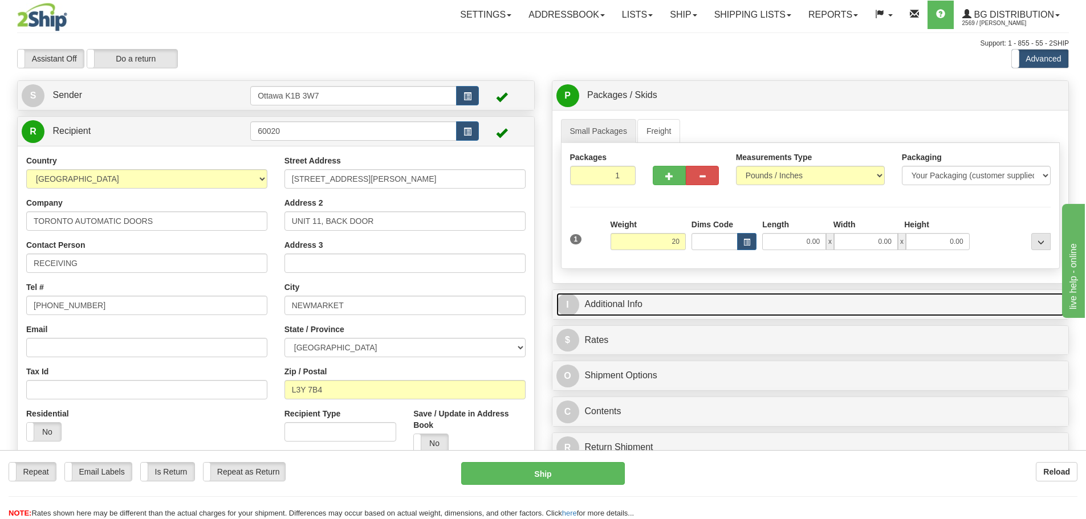
type input "20.00"
click at [765, 305] on link "I Additional Info" at bounding box center [811, 304] width 509 height 23
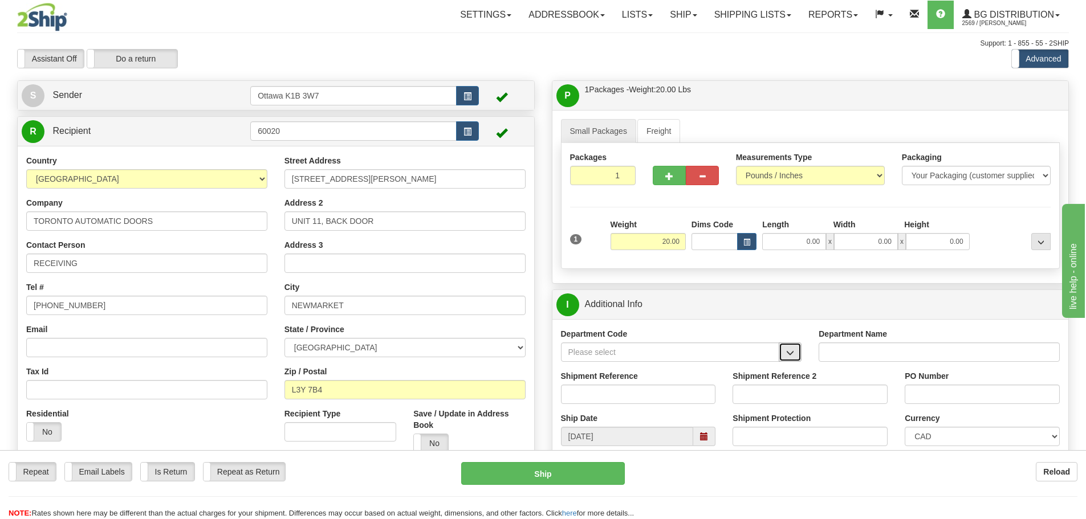
click at [791, 352] on span "button" at bounding box center [790, 353] width 8 height 7
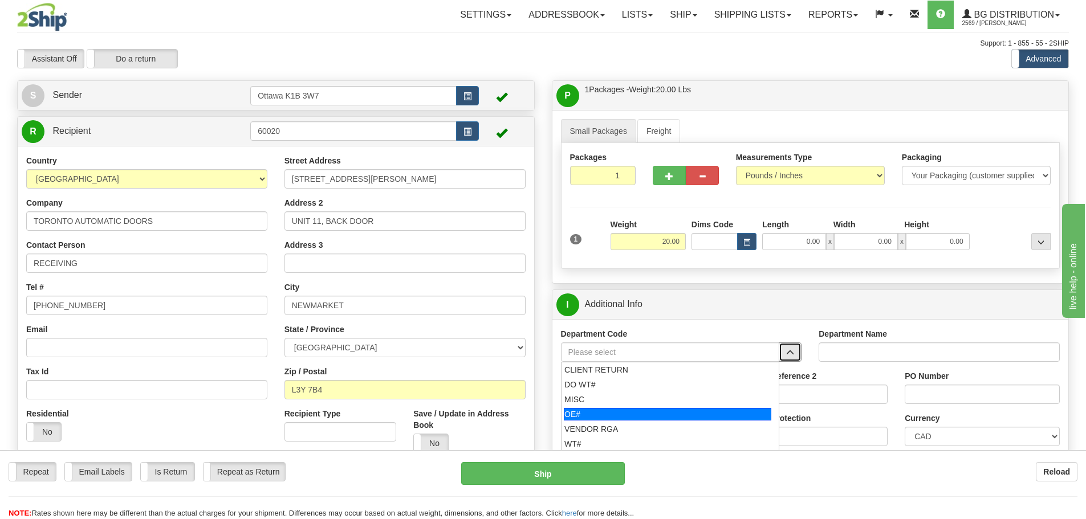
click at [594, 420] on div "OE#" at bounding box center [668, 414] width 208 height 13
type input "OE#"
type input "ORDERS"
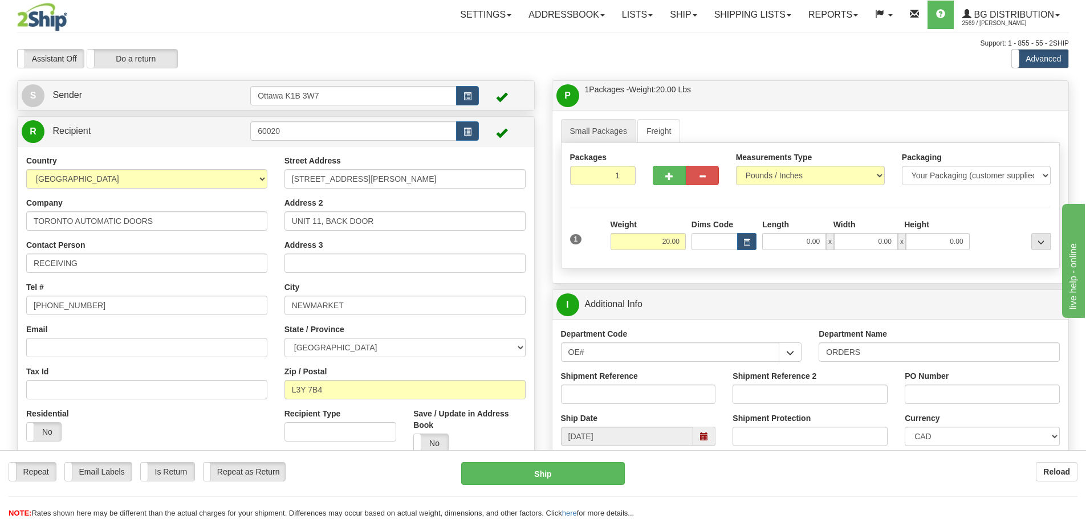
drag, startPoint x: 603, startPoint y: 364, endPoint x: 593, endPoint y: 360, distance: 10.5
click at [593, 360] on div "Department Code OE# CLIENT RETURN DO WT# MISC OE# VENDOR RGA WT#" at bounding box center [682, 349] width 258 height 42
drag, startPoint x: 594, startPoint y: 353, endPoint x: 512, endPoint y: 362, distance: 82.1
click at [515, 80] on div "Create a label for the return Create Pickup Without Label S Sender" at bounding box center [543, 80] width 1069 height 0
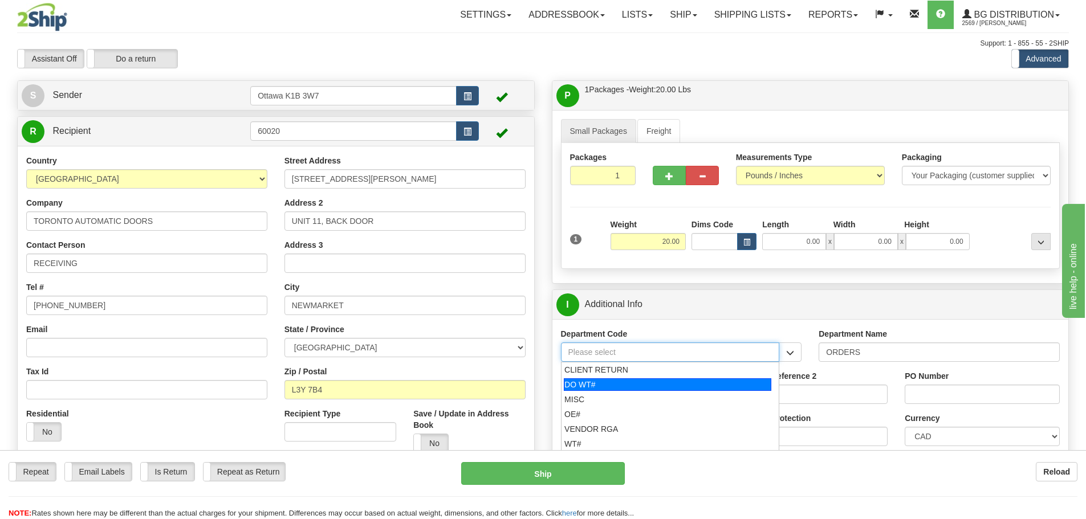
click at [615, 386] on div "DO WT#" at bounding box center [668, 385] width 208 height 13
type input "DO WT#"
type input "DIRECT ORDERS"
type input "DO WT#"
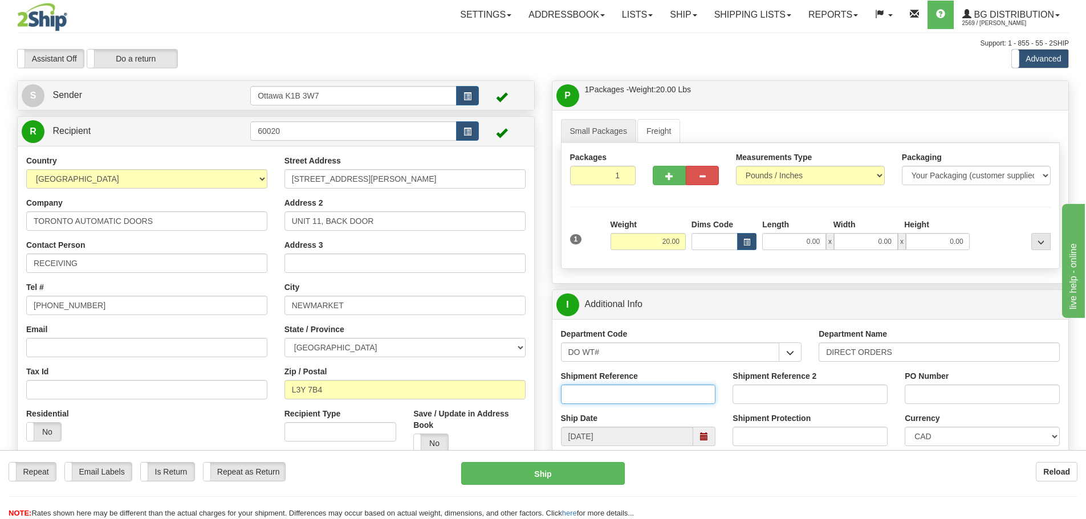
click at [612, 396] on input "Shipment Reference" at bounding box center [638, 394] width 155 height 19
type input "166437-00"
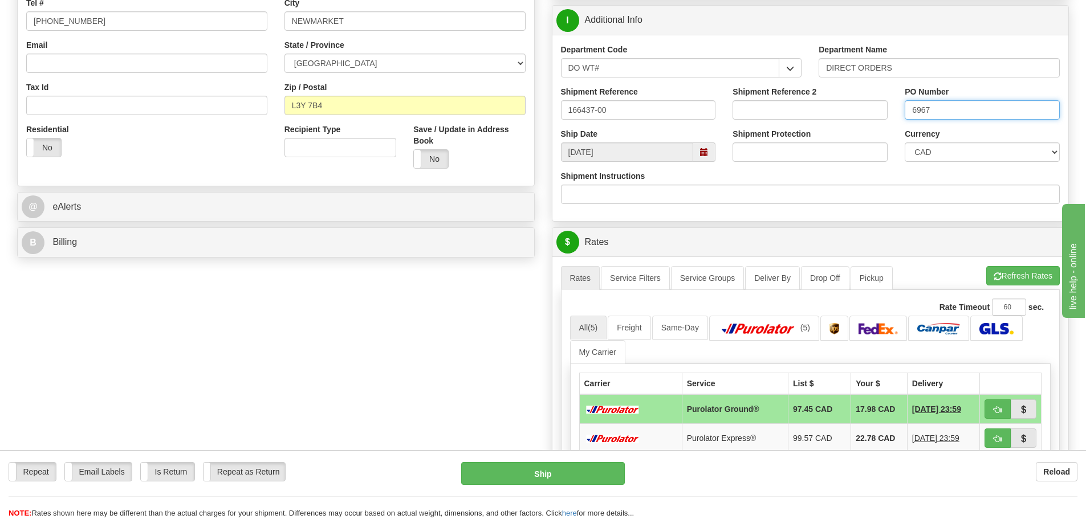
scroll to position [285, 0]
type input "6967"
click at [1000, 406] on span "button" at bounding box center [998, 409] width 8 height 7
type input "260"
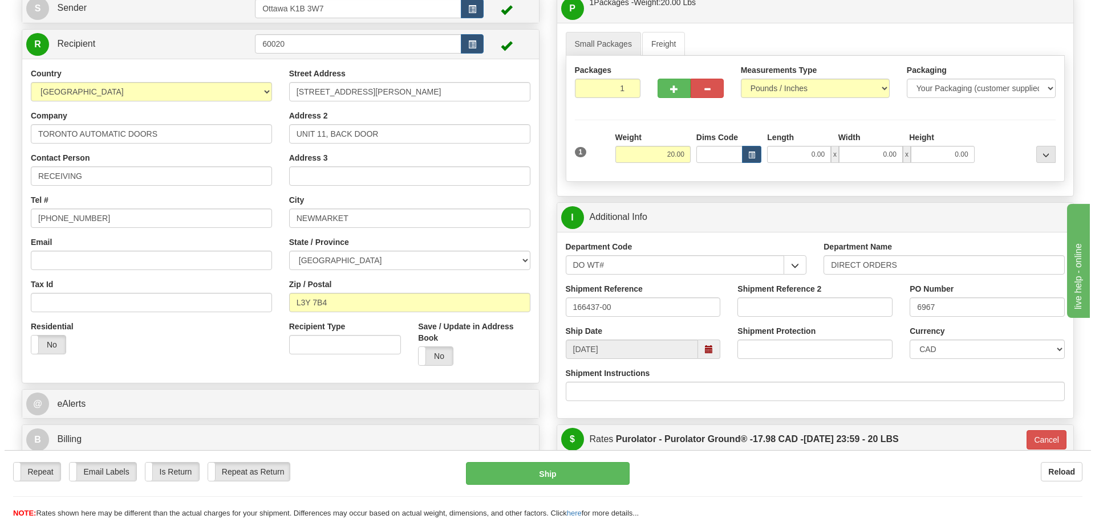
scroll to position [114, 0]
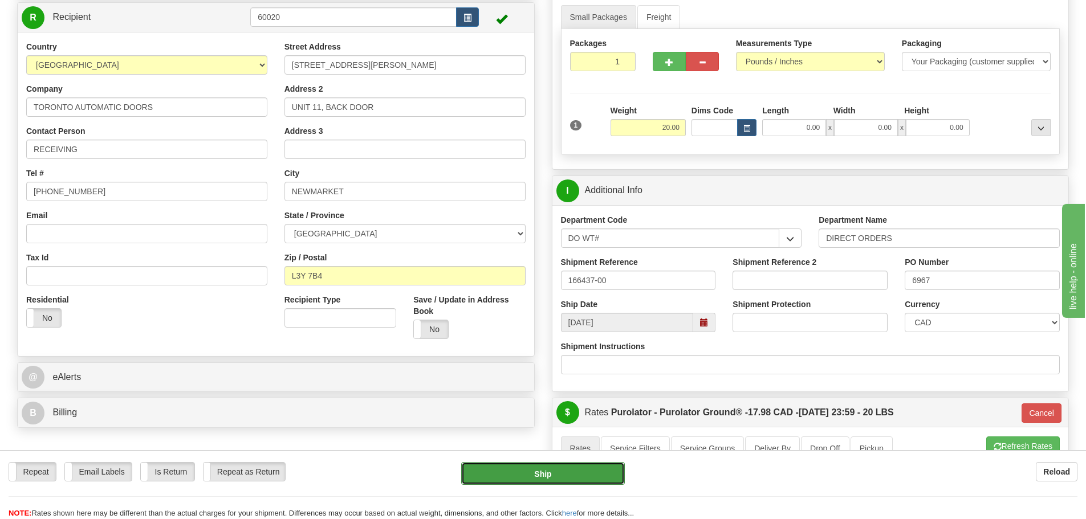
click at [492, 481] on button "Ship" at bounding box center [543, 473] width 164 height 23
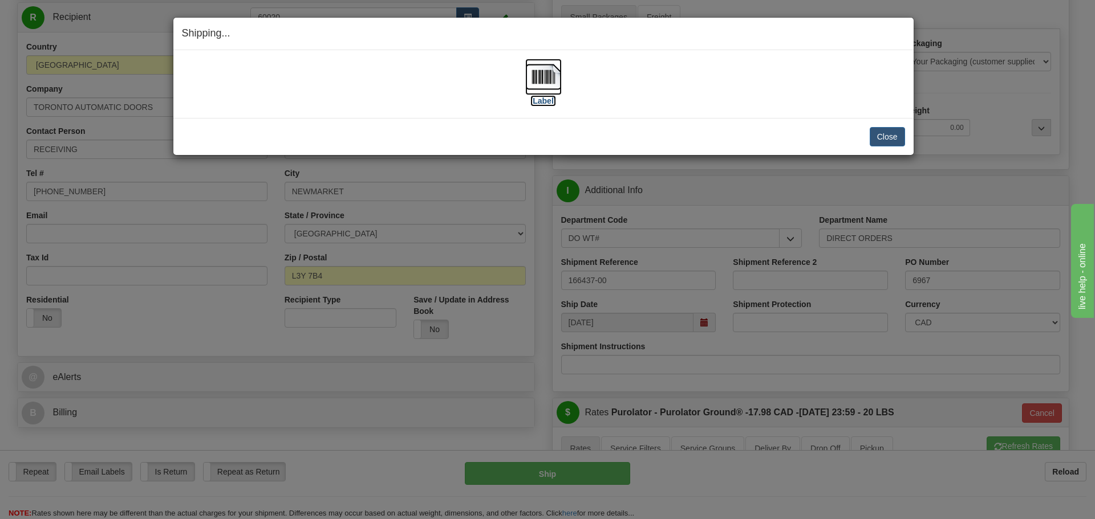
click at [541, 104] on label "[Label]" at bounding box center [543, 100] width 26 height 11
click at [900, 137] on button "Close" at bounding box center [887, 136] width 35 height 19
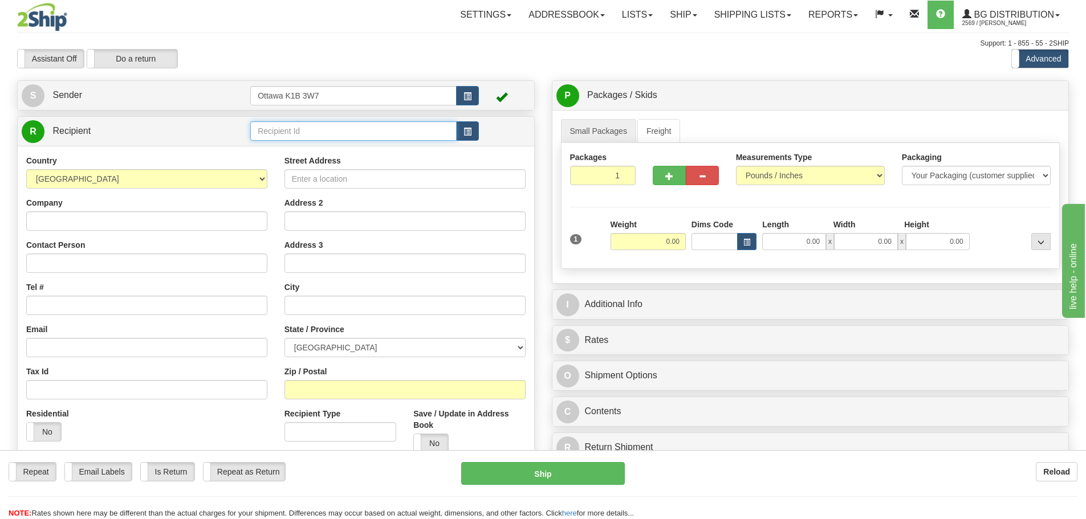
click at [416, 137] on input "text" at bounding box center [353, 130] width 206 height 19
type input "60128"
click at [397, 60] on div "Assistant On Assistant Off Do a return Do a return" at bounding box center [231, 58] width 445 height 19
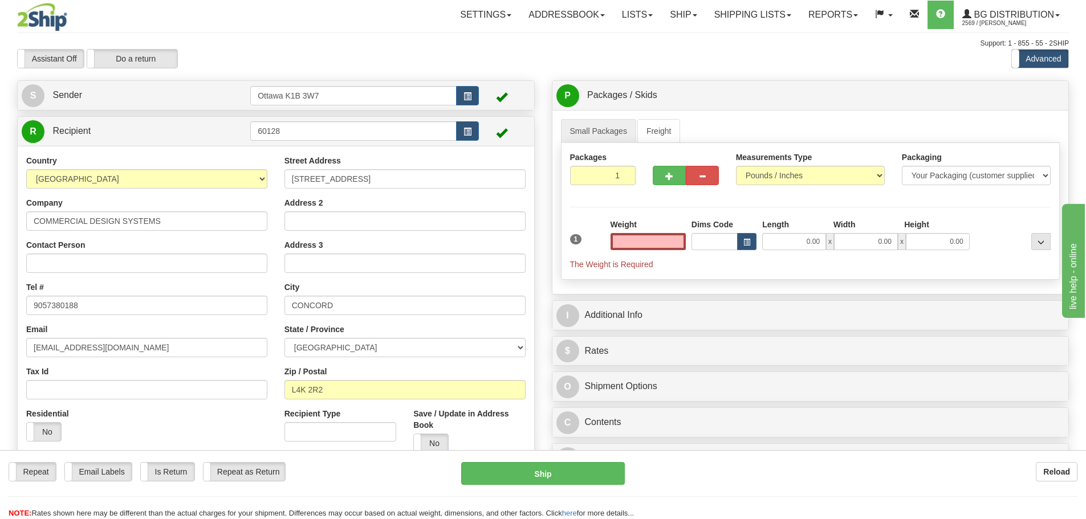
type input "0.00"
